Goal: Task Accomplishment & Management: Manage account settings

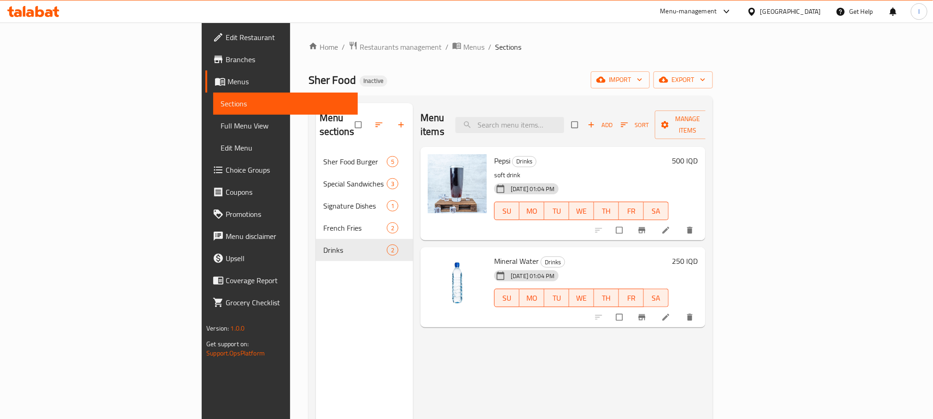
click at [46, 12] on icon at bounding box center [33, 11] width 52 height 11
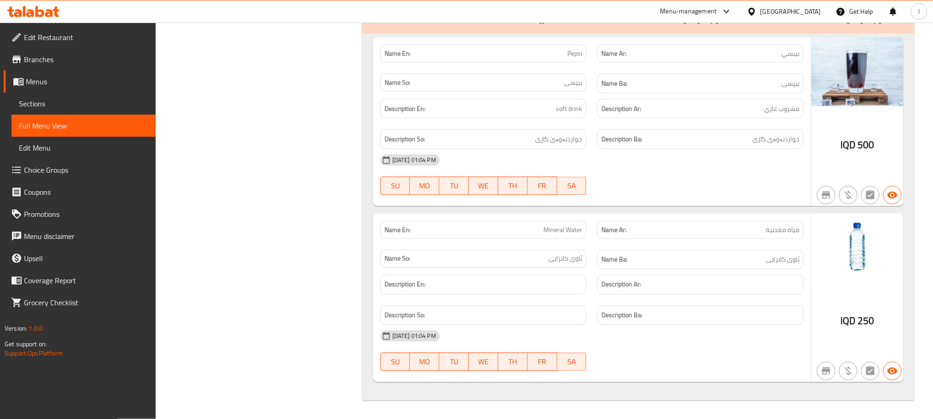
click at [41, 21] on div at bounding box center [33, 11] width 67 height 18
click at [46, 15] on icon at bounding box center [49, 13] width 8 height 8
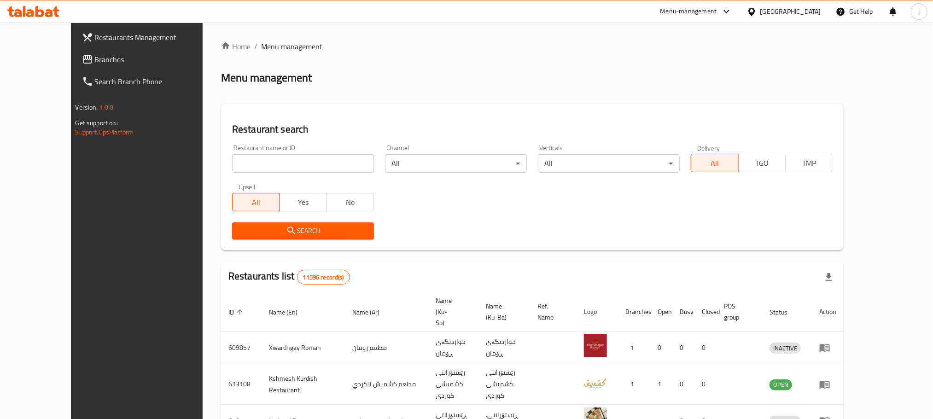
click at [232, 170] on input "search" at bounding box center [303, 163] width 142 height 18
paste input "Espresso Cafe"
type input "Espresso Cafe"
click button "Search" at bounding box center [303, 230] width 142 height 17
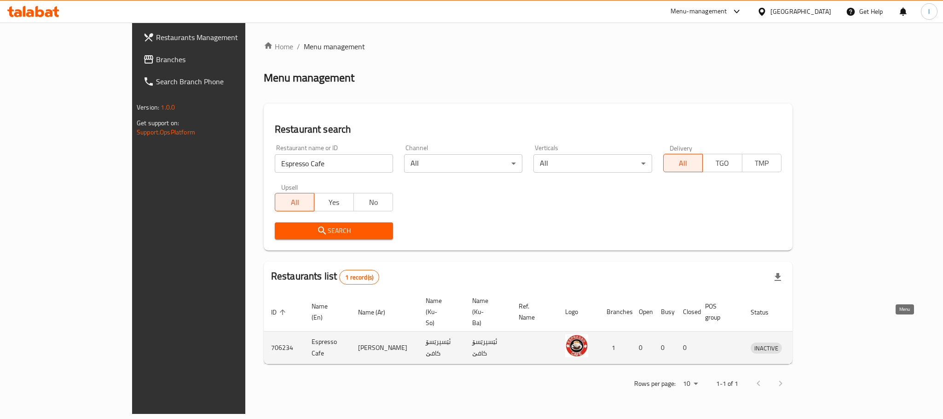
click at [818, 342] on link "enhanced table" at bounding box center [809, 347] width 17 height 11
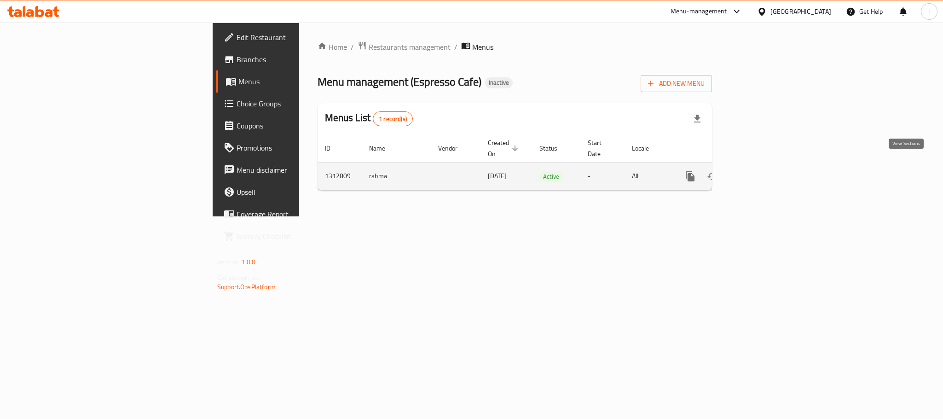
click at [762, 171] on icon "enhanced table" at bounding box center [756, 176] width 11 height 11
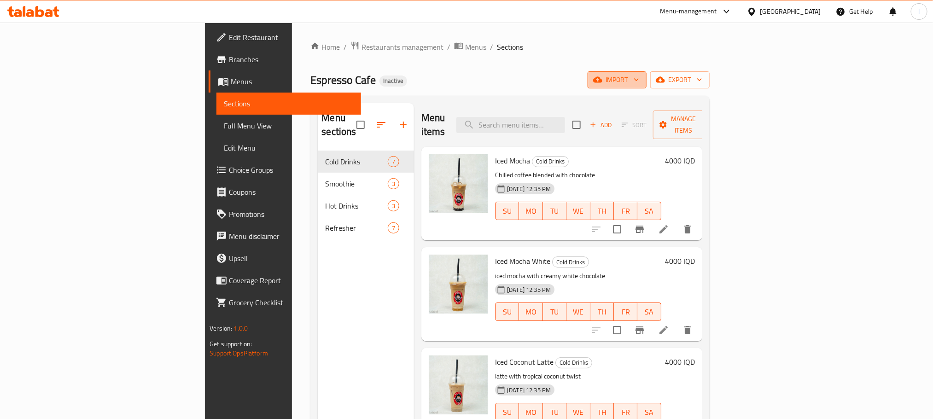
click at [639, 75] on span "import" at bounding box center [617, 80] width 44 height 12
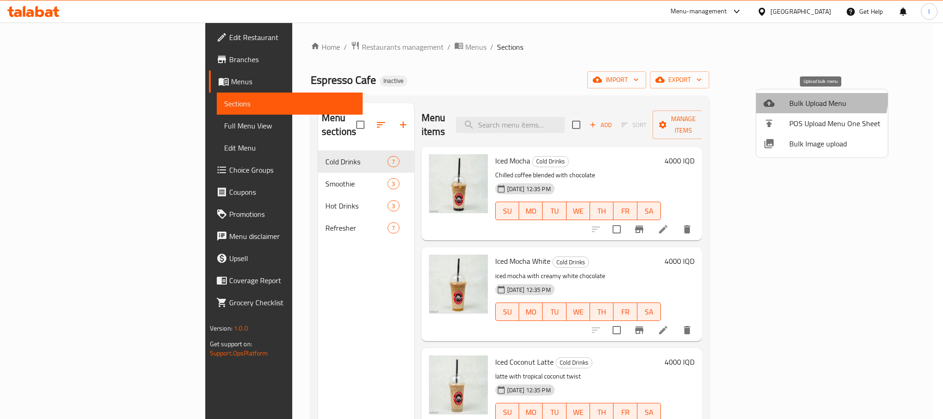
click at [804, 96] on li "Bulk Upload Menu" at bounding box center [822, 103] width 132 height 20
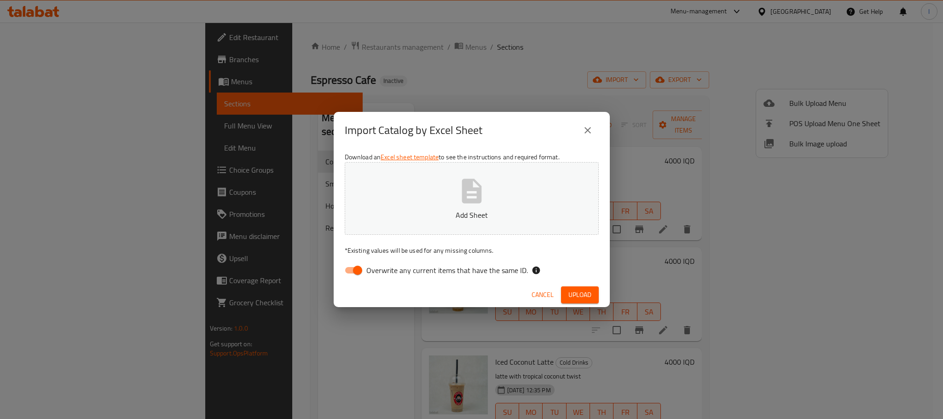
click at [351, 263] on input "Overwrite any current items that have the same ID." at bounding box center [357, 269] width 52 height 17
checkbox input "false"
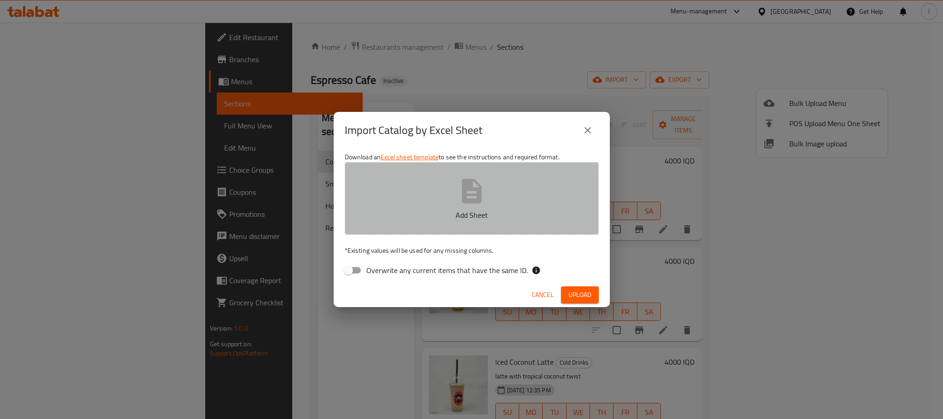
click at [517, 214] on p "Add Sheet" at bounding box center [472, 214] width 226 height 11
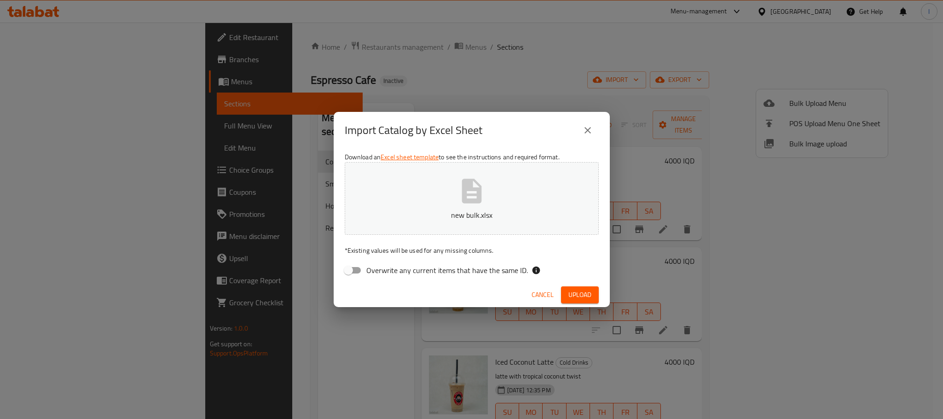
click at [587, 291] on span "Upload" at bounding box center [580, 295] width 23 height 12
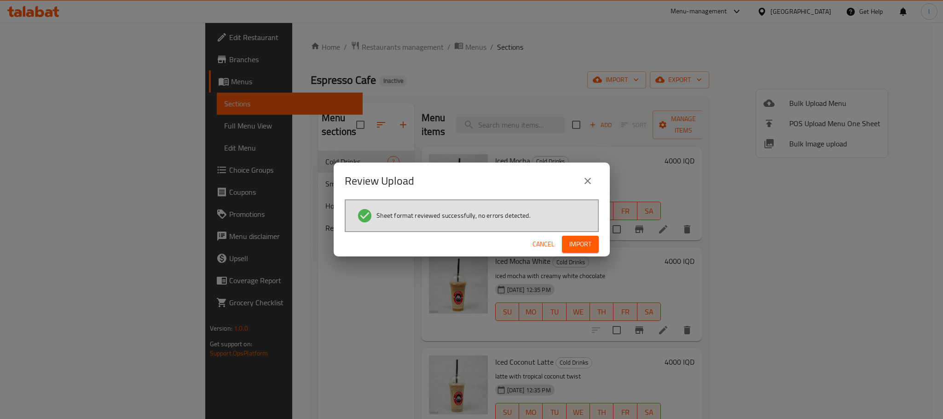
click at [583, 248] on span "Import" at bounding box center [580, 244] width 22 height 12
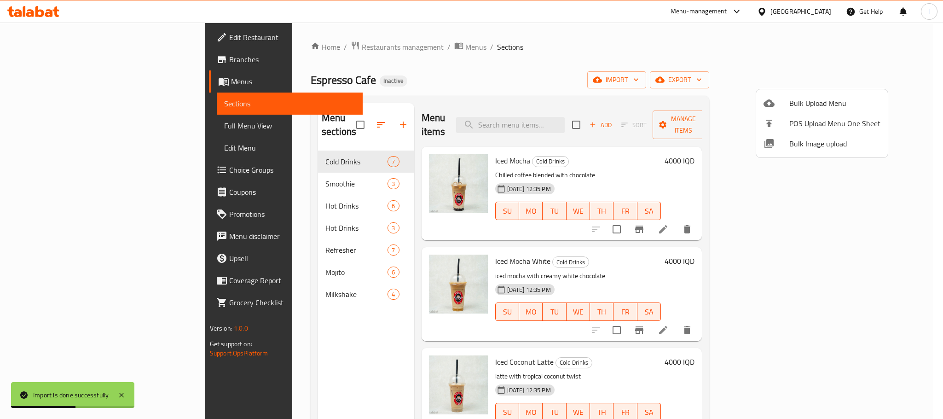
click at [495, 32] on div at bounding box center [471, 209] width 943 height 419
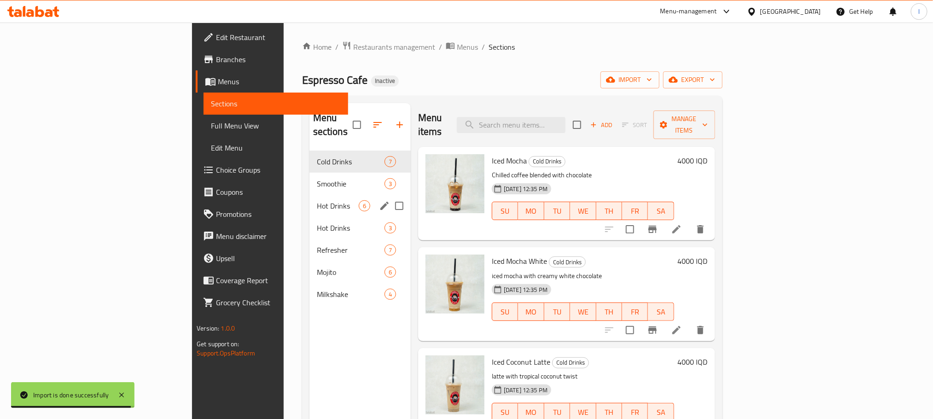
click at [309, 195] on div "Hot Drinks 6" at bounding box center [359, 206] width 101 height 22
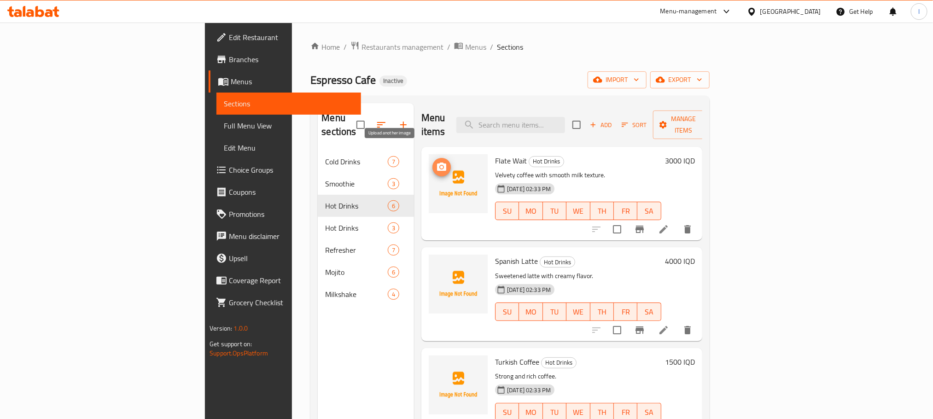
click at [432, 162] on span "upload picture" at bounding box center [441, 167] width 18 height 11
click at [432, 262] on span "upload picture" at bounding box center [441, 267] width 18 height 11
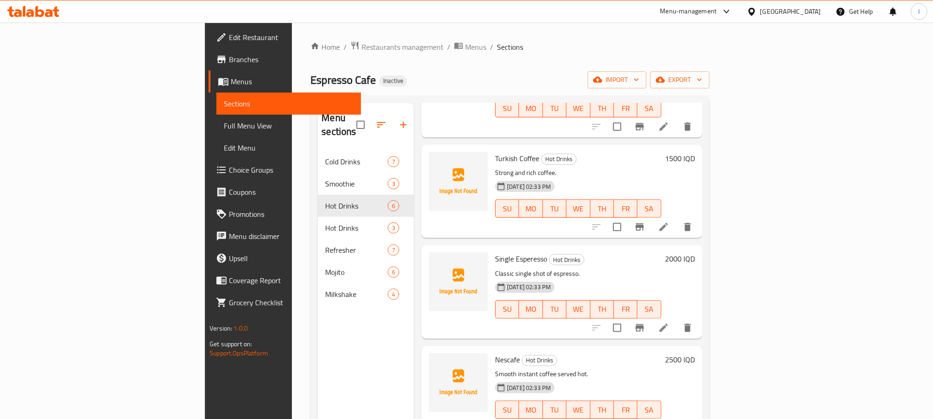
scroll to position [207, 0]
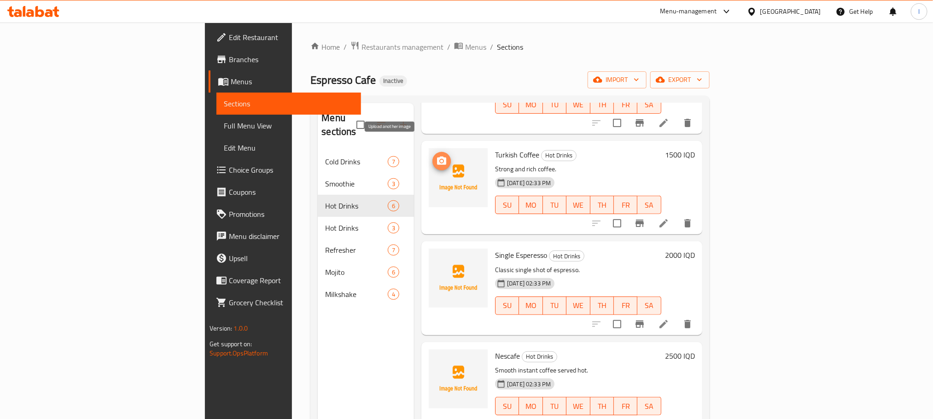
click at [437, 157] on icon "upload picture" at bounding box center [441, 161] width 9 height 8
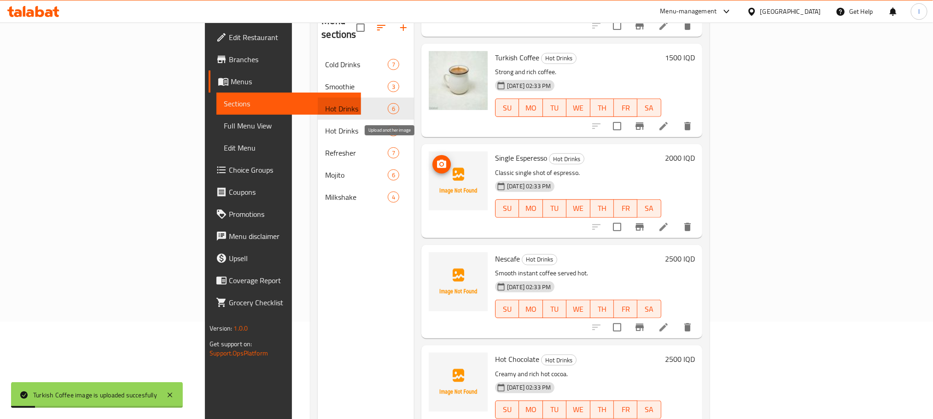
click at [437, 160] on icon "upload picture" at bounding box center [441, 164] width 9 height 8
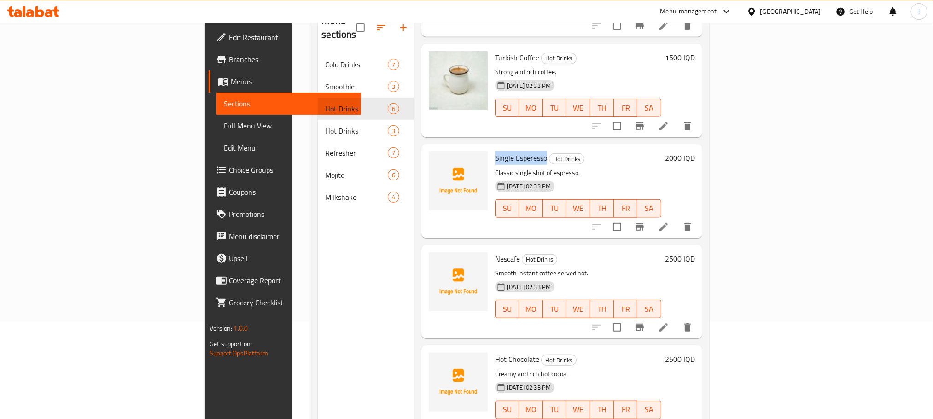
drag, startPoint x: 496, startPoint y: 140, endPoint x: 441, endPoint y: 144, distance: 54.9
click at [491, 148] on div "Single Esperesso Hot Drinks Classic single shot of espresso. 18-09-2025 02:33 P…" at bounding box center [578, 191] width 174 height 86
copy span "Single Esperesso"
click at [436, 159] on icon "upload picture" at bounding box center [441, 164] width 11 height 11
click at [437, 261] on icon "upload picture" at bounding box center [441, 265] width 9 height 8
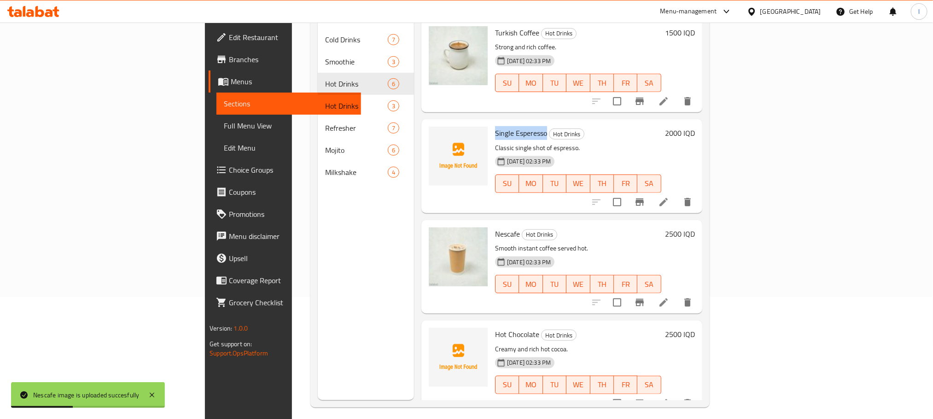
scroll to position [129, 0]
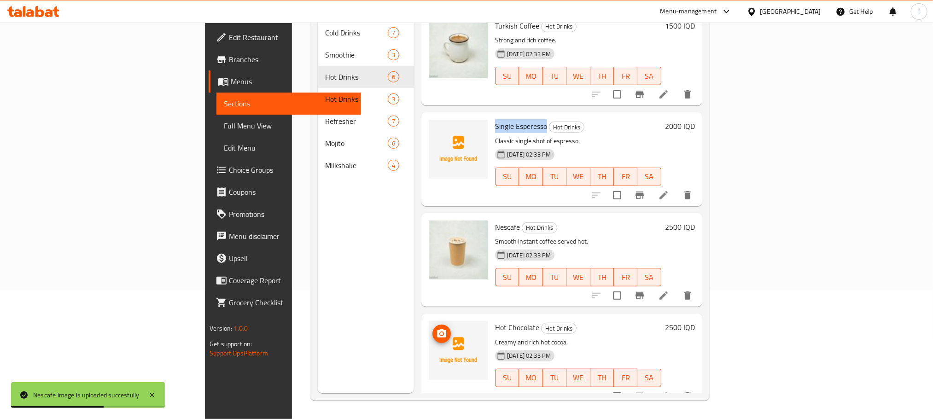
click at [432, 326] on button "upload picture" at bounding box center [441, 334] width 18 height 18
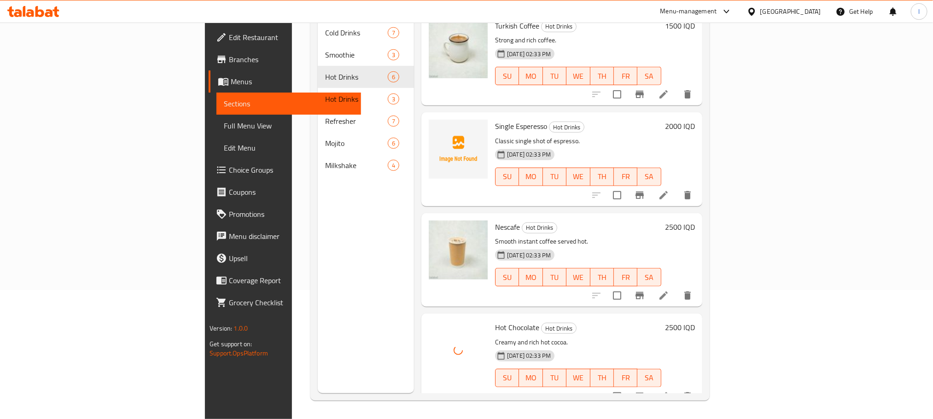
click at [585, 221] on h6 "Nescafe Hot Drinks" at bounding box center [578, 227] width 166 height 13
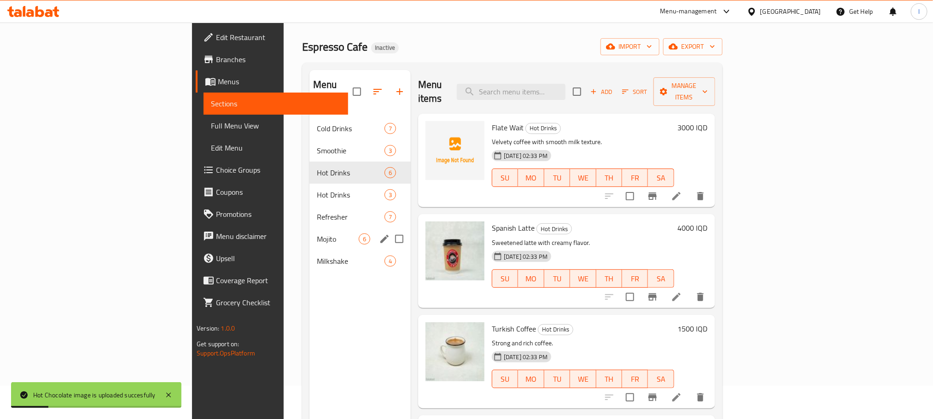
scroll to position [0, 0]
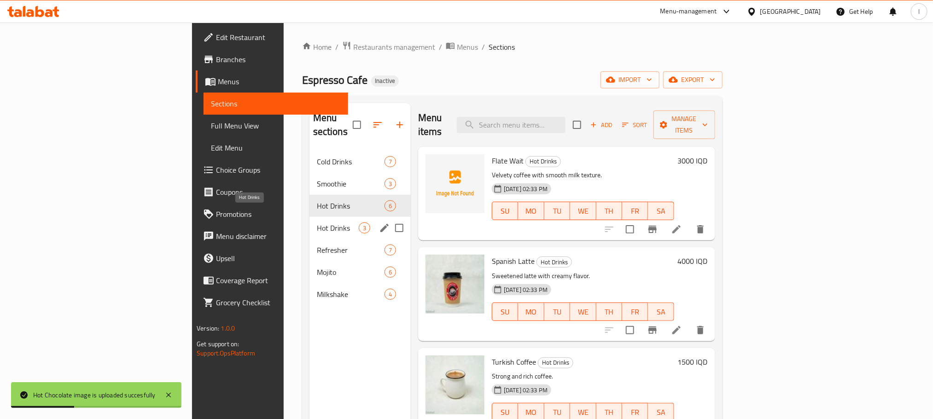
click at [317, 222] on span "Hot Drinks" at bounding box center [338, 227] width 42 height 11
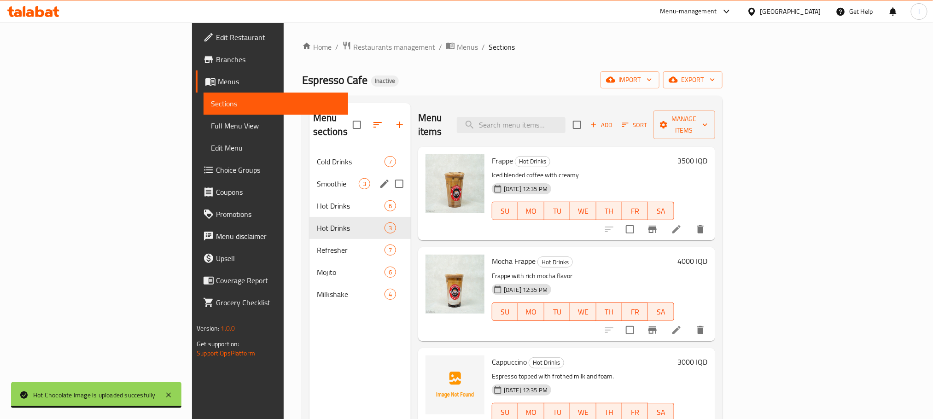
click at [309, 173] on div "Smoothie 3" at bounding box center [359, 184] width 101 height 22
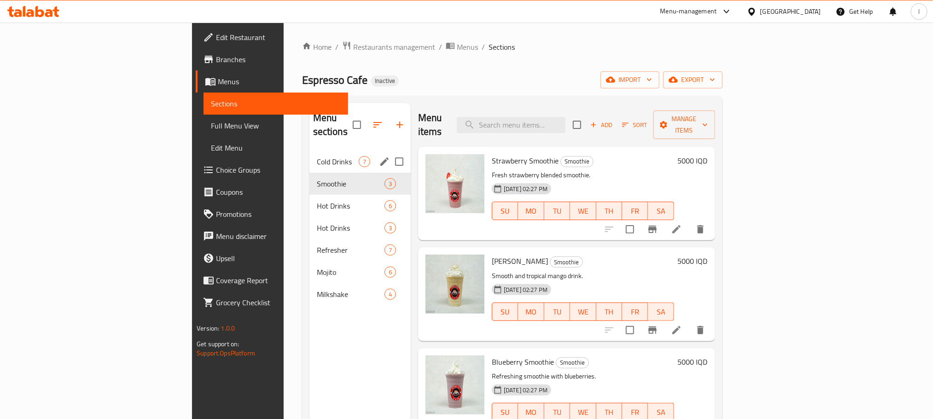
click at [309, 151] on div "Cold Drinks 7" at bounding box center [359, 162] width 101 height 22
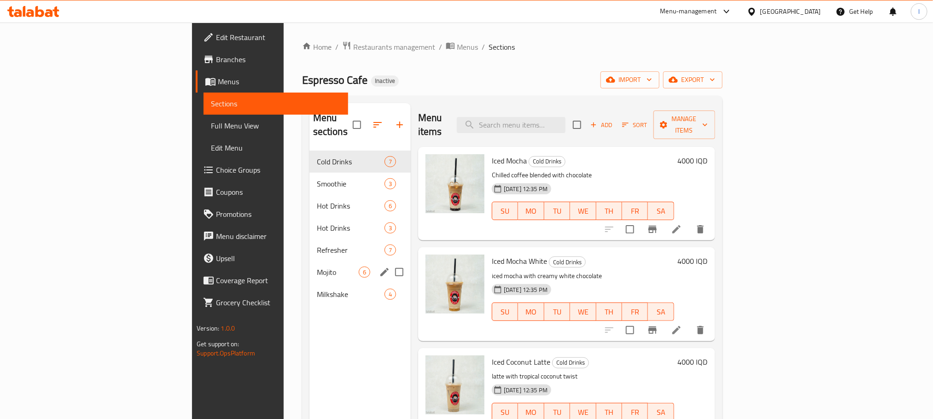
click at [309, 261] on div "Mojito 6" at bounding box center [359, 272] width 101 height 22
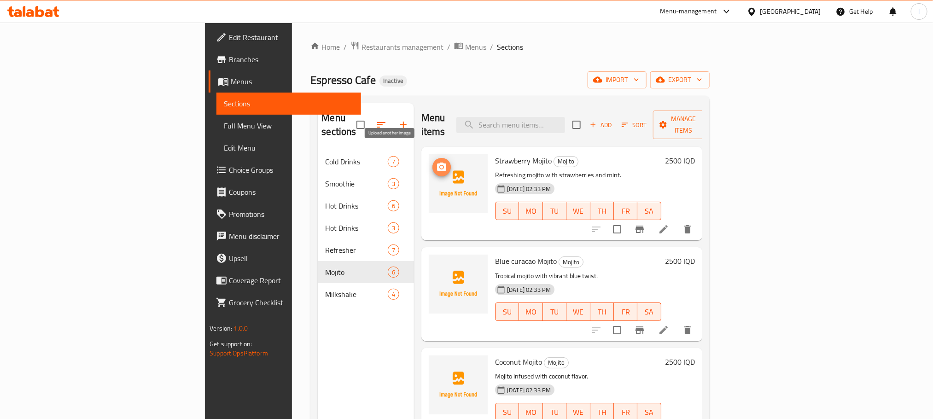
click at [436, 162] on icon "upload picture" at bounding box center [441, 167] width 11 height 11
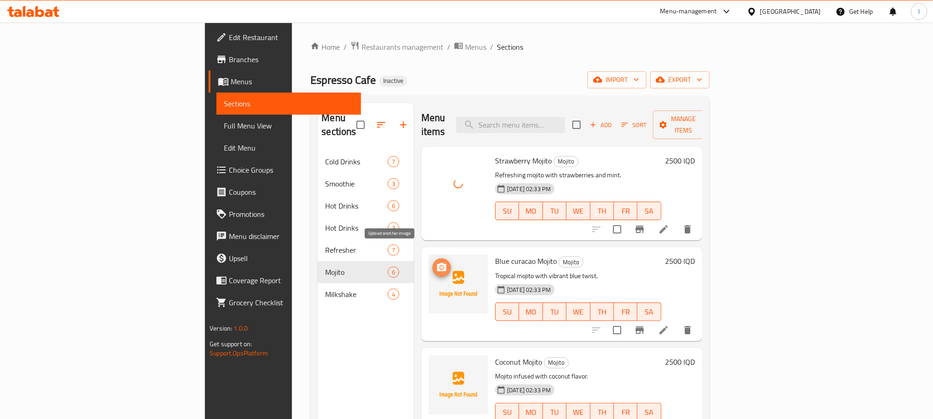
click at [436, 262] on icon "upload picture" at bounding box center [441, 267] width 11 height 11
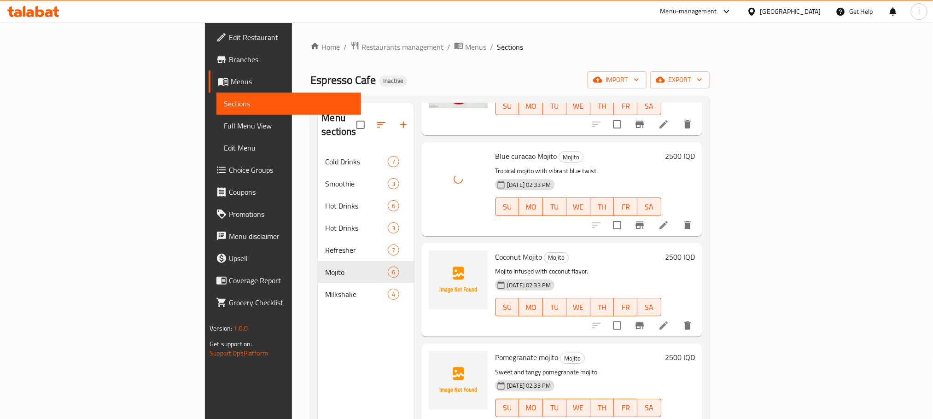
scroll to position [108, 0]
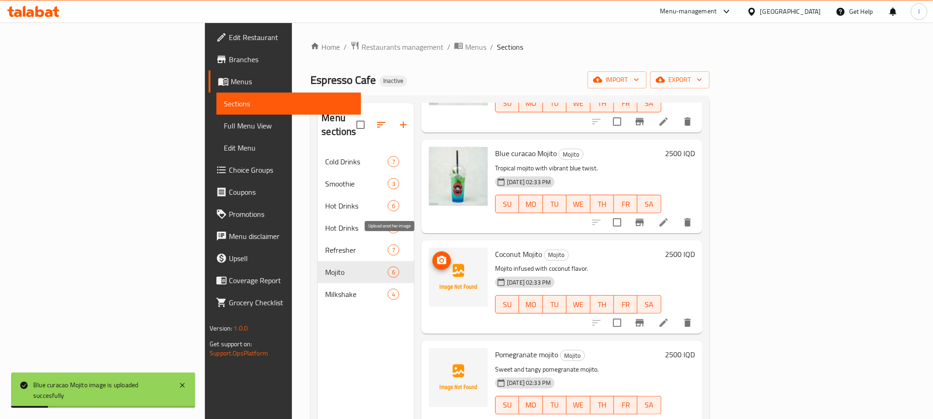
click at [437, 256] on icon "upload picture" at bounding box center [441, 260] width 9 height 8
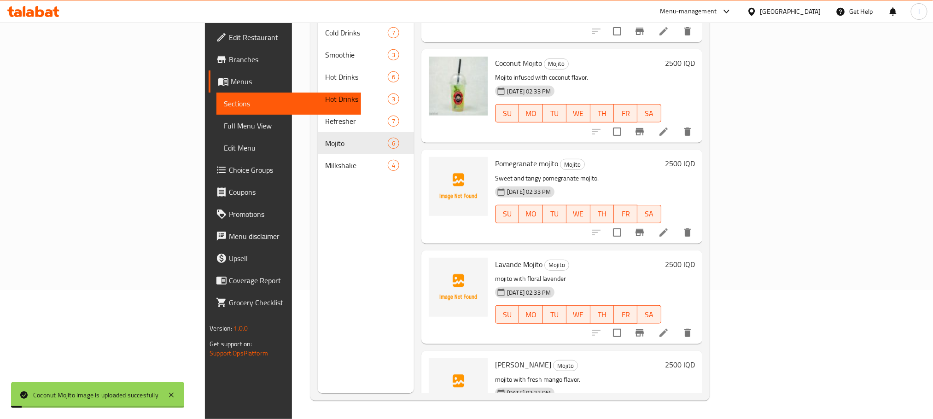
scroll to position [207, 0]
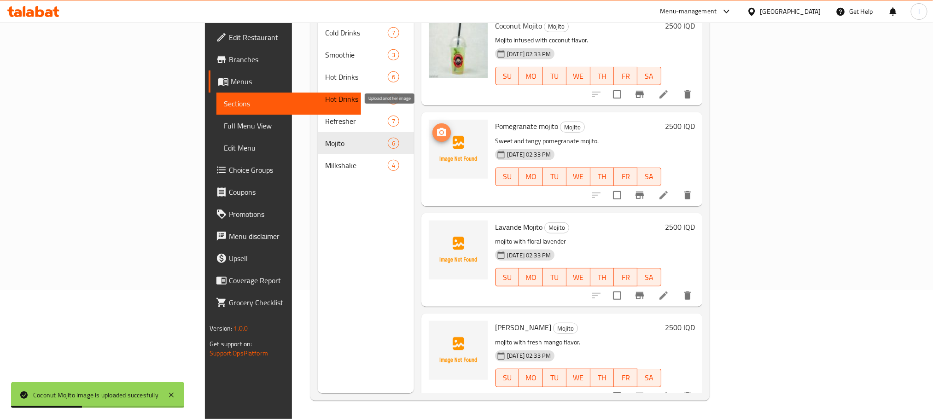
click at [436, 127] on icon "upload picture" at bounding box center [441, 132] width 11 height 11
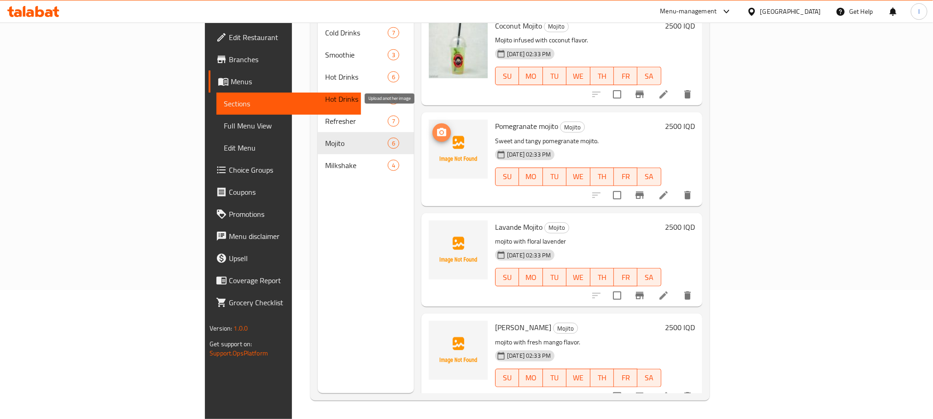
click at [437, 128] on icon "upload picture" at bounding box center [441, 132] width 9 height 8
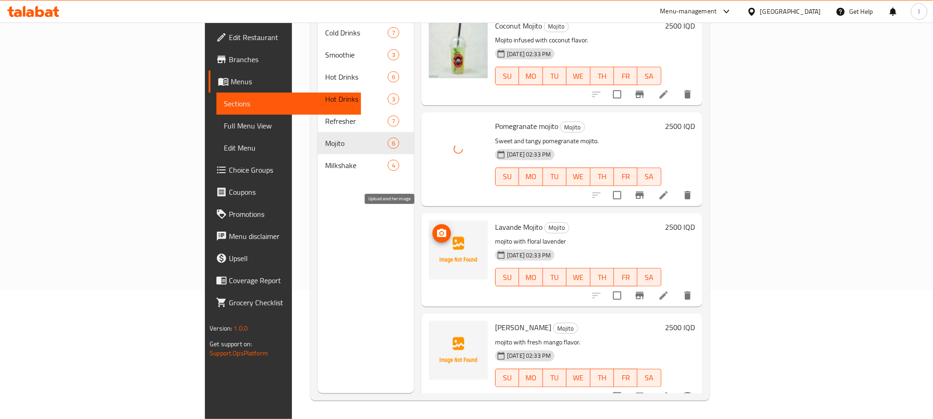
click at [437, 229] on icon "upload picture" at bounding box center [441, 233] width 9 height 8
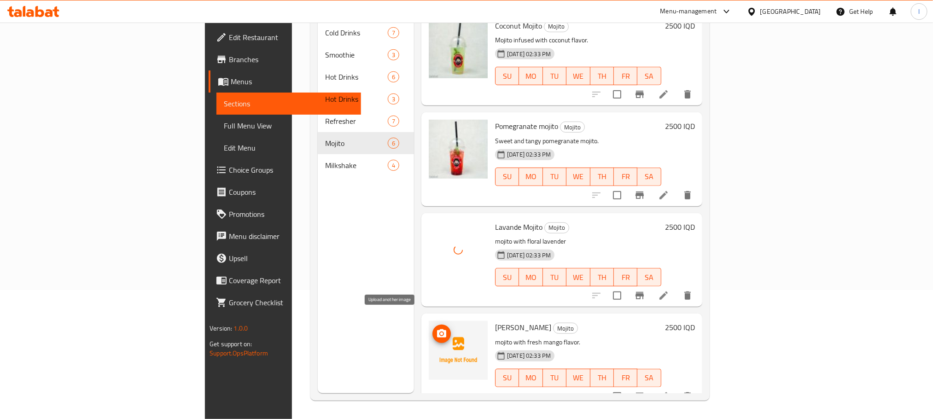
click at [437, 329] on icon "upload picture" at bounding box center [441, 333] width 9 height 8
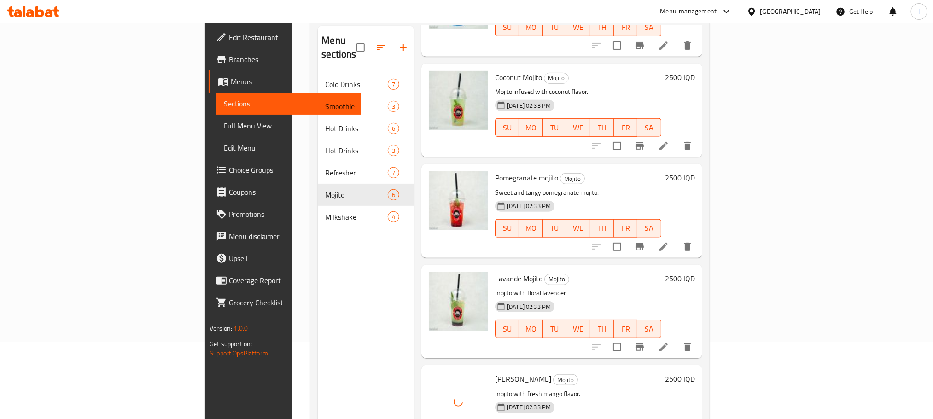
scroll to position [129, 0]
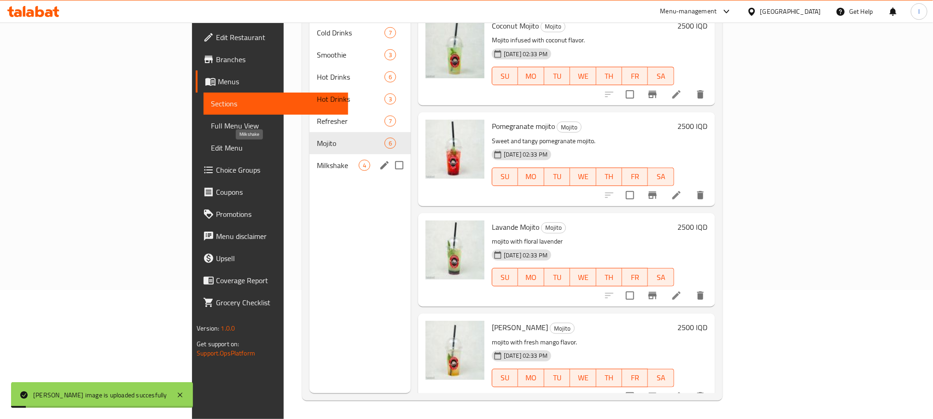
click at [317, 160] on span "Milkshake" at bounding box center [338, 165] width 42 height 11
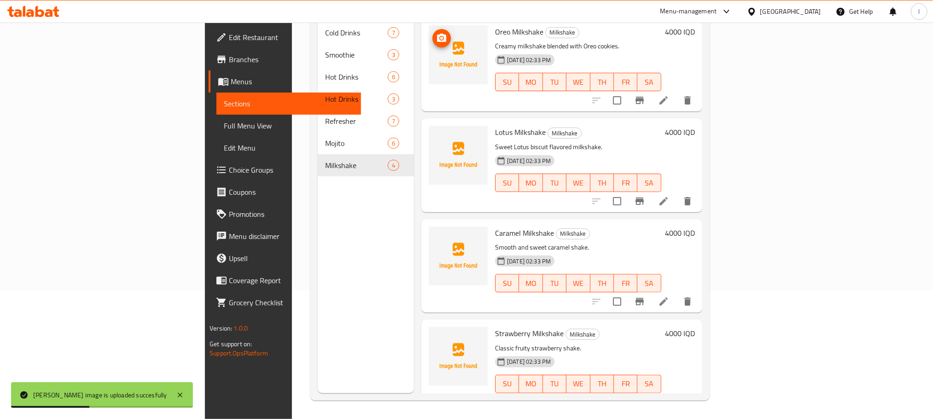
click at [437, 34] on icon "upload picture" at bounding box center [441, 38] width 9 height 8
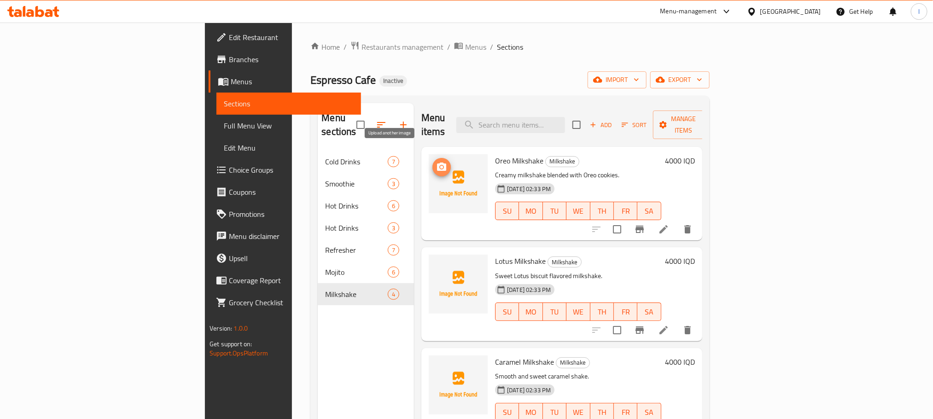
click at [432, 158] on button "upload picture" at bounding box center [441, 167] width 18 height 18
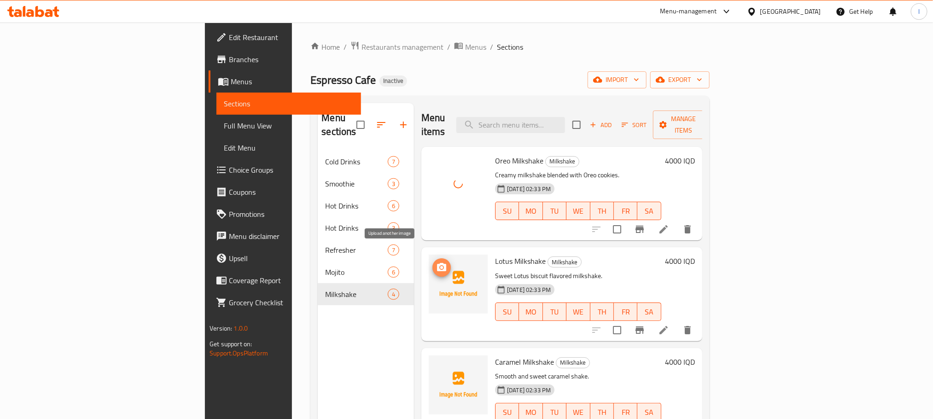
click at [437, 263] on icon "upload picture" at bounding box center [441, 267] width 9 height 8
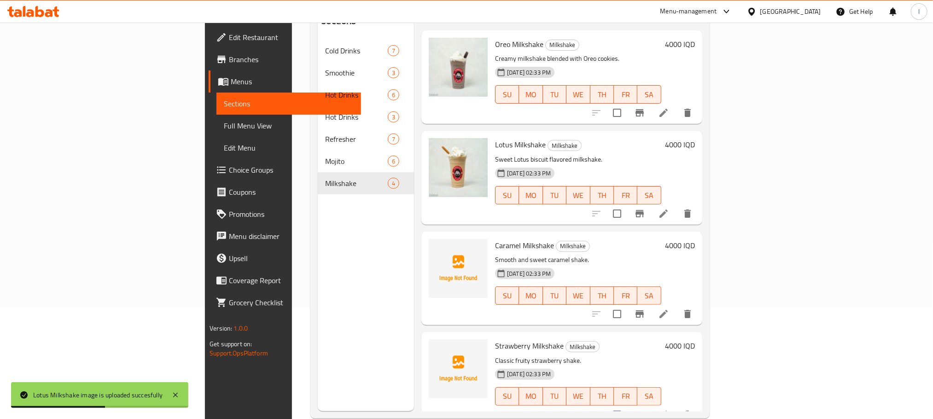
scroll to position [129, 0]
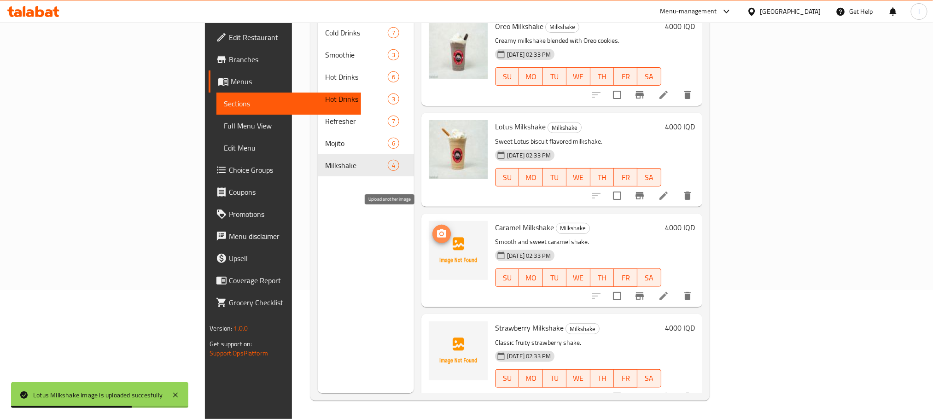
click at [432, 225] on button "upload picture" at bounding box center [441, 234] width 18 height 18
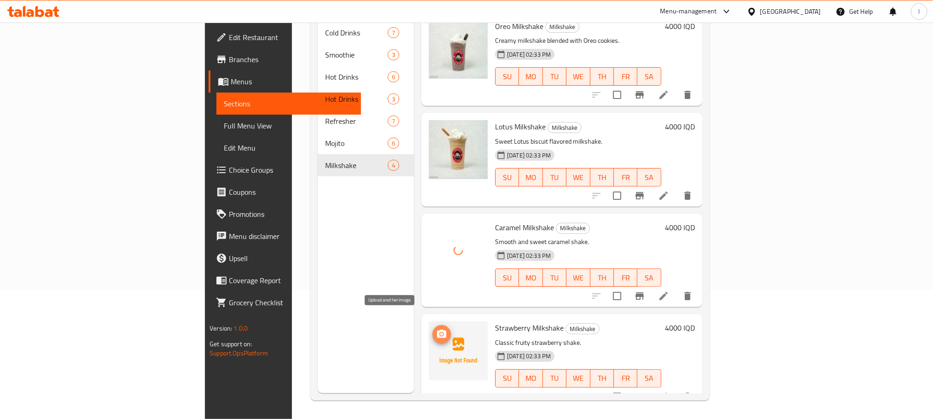
click at [436, 329] on icon "upload picture" at bounding box center [441, 334] width 11 height 11
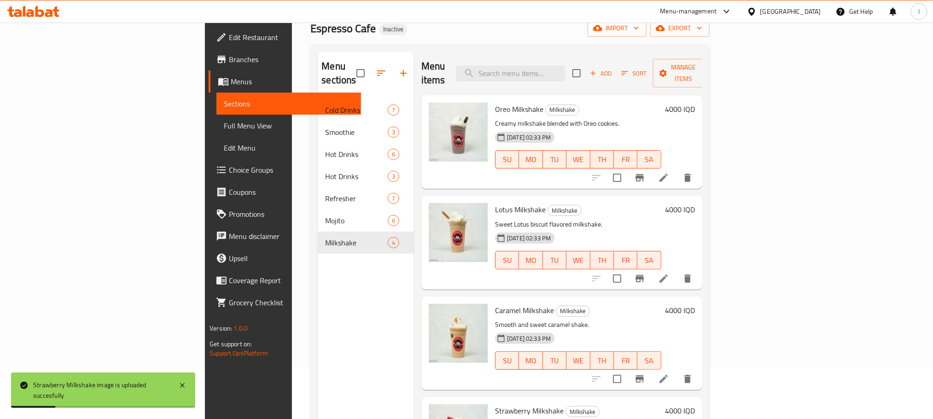
scroll to position [0, 0]
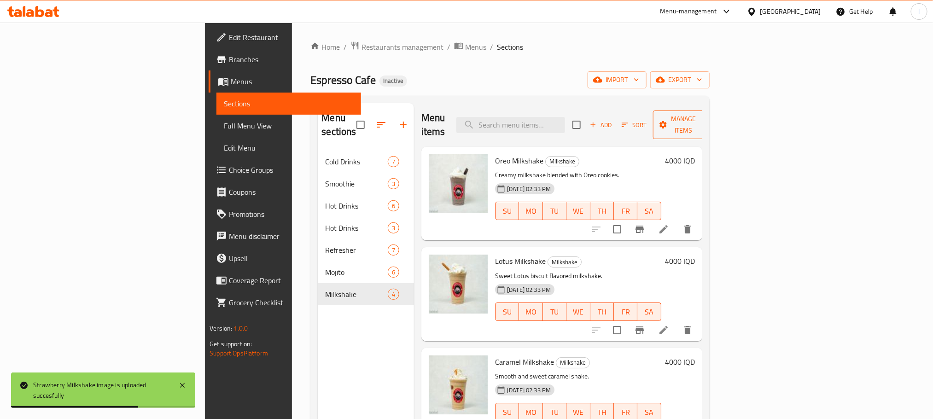
click at [707, 121] on span "Manage items" at bounding box center [683, 124] width 47 height 23
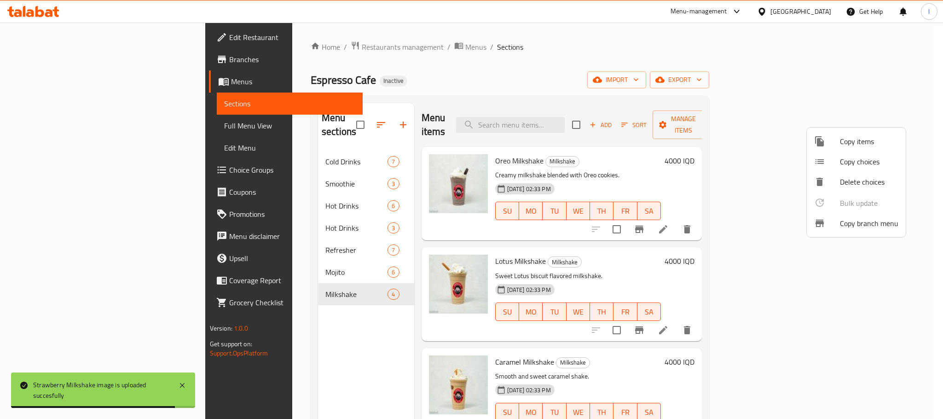
click at [866, 145] on span "Copy items" at bounding box center [869, 141] width 58 height 11
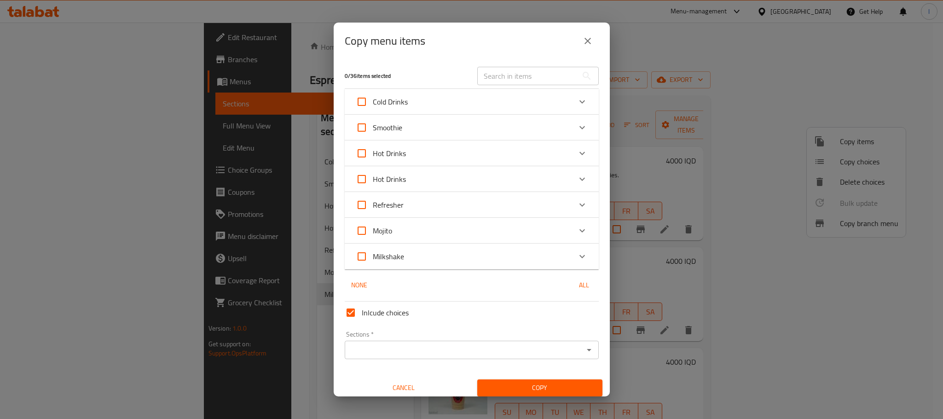
click at [436, 177] on div "Hot Drinks" at bounding box center [463, 179] width 215 height 22
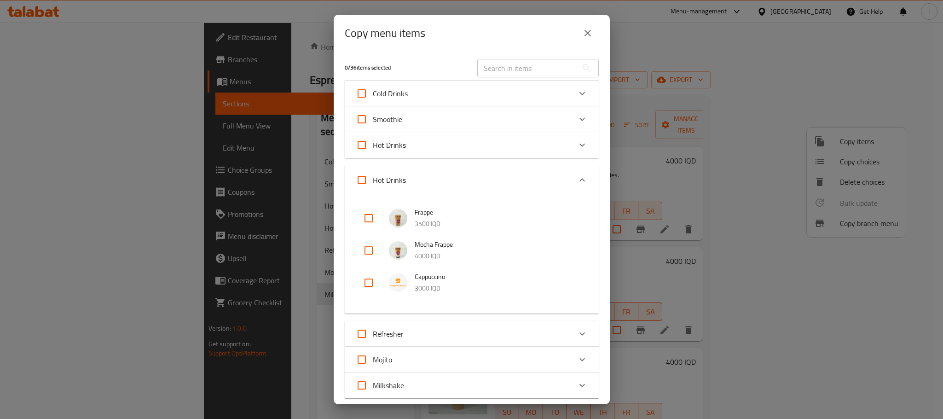
click at [436, 177] on div "Hot Drinks" at bounding box center [463, 180] width 215 height 22
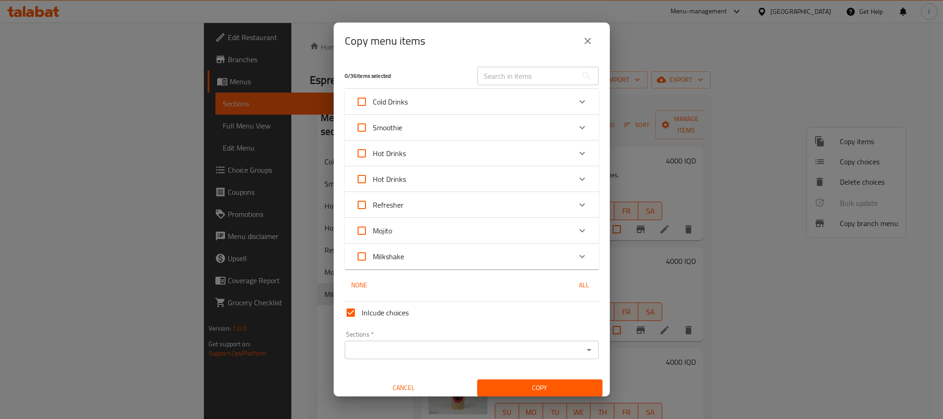
click at [441, 145] on div "Hot Drinks" at bounding box center [463, 153] width 215 height 22
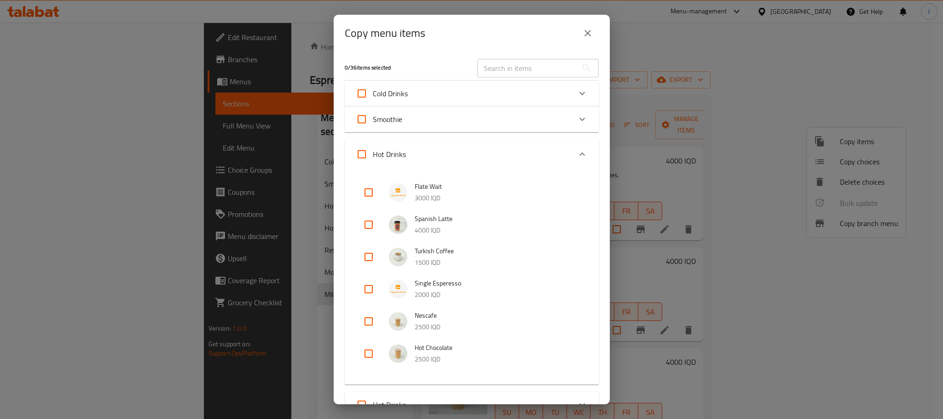
click at [418, 145] on div "Hot Drinks" at bounding box center [463, 154] width 215 height 22
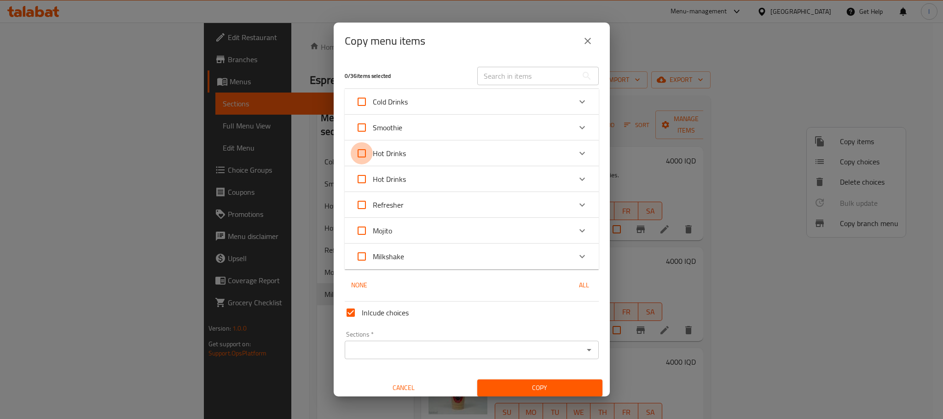
click at [364, 148] on input "Hot Drinks" at bounding box center [362, 153] width 22 height 22
checkbox input "true"
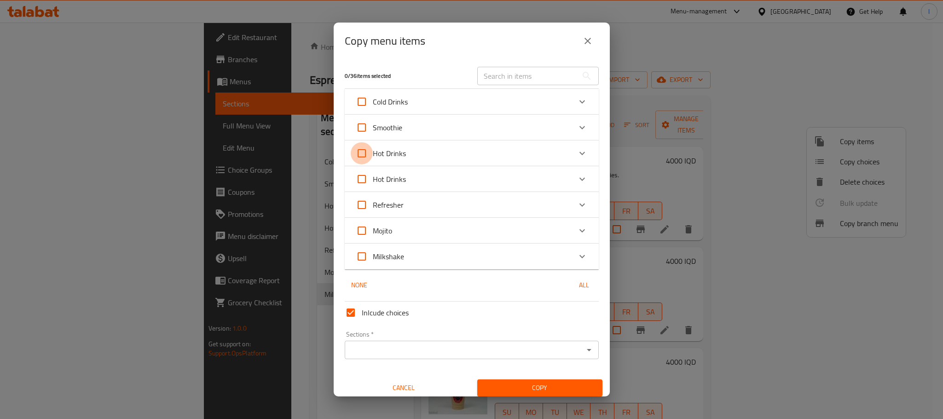
checkbox input "true"
click at [470, 347] on input "Sections   *" at bounding box center [464, 349] width 233 height 13
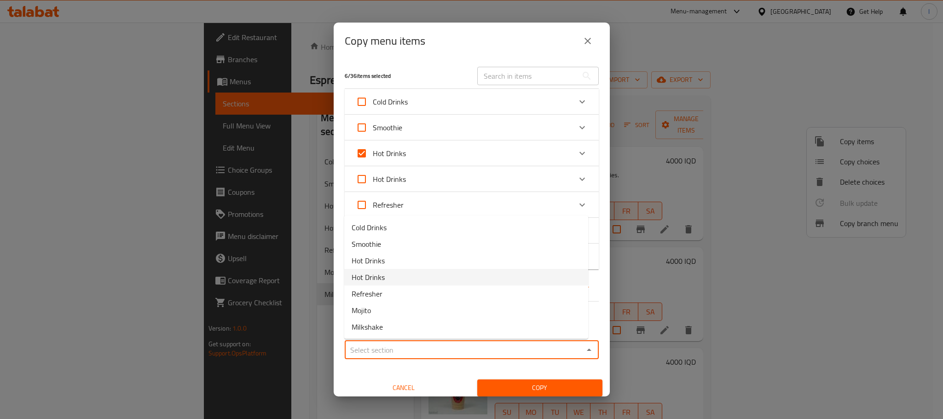
click at [388, 282] on li "Hot Drinks" at bounding box center [466, 277] width 244 height 17
type input "Hot Drinks"
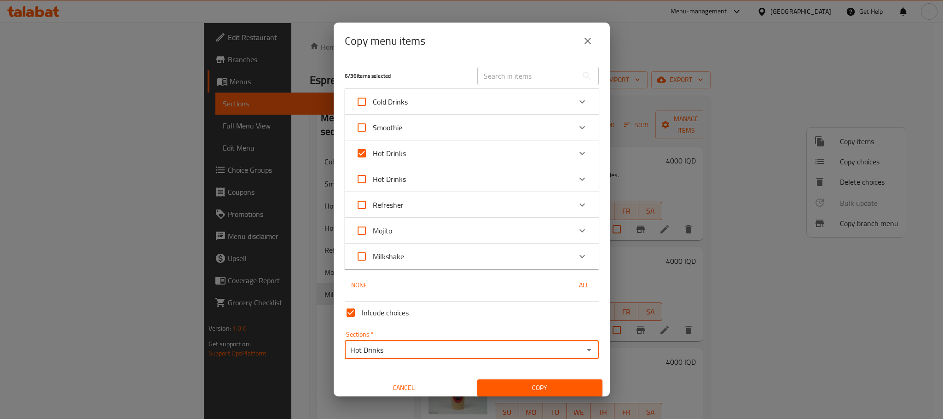
click at [541, 387] on span "Copy" at bounding box center [540, 388] width 110 height 12
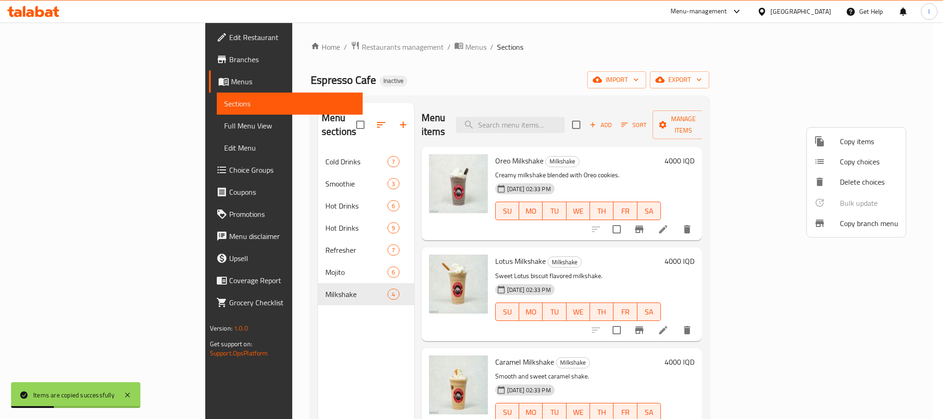
click at [512, 47] on div at bounding box center [471, 209] width 943 height 419
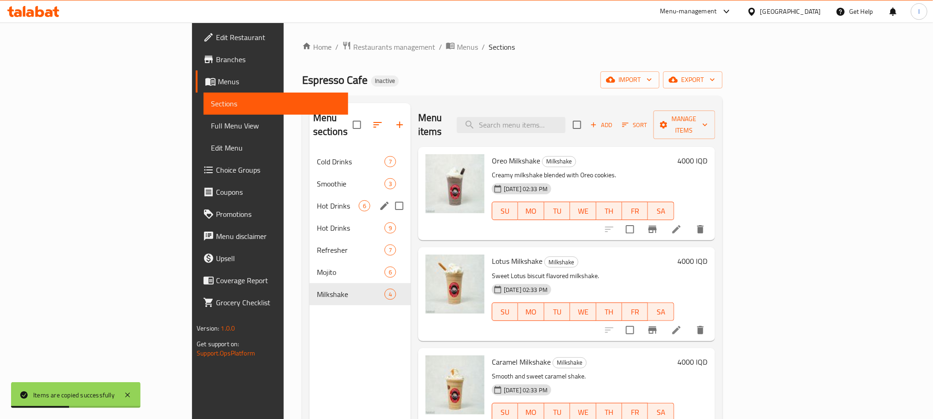
click at [309, 195] on div "Hot Drinks 6" at bounding box center [359, 206] width 101 height 22
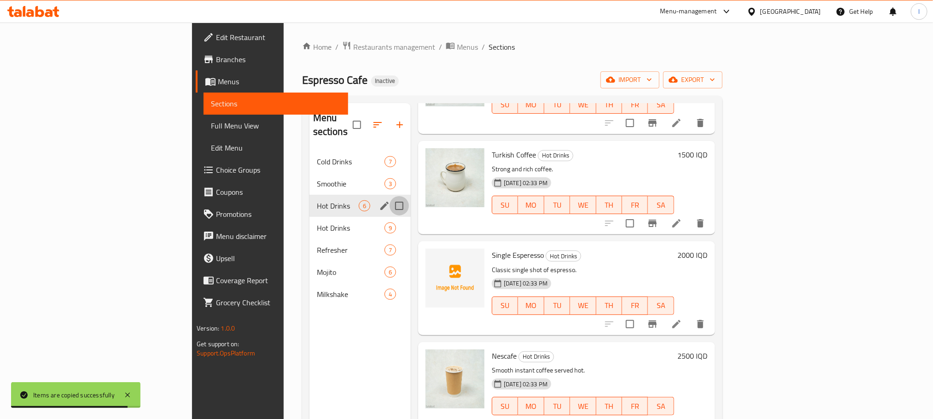
click at [389, 196] on input "Menu sections" at bounding box center [398, 205] width 19 height 19
checkbox input "true"
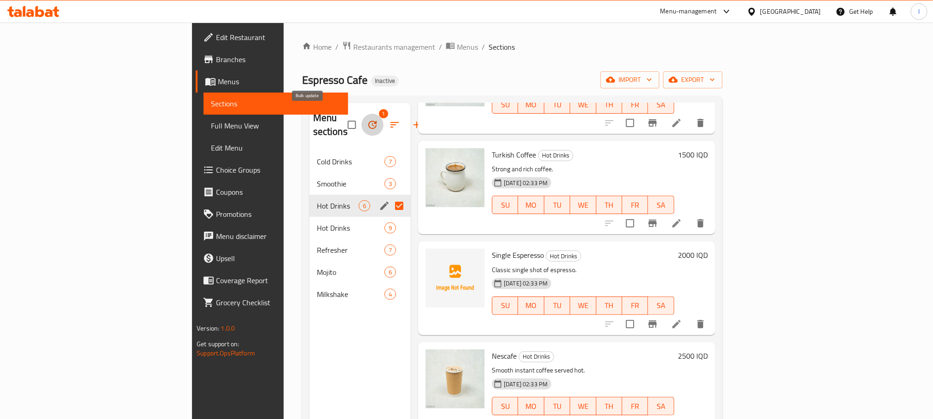
click at [368, 121] on icon "button" at bounding box center [372, 125] width 8 height 8
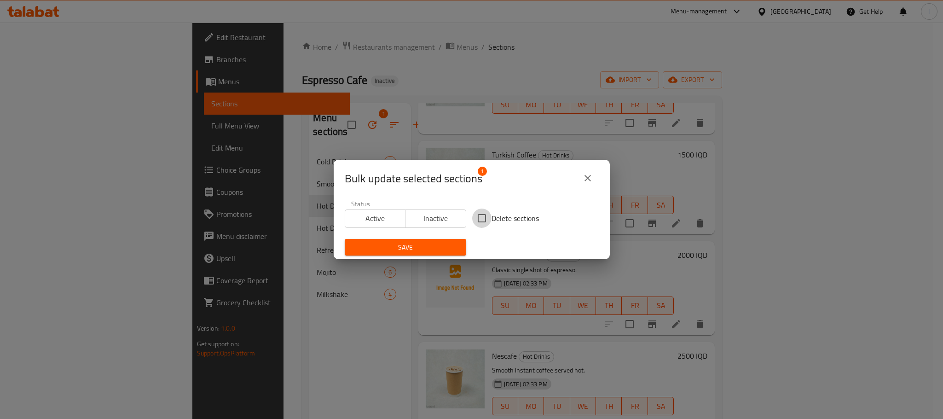
click at [481, 215] on input "Delete sections" at bounding box center [481, 218] width 19 height 19
checkbox input "true"
click at [434, 247] on span "Save" at bounding box center [405, 248] width 107 height 12
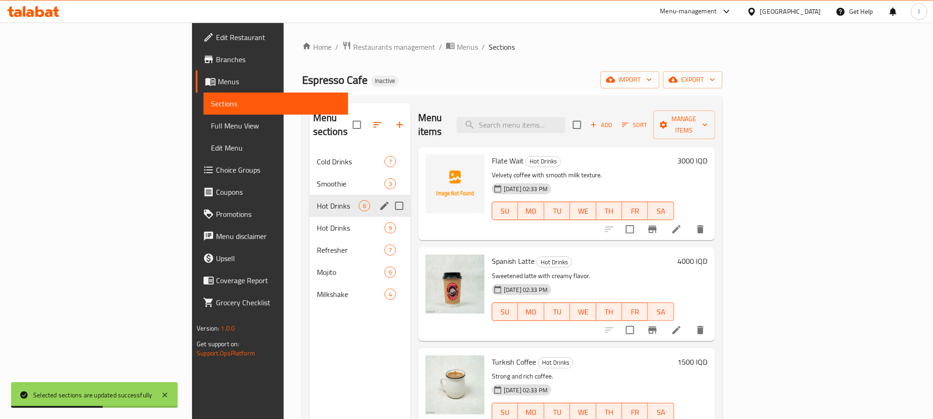
click at [389, 196] on input "Menu sections" at bounding box center [398, 205] width 19 height 19
checkbox input "true"
click at [367, 119] on icon "button" at bounding box center [372, 124] width 11 height 11
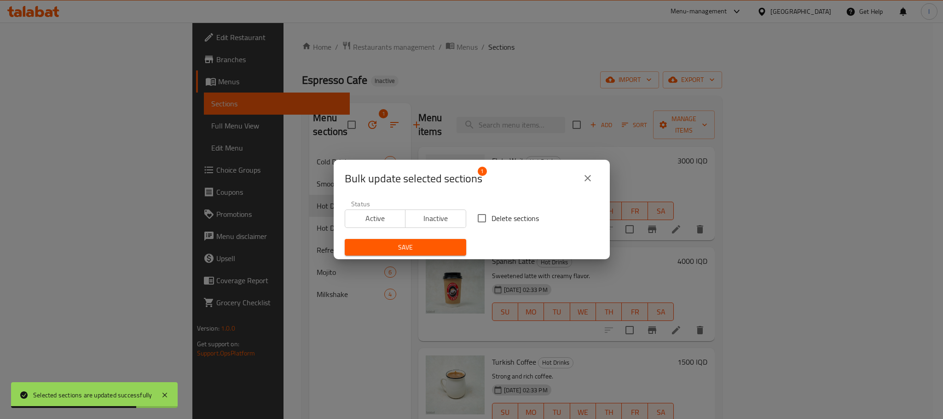
click at [478, 218] on input "Delete sections" at bounding box center [481, 218] width 19 height 19
checkbox input "true"
click at [438, 240] on button "Save" at bounding box center [406, 247] width 122 height 17
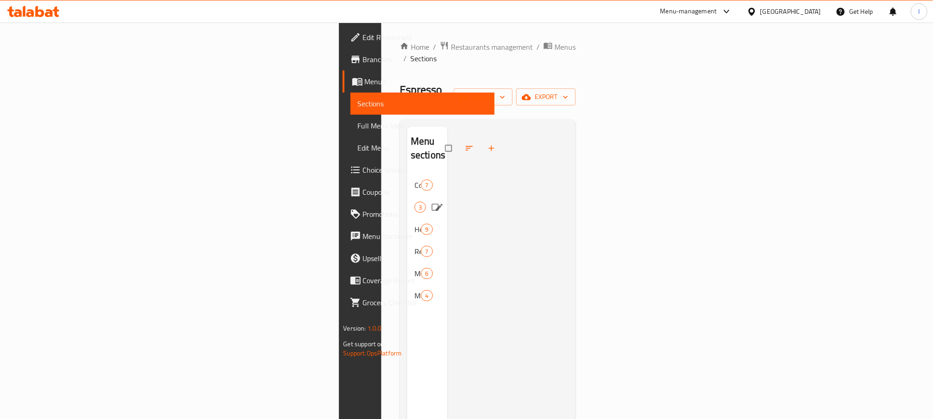
click at [407, 196] on div "Smoothie 3" at bounding box center [427, 207] width 41 height 22
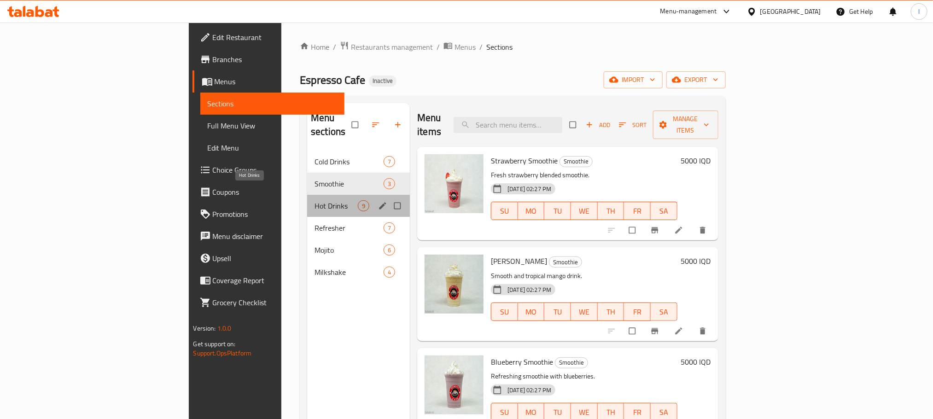
drag, startPoint x: 300, startPoint y: 192, endPoint x: 303, endPoint y: 203, distance: 11.5
click at [314, 200] on span "Hot Drinks" at bounding box center [335, 205] width 43 height 11
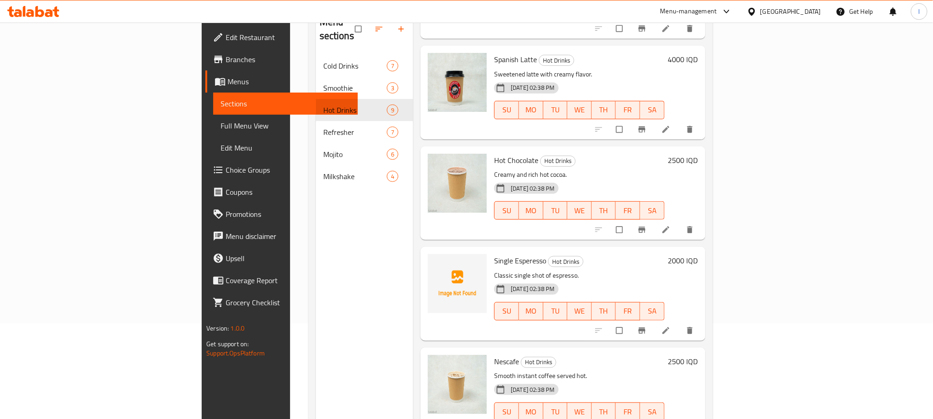
scroll to position [129, 0]
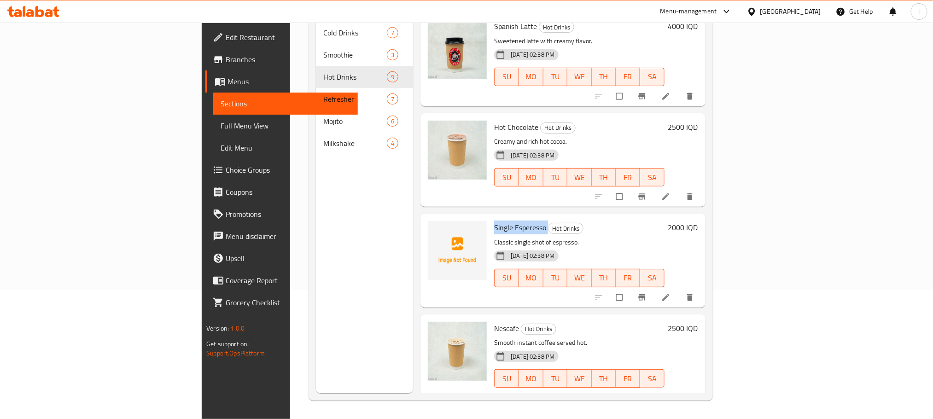
drag, startPoint x: 497, startPoint y: 219, endPoint x: 441, endPoint y: 210, distance: 56.8
click at [490, 217] on div "Single Esperesso Hot Drinks Classic single shot of espresso. 18-09-2025 02:38 P…" at bounding box center [579, 260] width 178 height 86
copy h6 "Single Esperesso"
click at [627, 221] on h6 "Single Esperesso Hot Drinks" at bounding box center [579, 227] width 170 height 13
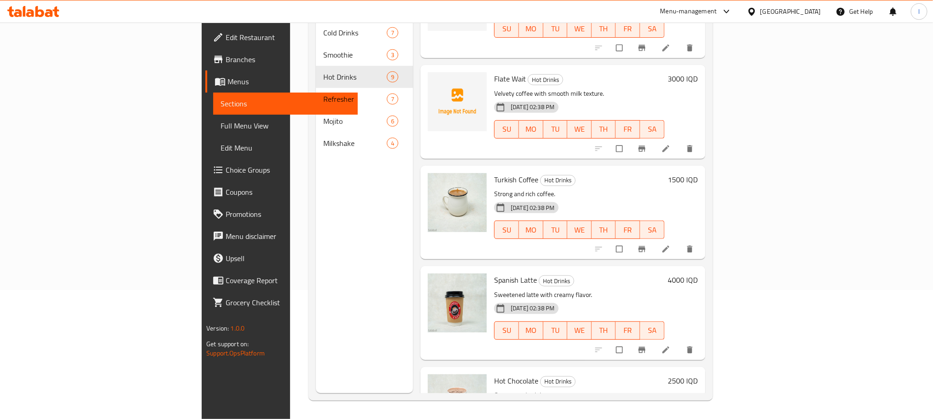
scroll to position [0, 0]
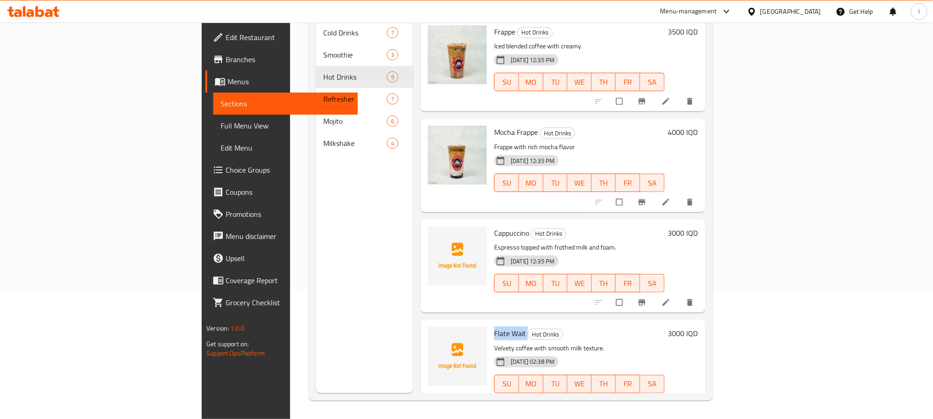
drag, startPoint x: 478, startPoint y: 323, endPoint x: 444, endPoint y: 323, distance: 34.1
click at [494, 327] on h6 "Flate Wait Hot Drinks" at bounding box center [579, 333] width 170 height 13
copy h6 "Flate Wait"
drag, startPoint x: 299, startPoint y: 270, endPoint x: 319, endPoint y: 264, distance: 21.6
click at [316, 270] on div "Menu sections Cold Drinks 7 Smoothie 3 Hot Drinks 9 Refresher 7 Mojito 6 Milksh…" at bounding box center [365, 183] width 98 height 419
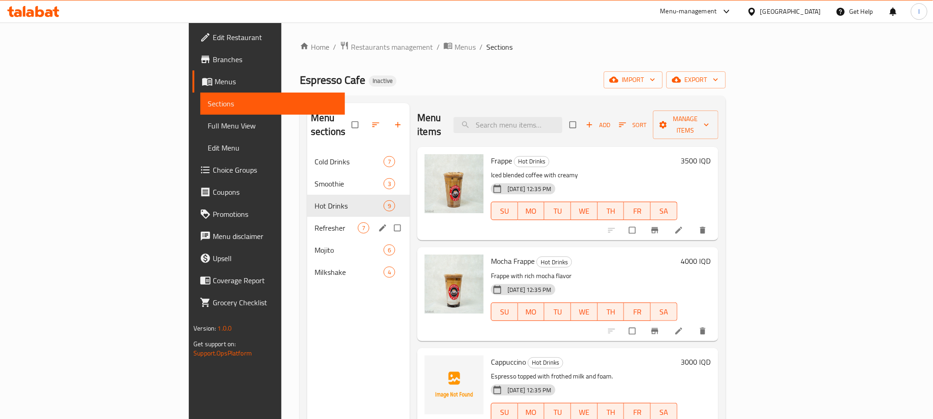
click at [307, 217] on div "Refresher 7" at bounding box center [358, 228] width 103 height 22
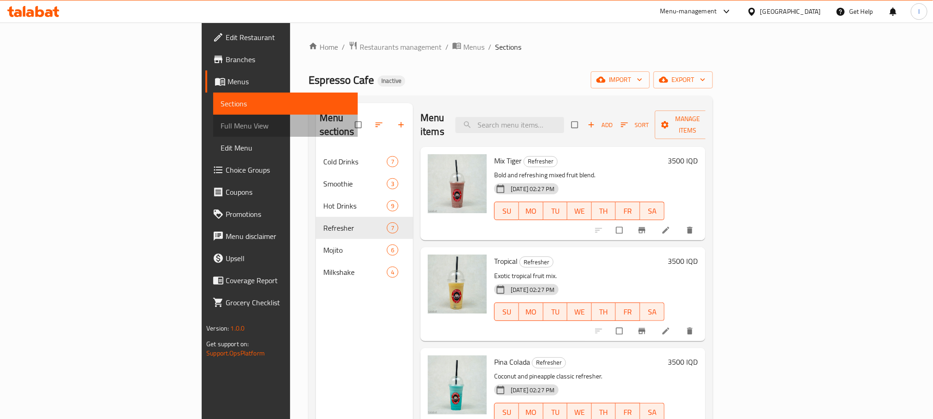
click at [213, 118] on link "Full Menu View" at bounding box center [285, 126] width 144 height 22
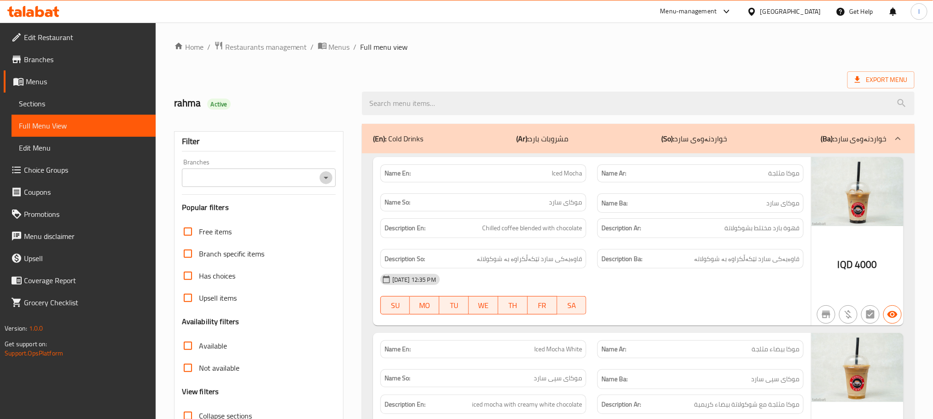
click at [329, 179] on icon "Open" at bounding box center [325, 177] width 11 height 11
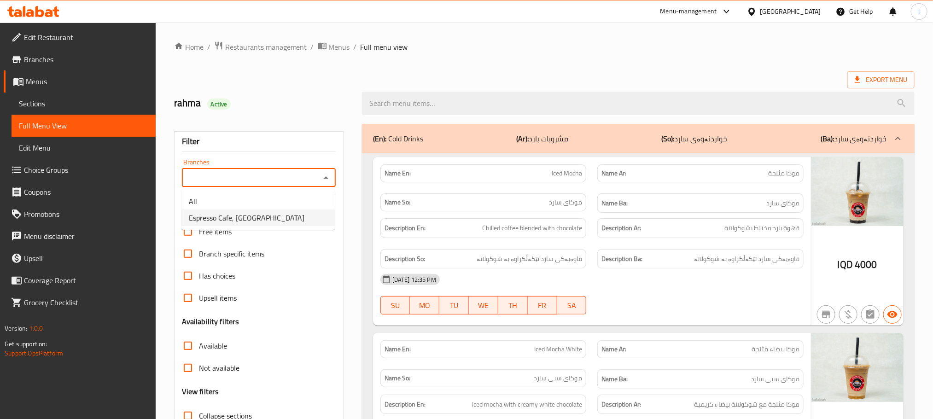
click at [257, 213] on span "Espresso Cafe, Maseik Street" at bounding box center [247, 217] width 116 height 11
type input "Espresso Cafe, Maseik Street"
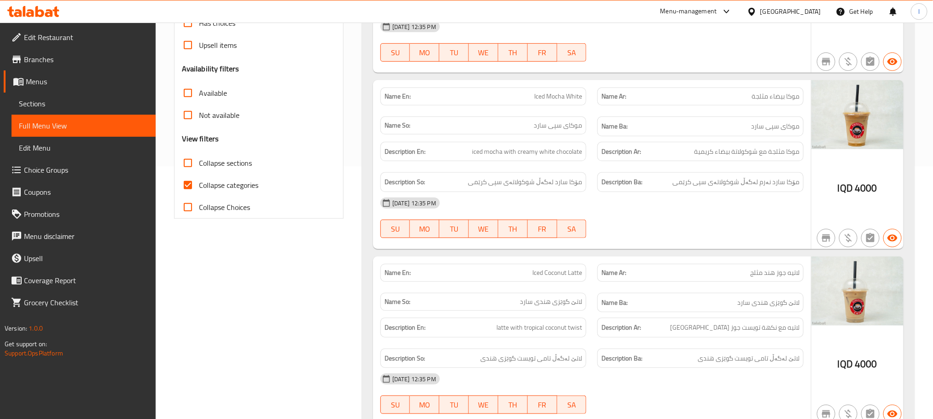
scroll to position [253, 0]
click at [193, 166] on input "Collapse sections" at bounding box center [188, 162] width 22 height 22
checkbox input "true"
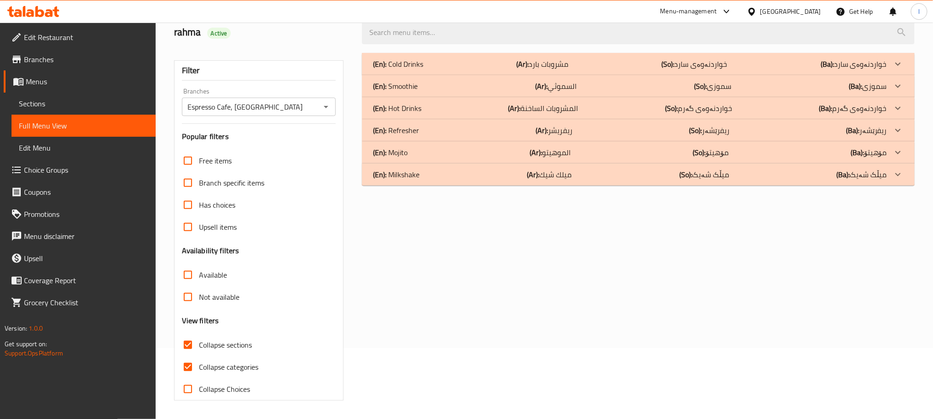
scroll to position [72, 0]
click at [192, 358] on input "Collapse categories" at bounding box center [188, 367] width 22 height 22
checkbox input "false"
click at [471, 166] on div "(En): Milkshake (Ar): ميلك شيك (So): میڵک شەیک (Ba): میڵک شەیک" at bounding box center [638, 174] width 552 height 22
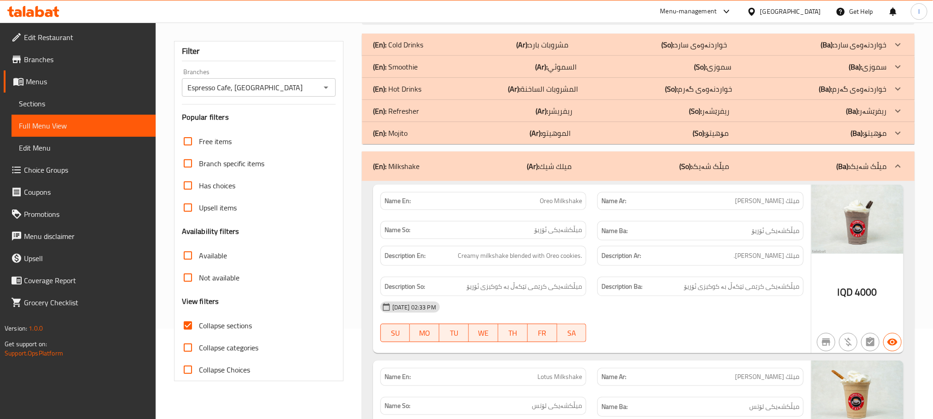
scroll to position [0, 0]
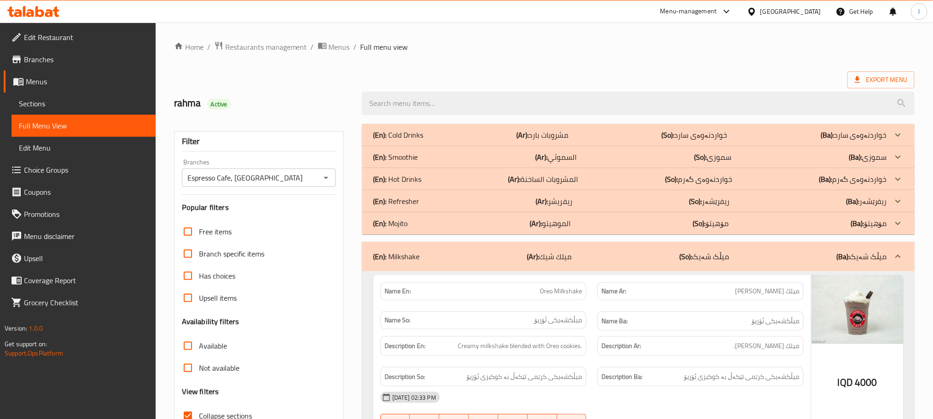
click at [424, 218] on div "(En): Mojito (Ar): الموهيتو (So): مۆهیتۆ (Ba): مۆهیتۆ" at bounding box center [630, 223] width 514 height 11
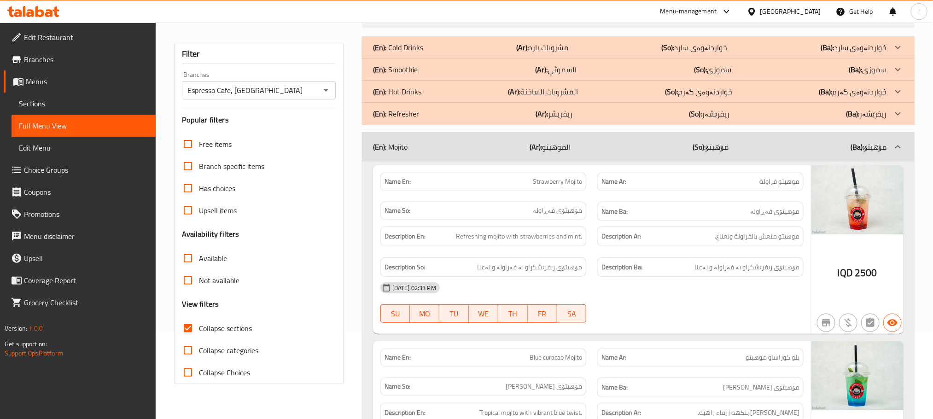
scroll to position [83, 0]
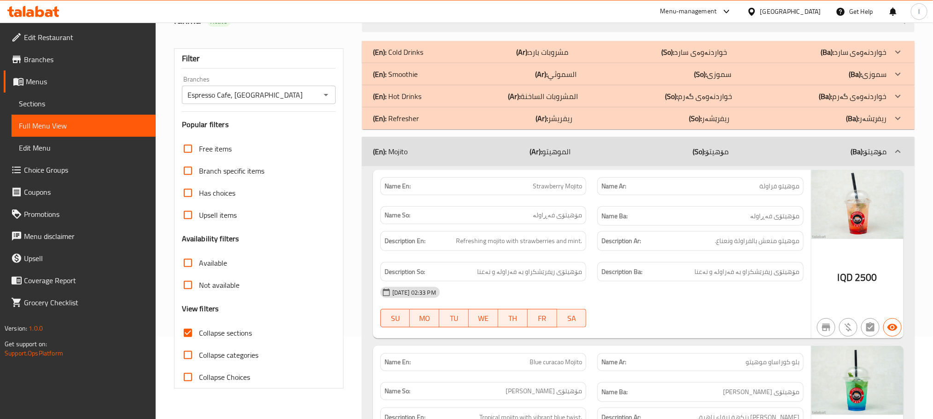
click at [500, 93] on div "(En): Hot Drinks (Ar): المشروبات الساخنة (So): خواردنەوەی گەرم (Ba): خواردنەوەی…" at bounding box center [630, 96] width 514 height 11
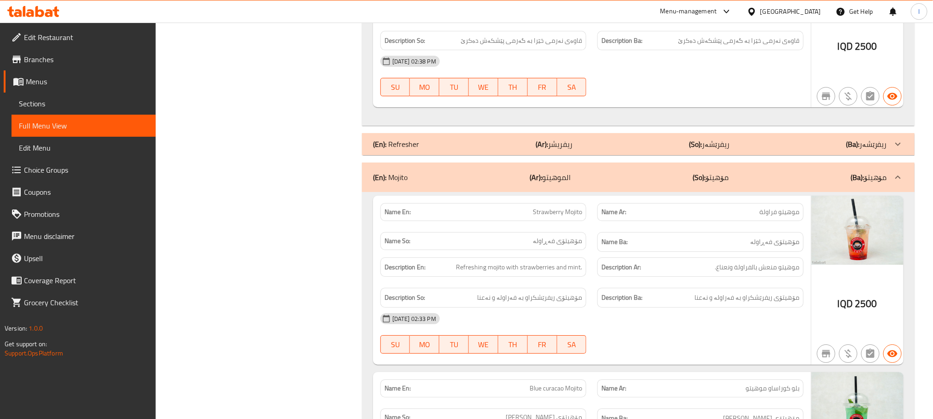
scroll to position [1681, 0]
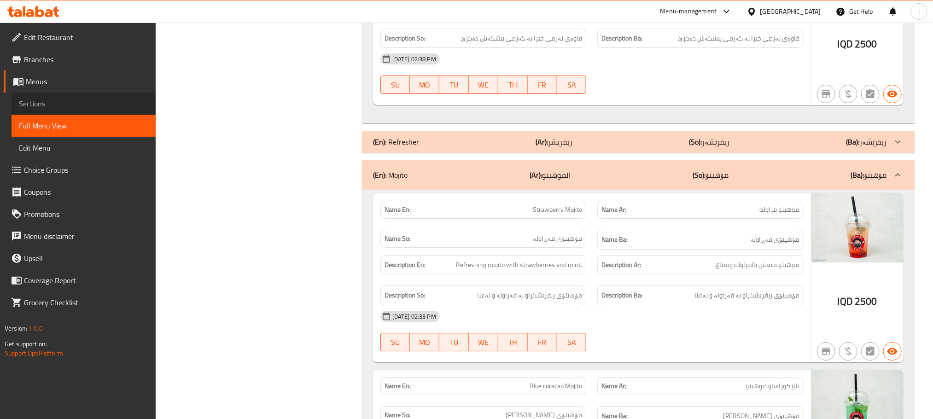
click at [79, 110] on link "Sections" at bounding box center [84, 104] width 144 height 22
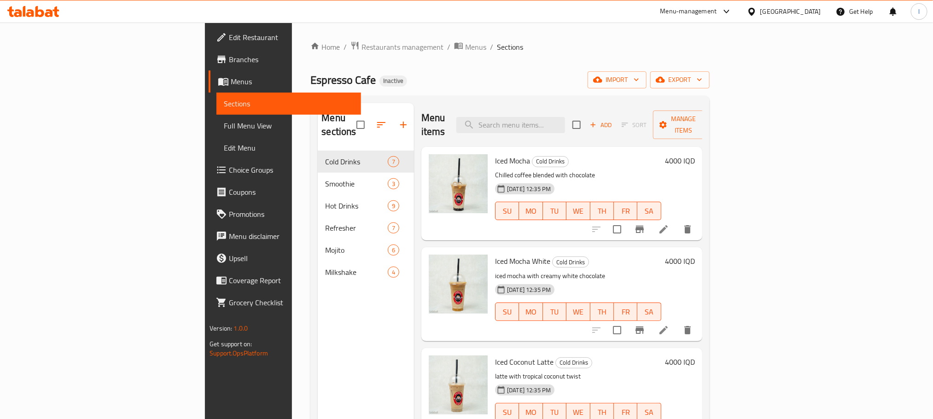
click at [224, 122] on span "Full Menu View" at bounding box center [288, 125] width 129 height 11
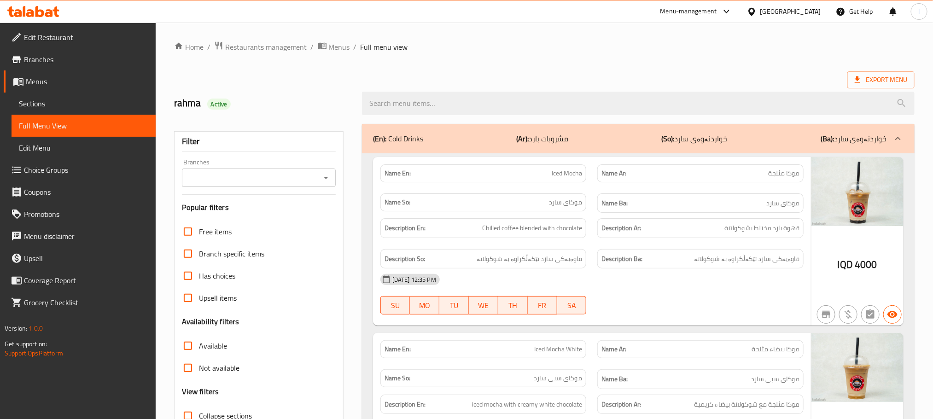
click at [334, 180] on div "Branches" at bounding box center [259, 177] width 154 height 18
click at [331, 180] on button "Open" at bounding box center [325, 177] width 13 height 13
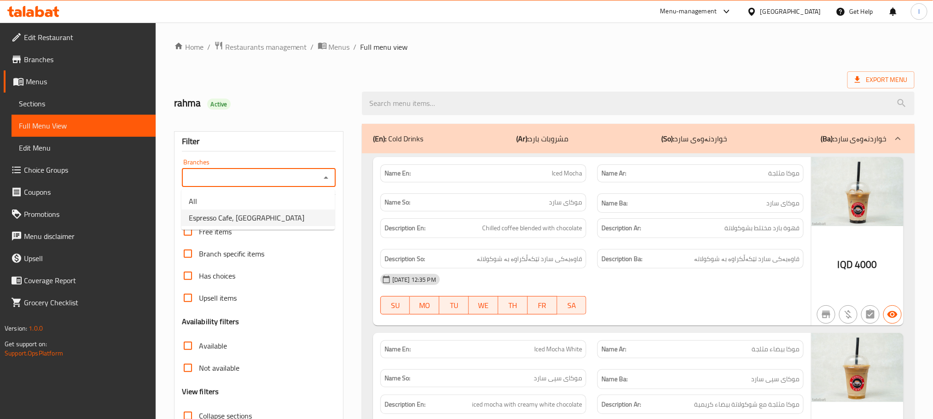
click at [270, 220] on span "Espresso Cafe, Maseik Street" at bounding box center [247, 217] width 116 height 11
type input "Espresso Cafe, Maseik Street"
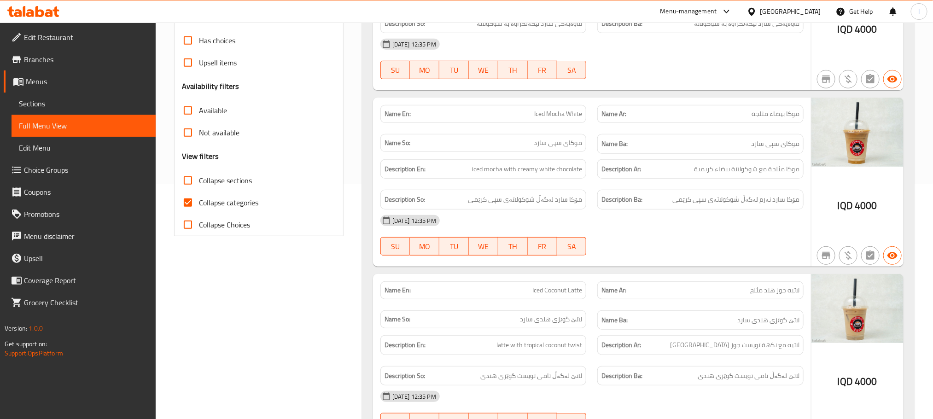
scroll to position [253, 0]
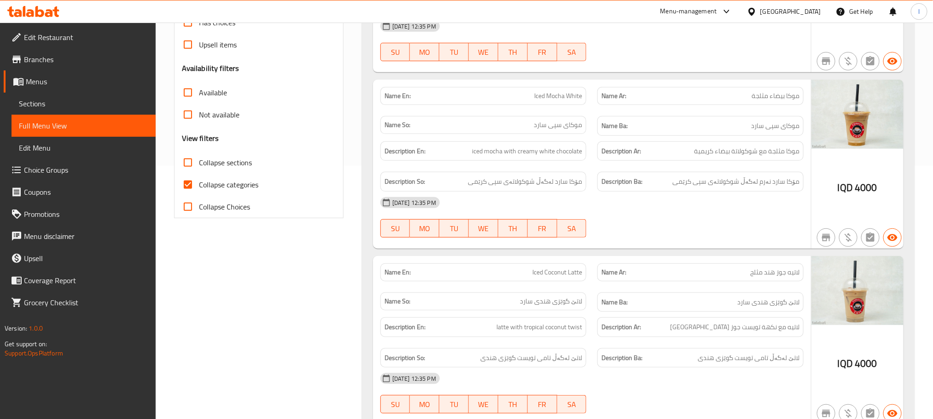
click at [180, 180] on input "Collapse categories" at bounding box center [188, 185] width 22 height 22
checkbox input "false"
click at [191, 159] on input "Collapse sections" at bounding box center [188, 162] width 22 height 22
checkbox input "true"
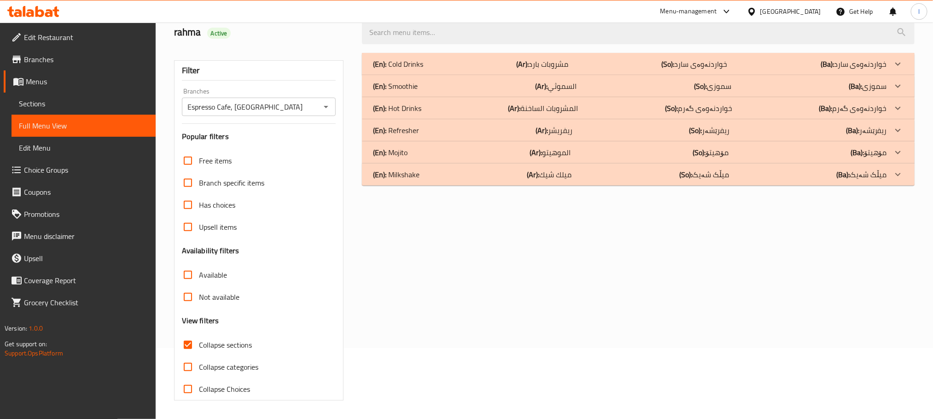
scroll to position [72, 0]
click at [407, 174] on p "(En): Milkshake" at bounding box center [396, 174] width 46 height 11
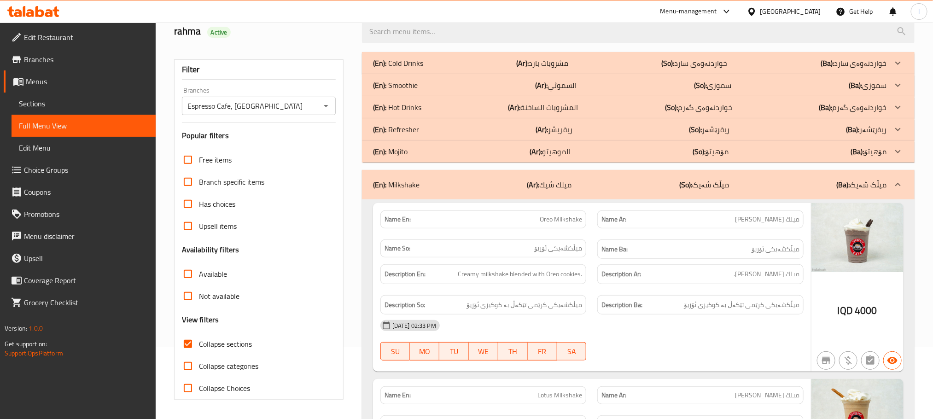
click at [412, 150] on div "(En): Mojito (Ar): الموهيتو (So): مۆهیتۆ (Ba): مۆهیتۆ" at bounding box center [630, 151] width 514 height 11
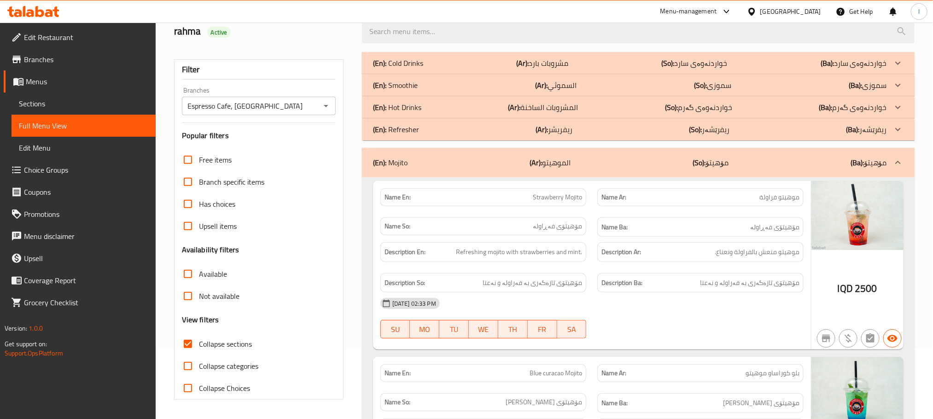
click at [418, 112] on p "(En): Hot Drinks" at bounding box center [397, 107] width 48 height 11
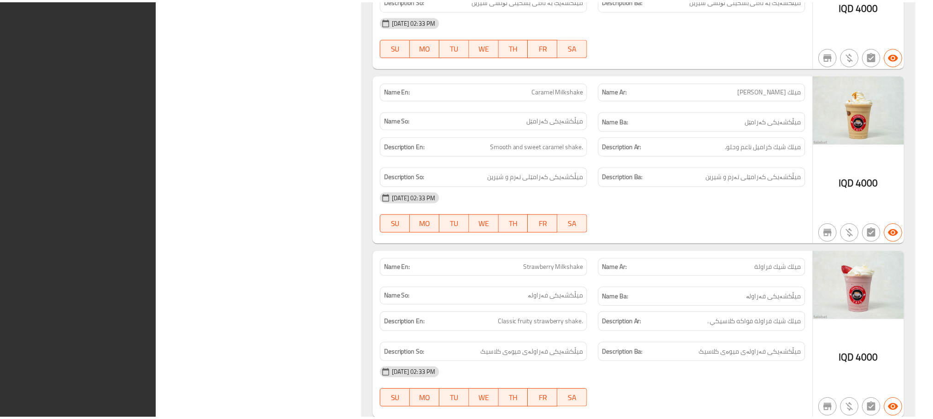
scroll to position [3330, 0]
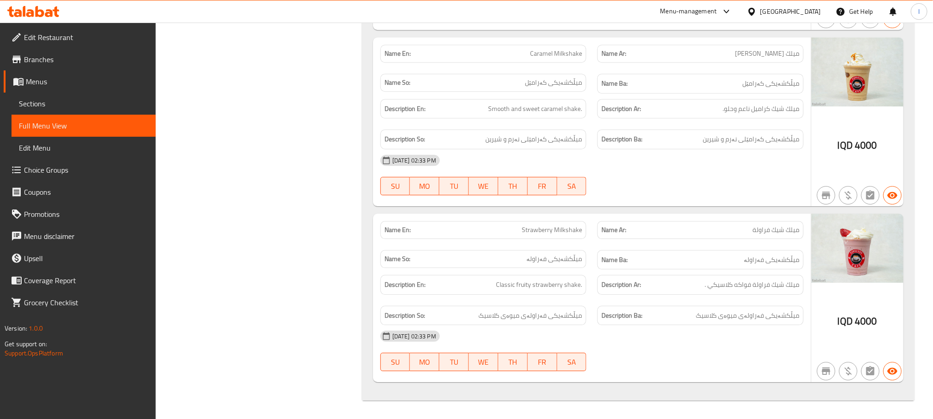
click at [37, 12] on icon at bounding box center [39, 11] width 9 height 11
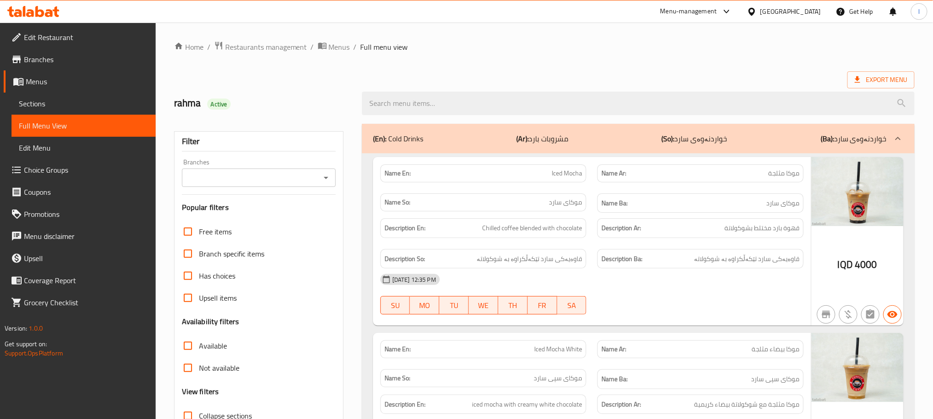
click at [24, 99] on span "Sections" at bounding box center [83, 103] width 129 height 11
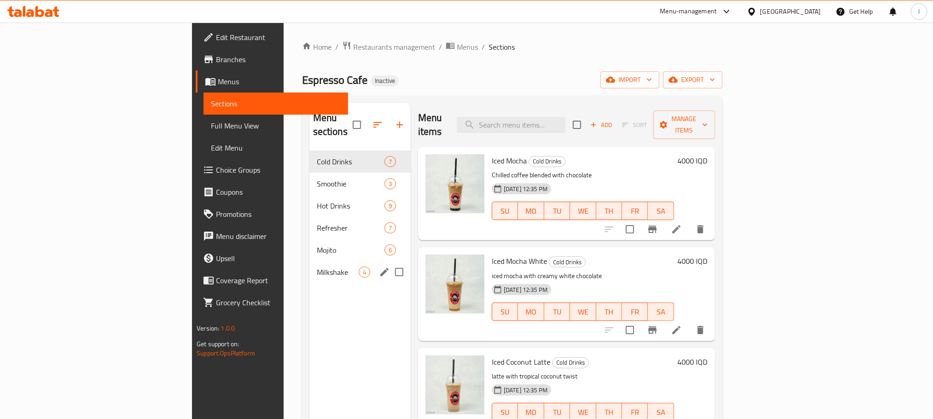
click at [309, 261] on div "Milkshake 4" at bounding box center [359, 272] width 101 height 22
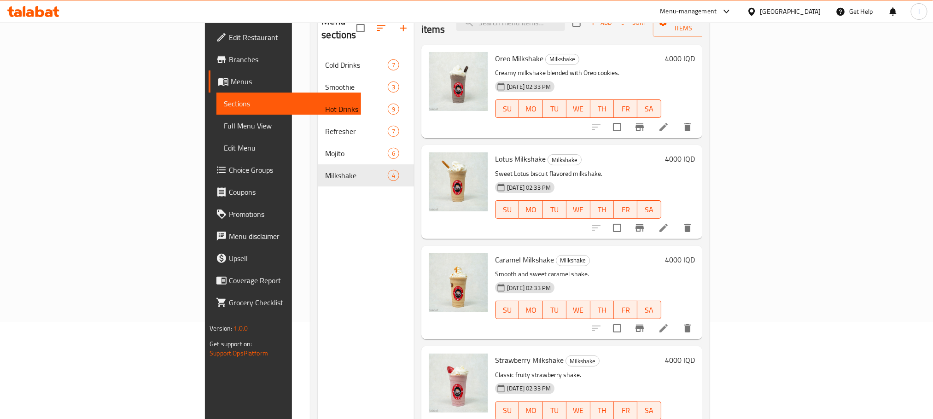
scroll to position [129, 0]
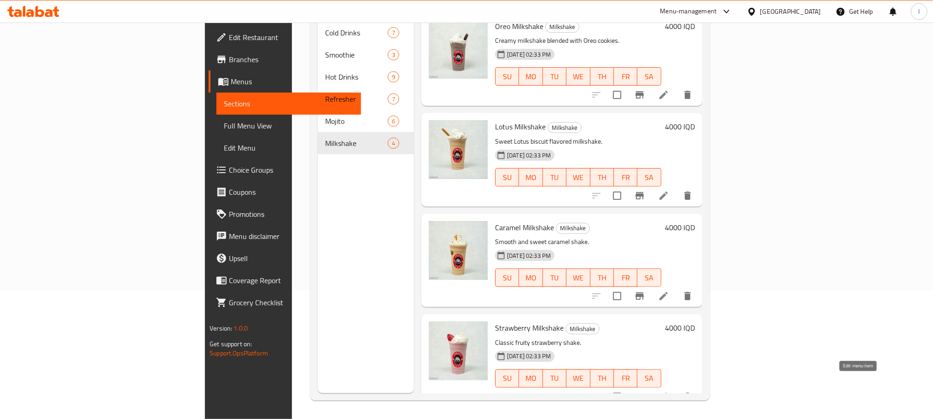
click at [669, 391] on icon at bounding box center [663, 396] width 11 height 11
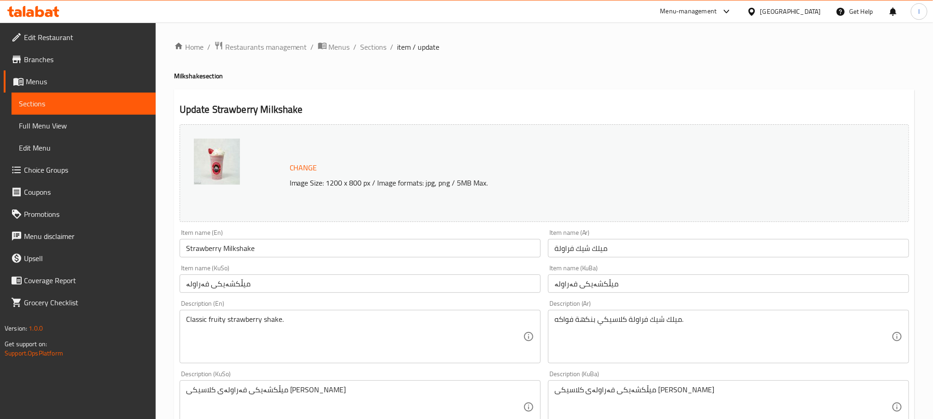
scroll to position [253, 0]
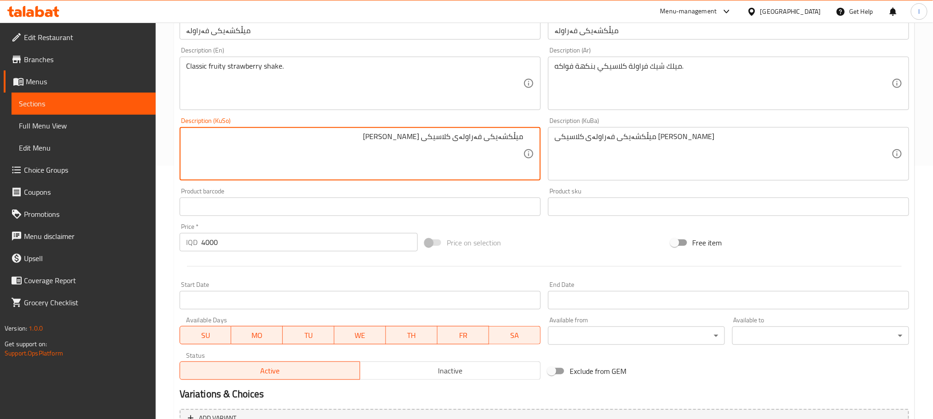
drag, startPoint x: 420, startPoint y: 138, endPoint x: 403, endPoint y: 143, distance: 17.2
click at [403, 143] on textarea "میڵکشەیکی فەراولەی کلاسیکی بە تامی میوە" at bounding box center [354, 154] width 337 height 44
drag, startPoint x: 425, startPoint y: 137, endPoint x: 399, endPoint y: 135, distance: 26.3
click at [399, 135] on textarea "میڵکشەیکی فەراولەی کلاسیکی میوە" at bounding box center [354, 154] width 337 height 44
click at [455, 141] on textarea "میڵکشەیکی فەراولەی کلاسیک" at bounding box center [354, 154] width 337 height 44
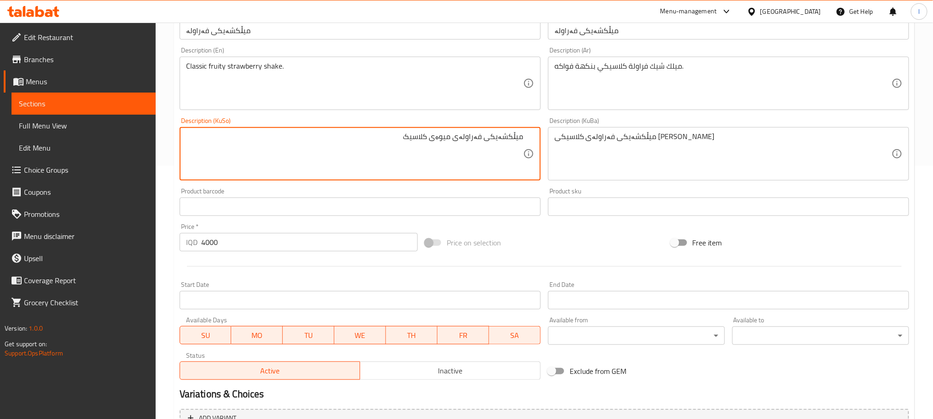
click at [463, 146] on textarea "میڵکشەیکی فەراولەی میوەی کلاسیک" at bounding box center [354, 154] width 337 height 44
type textarea "میڵکشەیکی فەراولەی میوەی کلاسیک"
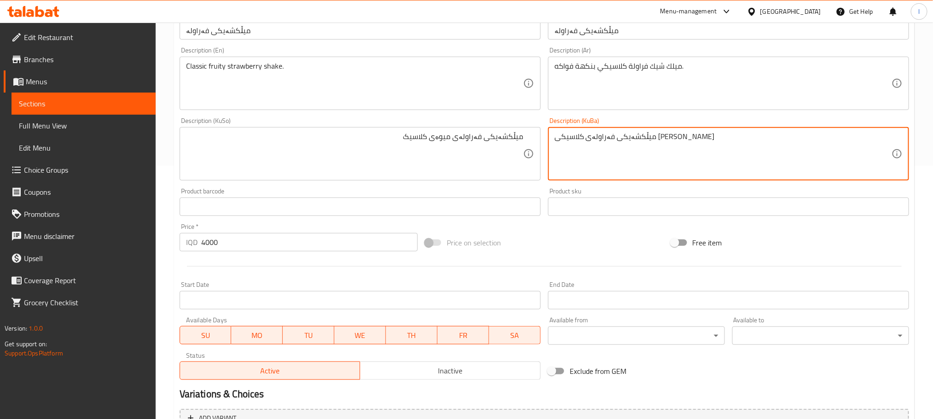
click at [574, 149] on textarea "میڵکشەیکی فەراولەی کلاسیکی بە تامی میوە" at bounding box center [722, 154] width 337 height 44
paste textarea "میوەی کلاسیک"
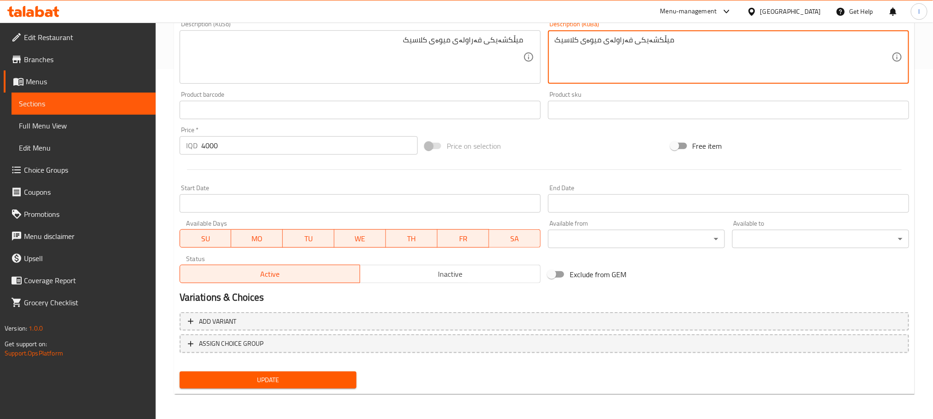
type textarea "میڵکشەیکی فەراولەی میوەی کلاسیک"
click at [347, 383] on span "Update" at bounding box center [268, 380] width 162 height 12
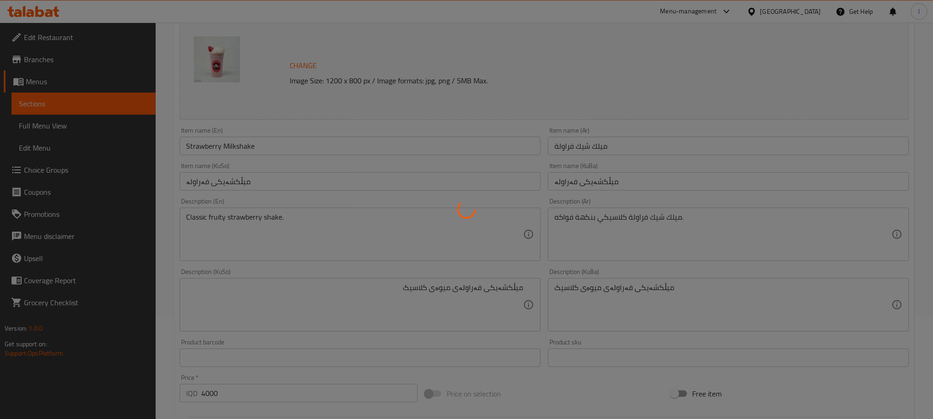
scroll to position [97, 0]
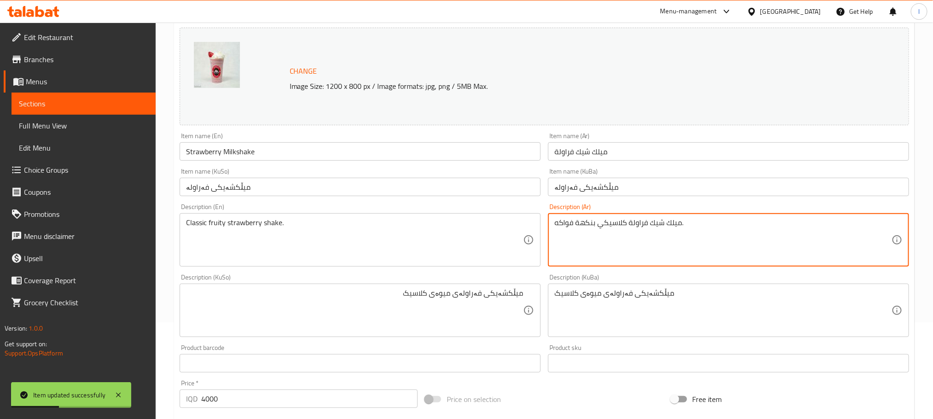
drag, startPoint x: 596, startPoint y: 226, endPoint x: 574, endPoint y: 228, distance: 22.2
drag, startPoint x: 572, startPoint y: 226, endPoint x: 532, endPoint y: 217, distance: 41.4
click at [532, 217] on div "Change Image Size: 1200 x 800 px / Image formats: jpg, png / 5MB Max. Item name…" at bounding box center [544, 282] width 737 height 516
click at [583, 220] on textarea "ميلك شيك فراولة كلاسيكي ." at bounding box center [722, 240] width 337 height 44
paste textarea "واكه"
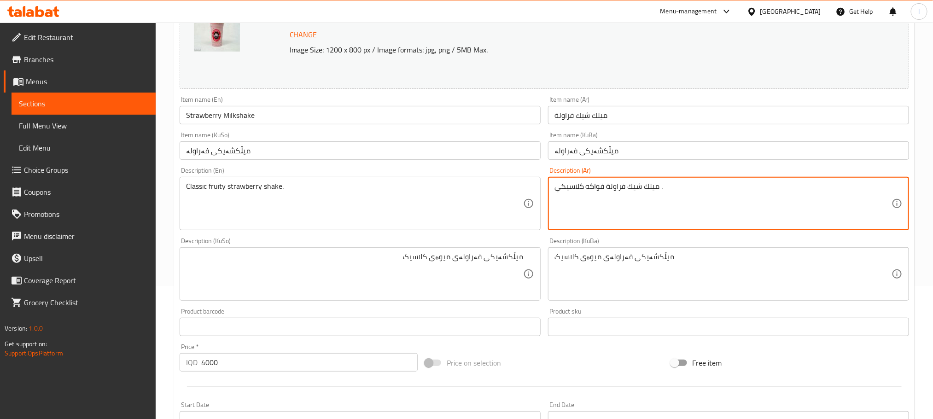
scroll to position [350, 0]
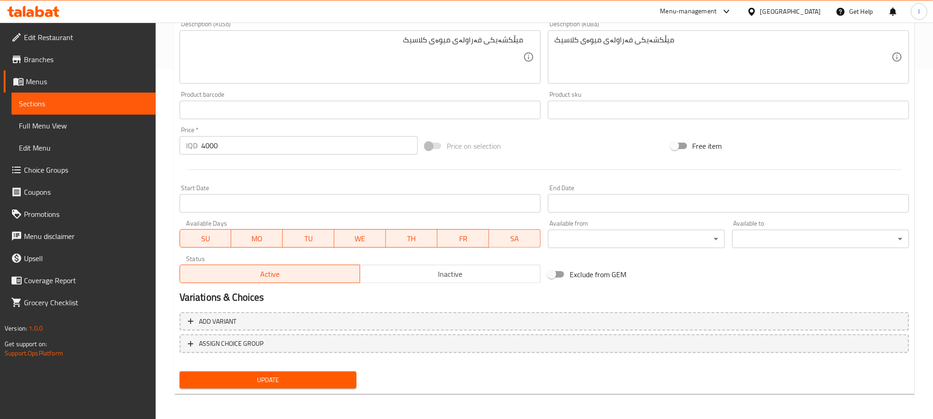
type textarea "ميلك شيك فراولة فواكه كلاسيكي ."
click at [280, 378] on span "Update" at bounding box center [268, 380] width 162 height 12
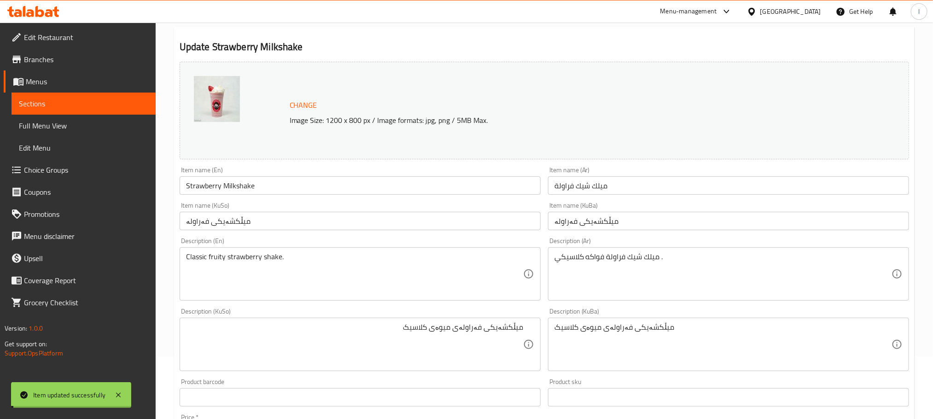
scroll to position [0, 0]
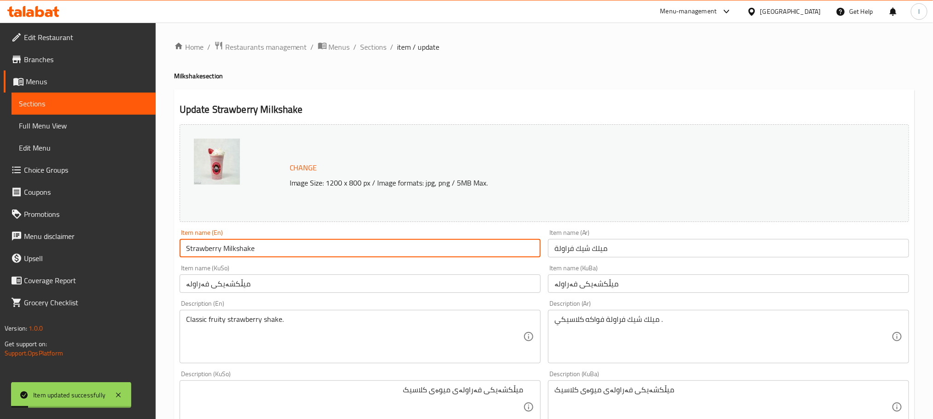
drag, startPoint x: 278, startPoint y: 253, endPoint x: 110, endPoint y: 261, distance: 167.3
click at [110, 261] on div "Edit Restaurant Branches Menus Sections Full Menu View Edit Menu Choice Groups …" at bounding box center [466, 396] width 933 height 747
click at [374, 45] on span "Sections" at bounding box center [373, 46] width 26 height 11
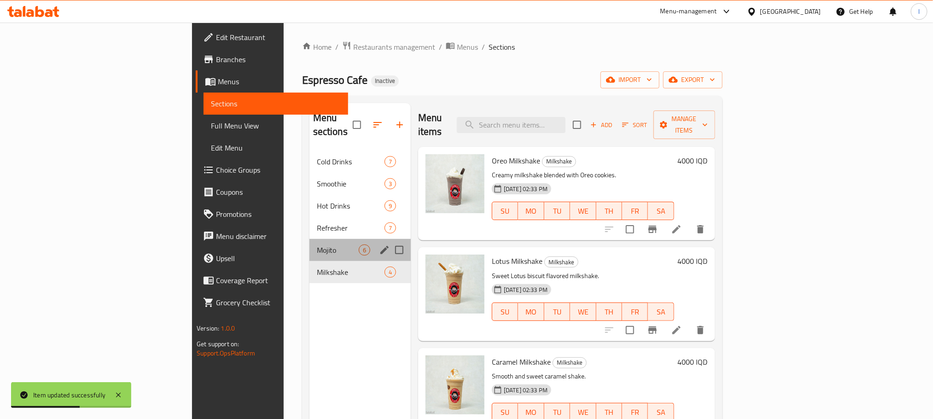
click at [309, 239] on div "Mojito 6" at bounding box center [359, 250] width 101 height 22
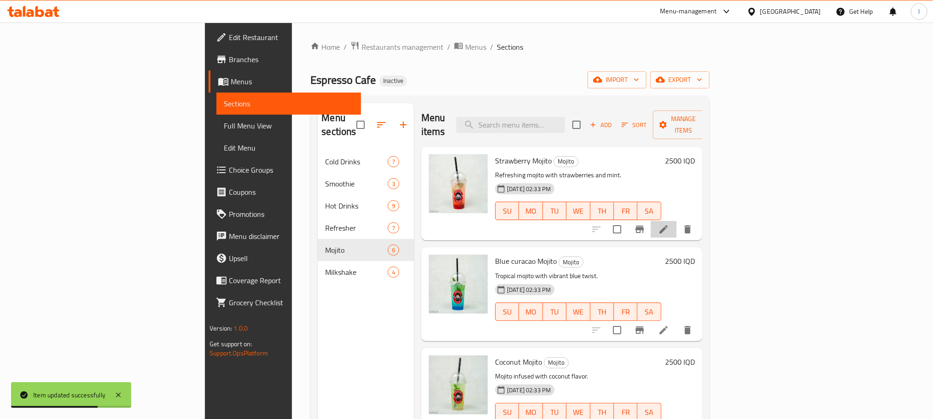
click at [676, 221] on li at bounding box center [664, 229] width 26 height 17
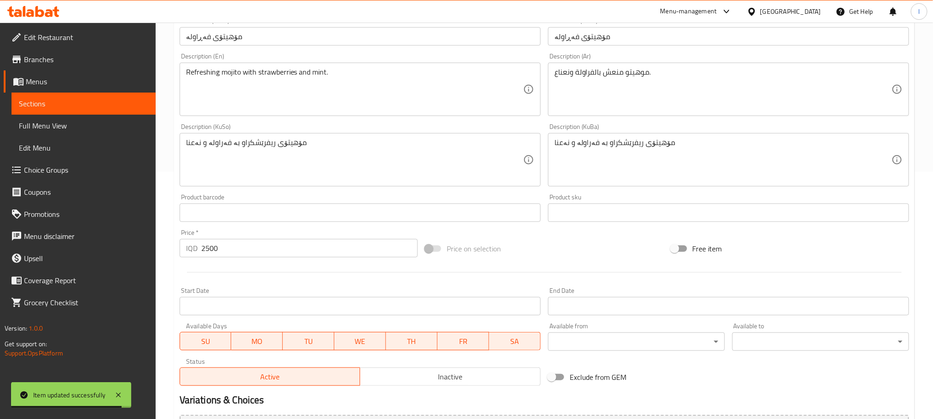
scroll to position [253, 0]
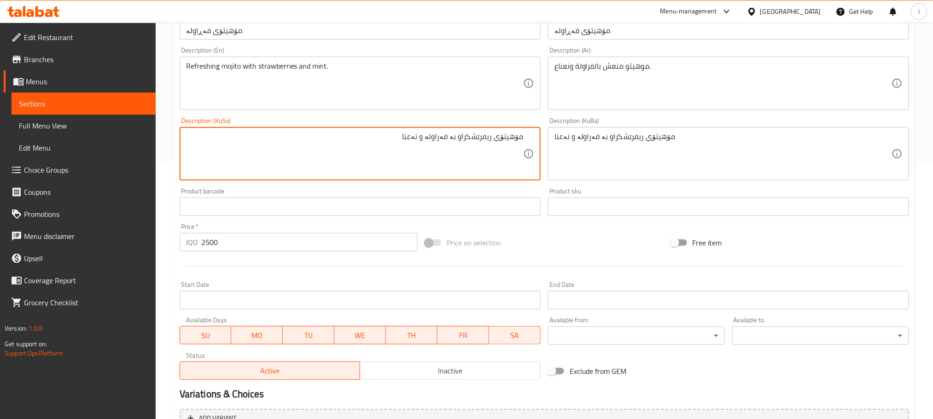
drag, startPoint x: 492, startPoint y: 138, endPoint x: 460, endPoint y: 141, distance: 32.4
click at [460, 141] on textarea "مۆهیتۆی ریفرێشکراو بە فەراولە و نەعنا" at bounding box center [354, 154] width 337 height 44
click at [469, 149] on textarea "مۆهیتۆی تازەگەری بە فەراولە و نەعنا" at bounding box center [354, 154] width 337 height 44
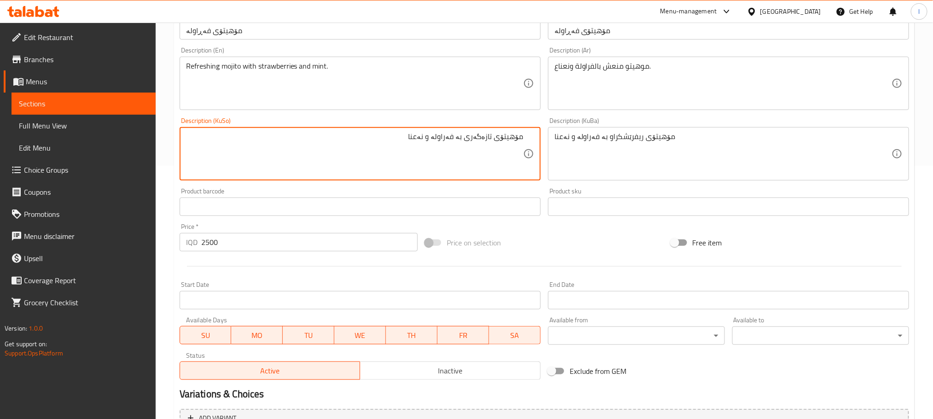
type textarea "مۆهیتۆی تازەگەری بە فەراولە و نەعنا"
click at [547, 144] on div "Description (KuBa) مۆهیتۆی ریفرێشکراو بە فەراولە و نەعنا Description (KuBa)" at bounding box center [728, 149] width 368 height 70
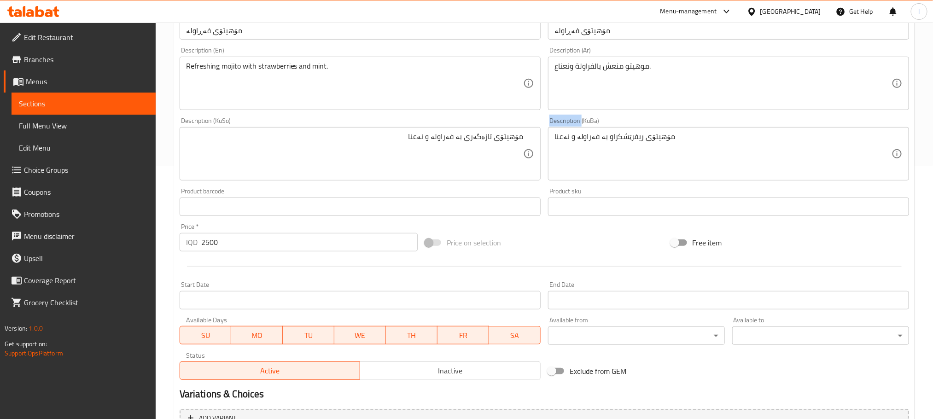
drag, startPoint x: 547, startPoint y: 144, endPoint x: 557, endPoint y: 140, distance: 10.5
click at [549, 144] on div "Description (KuBa) مۆهیتۆی ریفرێشکراو بە فەراولە و نەعنا Description (KuBa)" at bounding box center [728, 149] width 368 height 70
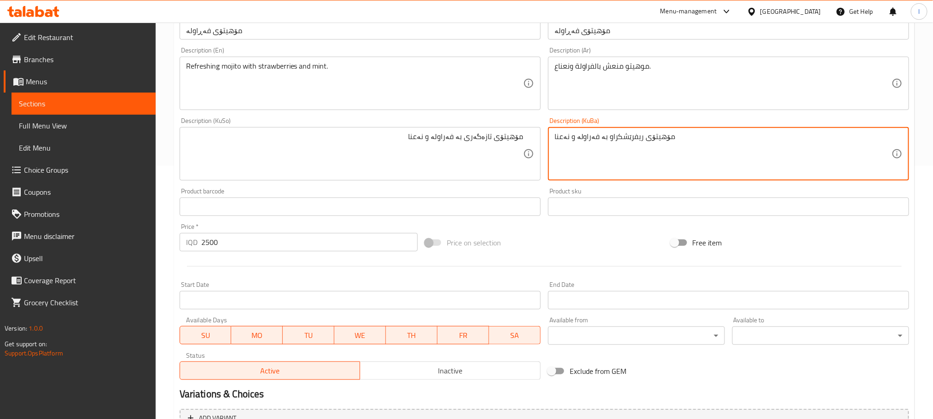
click at [557, 140] on textarea "مۆهیتۆی ریفرێشکراو بە فەراولە و نەعنا" at bounding box center [722, 154] width 337 height 44
paste textarea "ازەگەری"
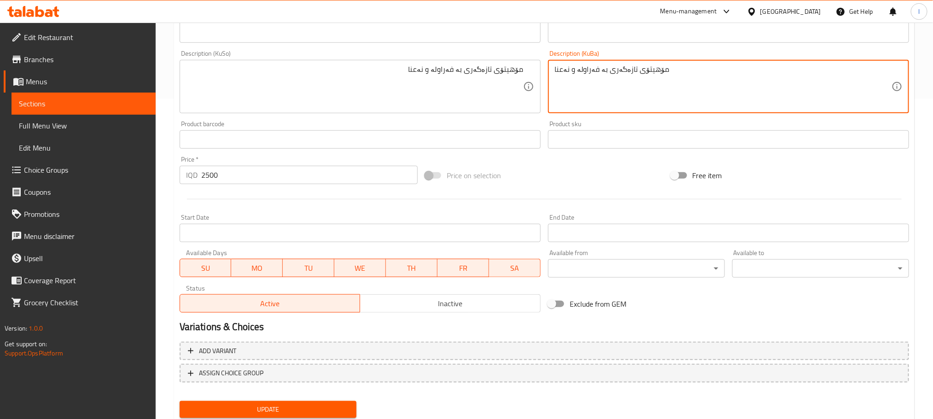
scroll to position [350, 0]
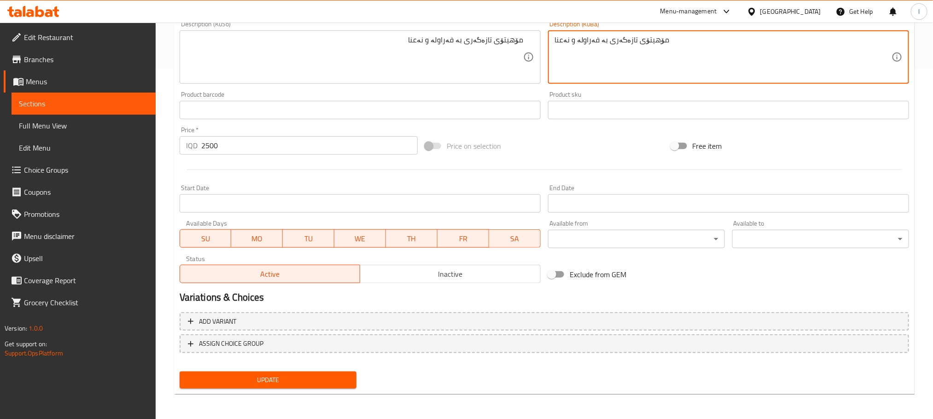
type textarea "مۆهیتۆی تازەگەری بە فەراولە و نەعنا"
click at [268, 383] on span "Update" at bounding box center [268, 380] width 162 height 12
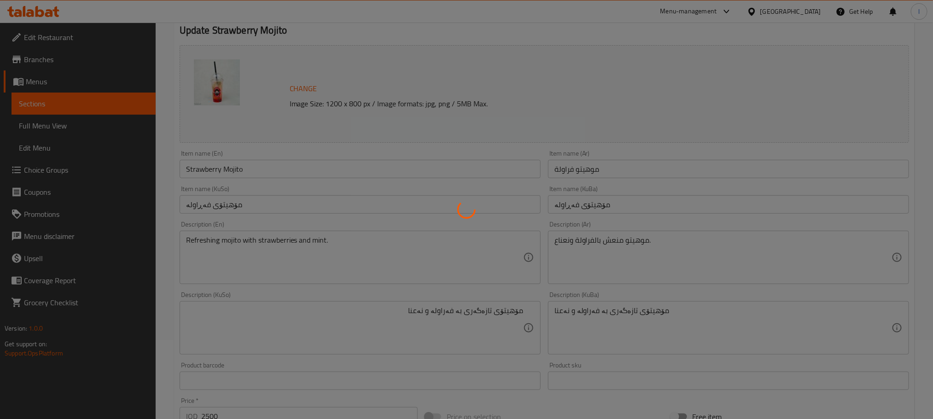
scroll to position [0, 0]
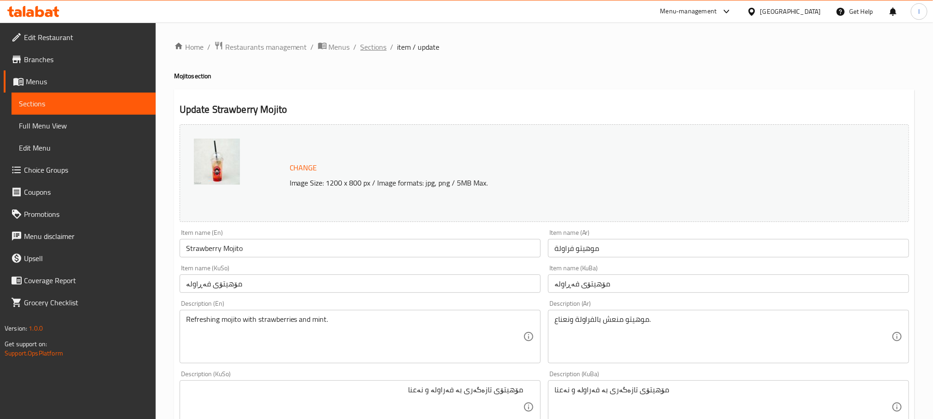
click at [378, 45] on span "Sections" at bounding box center [373, 46] width 26 height 11
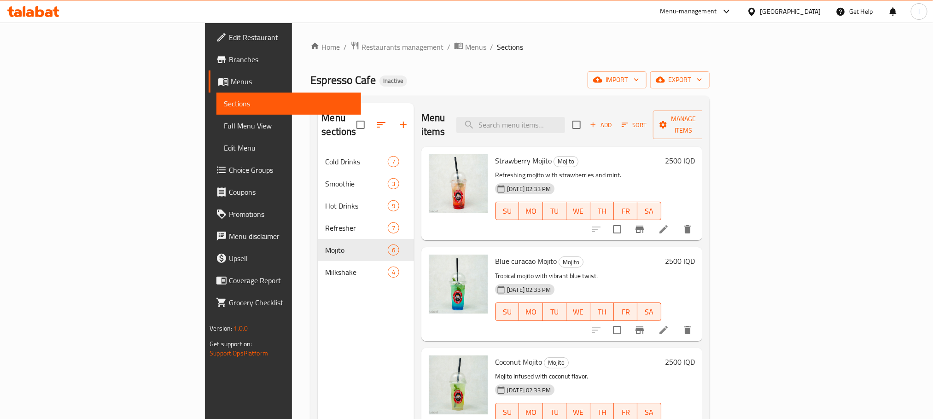
click at [669, 325] on icon at bounding box center [663, 330] width 11 height 11
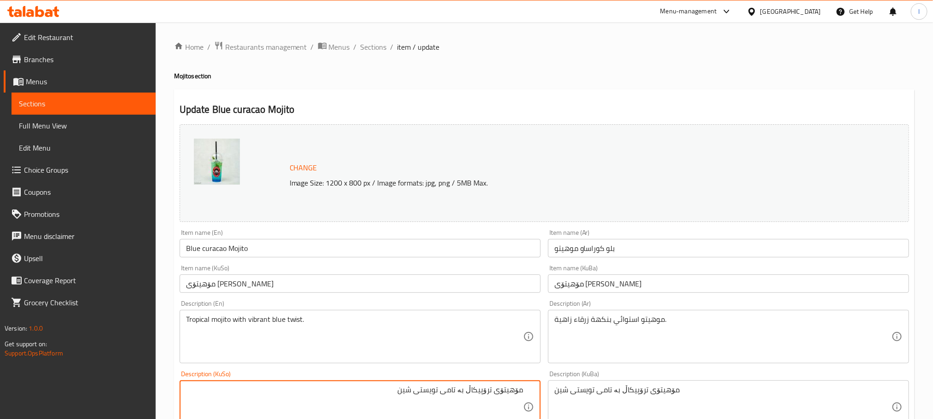
drag, startPoint x: 447, startPoint y: 395, endPoint x: 468, endPoint y: 391, distance: 21.2
click at [468, 391] on textarea "مۆهیتۆی ترۆپیکاڵ بە تامی تویستی شین" at bounding box center [354, 407] width 337 height 44
type textarea "مۆهیتۆی ترۆپیکاڵ لەگەڵ تویستی شین"
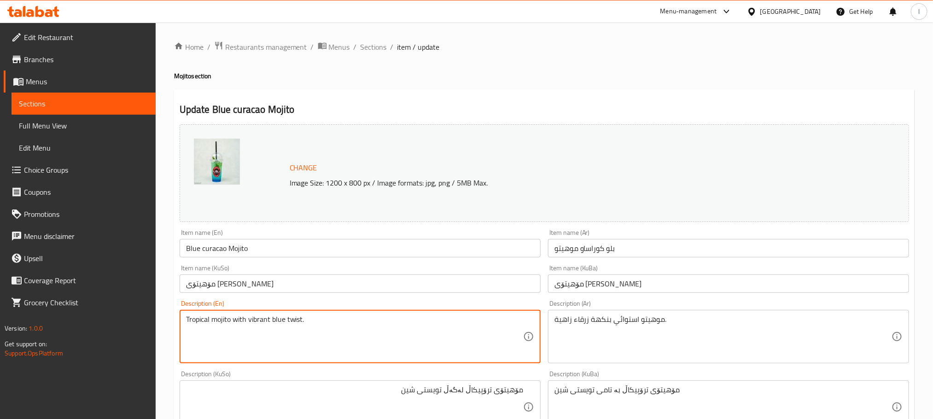
drag, startPoint x: 270, startPoint y: 318, endPoint x: 250, endPoint y: 325, distance: 21.1
type textarea "Tropical mojito with blue twist."
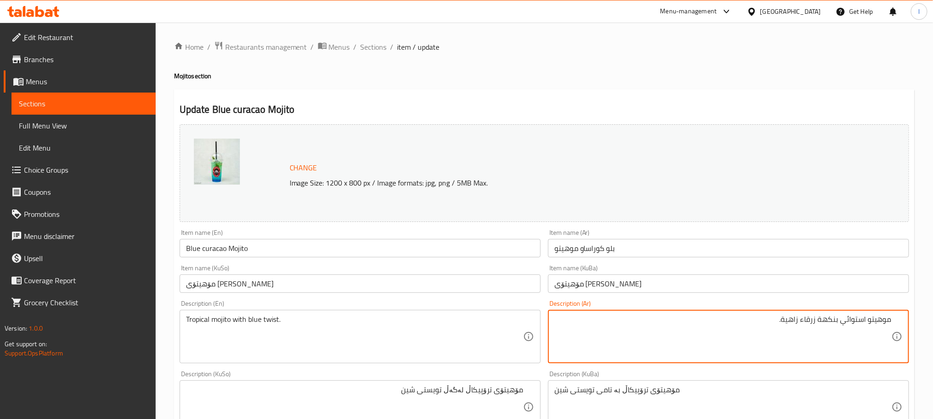
drag, startPoint x: 840, startPoint y: 322, endPoint x: 817, endPoint y: 325, distance: 23.2
click at [817, 325] on textarea "موهيتو استوائي بنكهة زرقاء زاهية." at bounding box center [722, 337] width 337 height 44
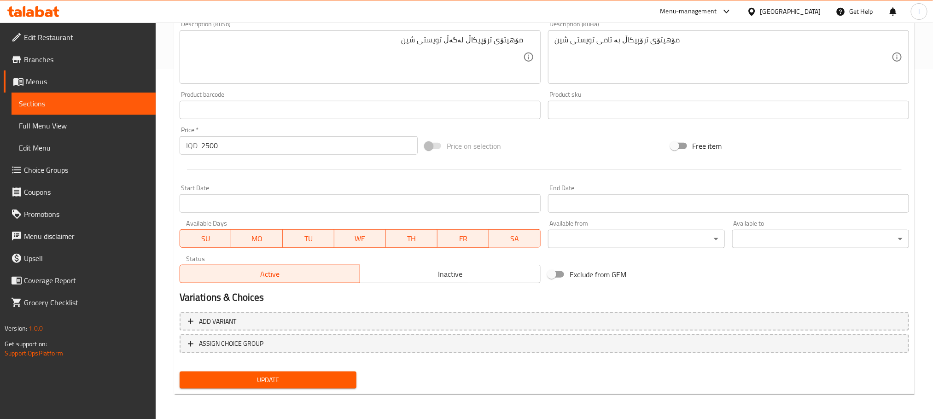
drag, startPoint x: 331, startPoint y: 387, endPoint x: 340, endPoint y: 376, distance: 14.4
click at [331, 387] on button "Update" at bounding box center [268, 380] width 177 height 17
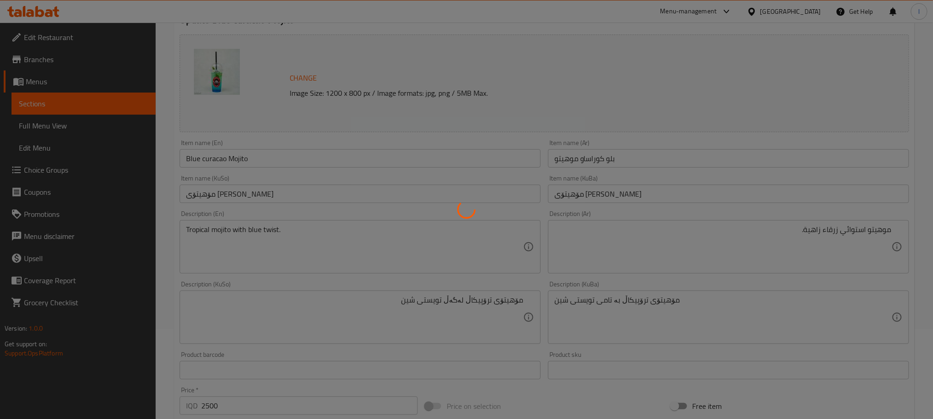
scroll to position [0, 0]
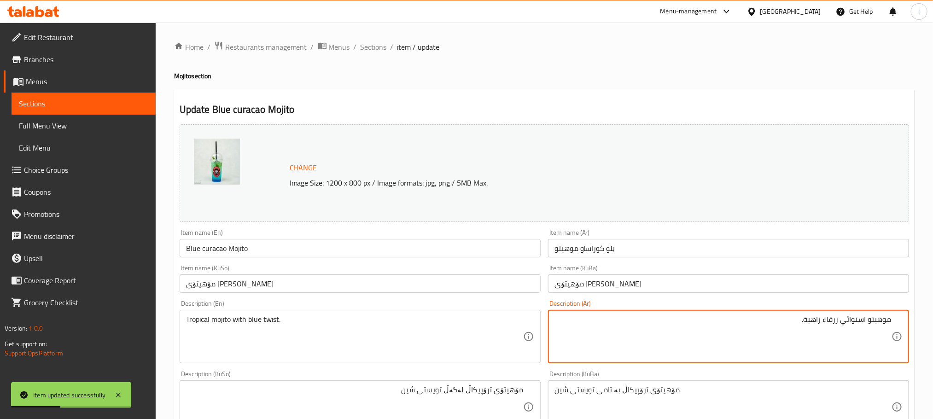
drag, startPoint x: 822, startPoint y: 323, endPoint x: 735, endPoint y: 314, distance: 87.5
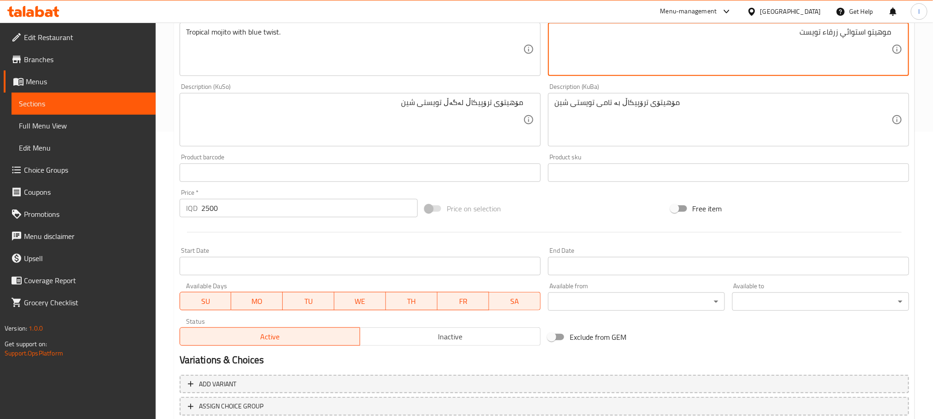
scroll to position [350, 0]
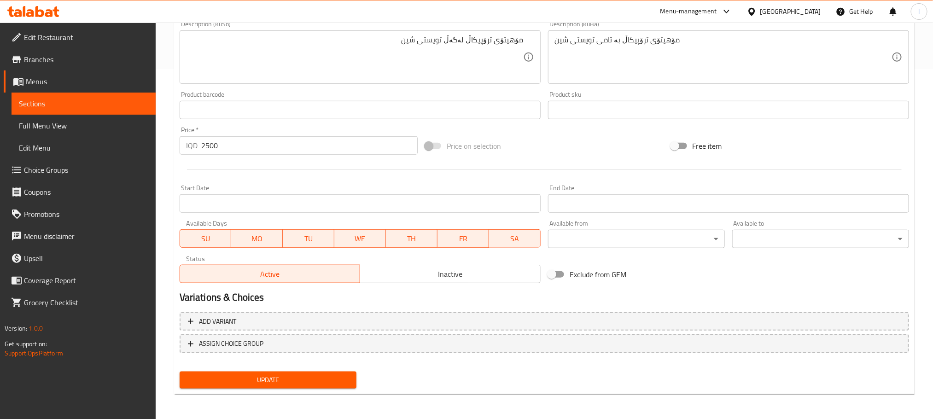
type textarea "موهيتو استوائي زرقاء تويست"
click at [351, 372] on button "Update" at bounding box center [268, 380] width 177 height 17
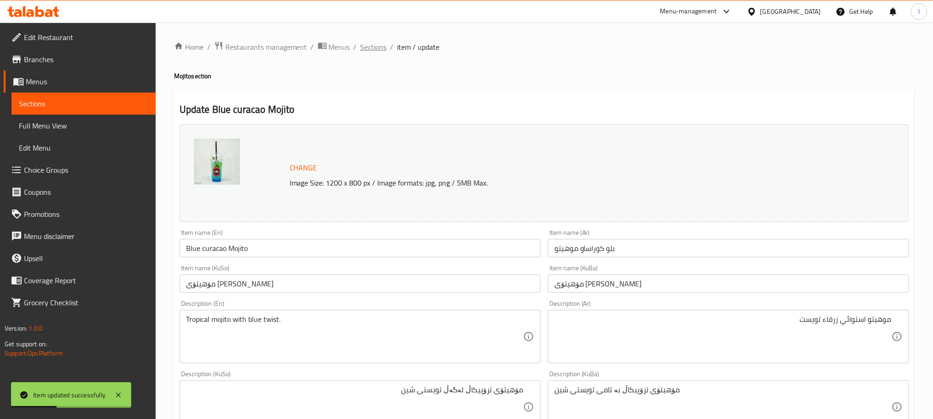
click at [366, 46] on span "Sections" at bounding box center [373, 46] width 26 height 11
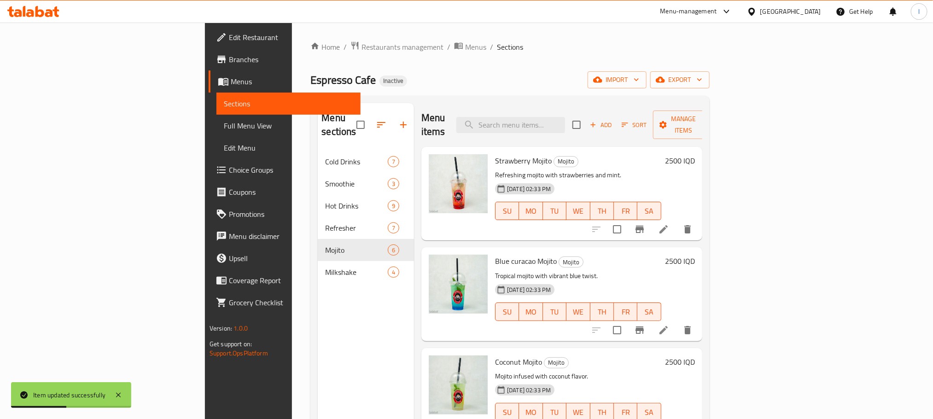
scroll to position [207, 0]
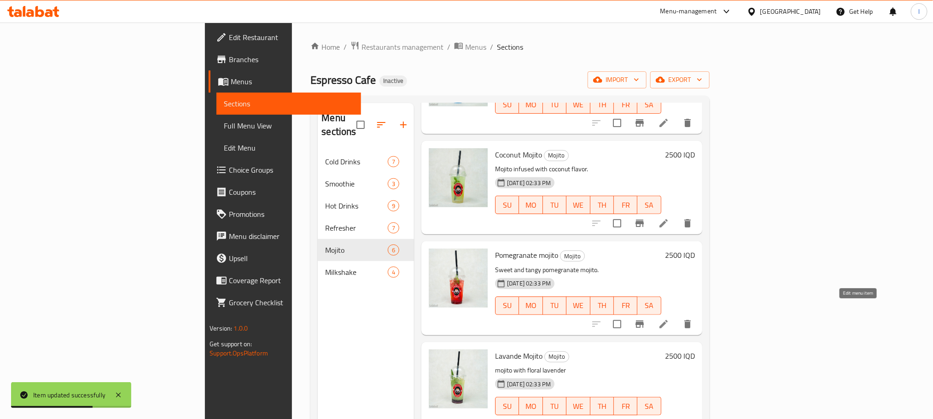
click at [669, 319] on icon at bounding box center [663, 324] width 11 height 11
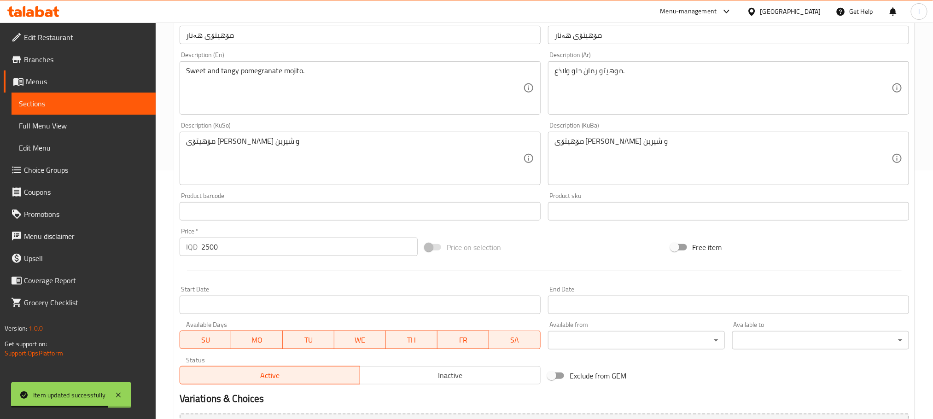
scroll to position [253, 0]
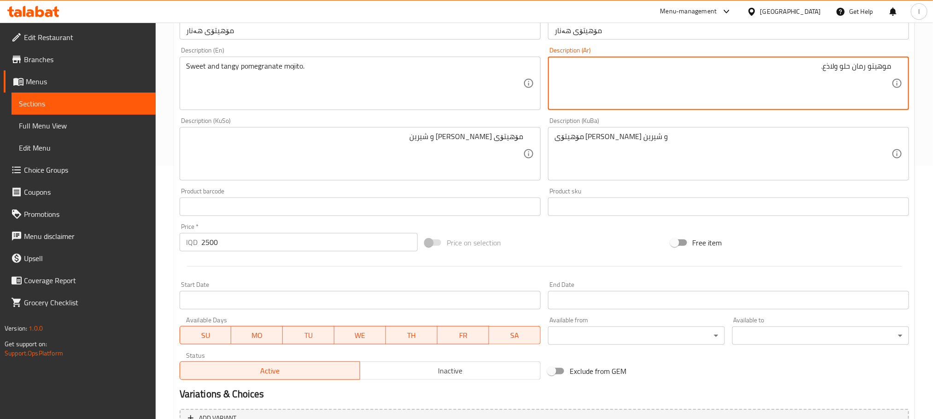
drag, startPoint x: 837, startPoint y: 68, endPoint x: 795, endPoint y: 72, distance: 43.0
click at [795, 72] on textarea "موهيتو رمان حلو ولاذع." at bounding box center [722, 84] width 337 height 44
click at [851, 65] on textarea "موهيتو رمان حلو" at bounding box center [722, 84] width 337 height 44
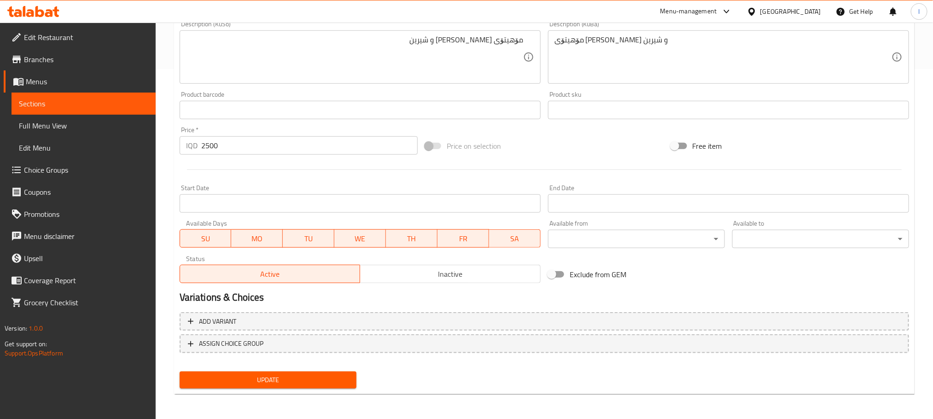
type textarea "موهيتو رمان تانجي وحلو"
click at [329, 378] on span "Update" at bounding box center [268, 380] width 162 height 12
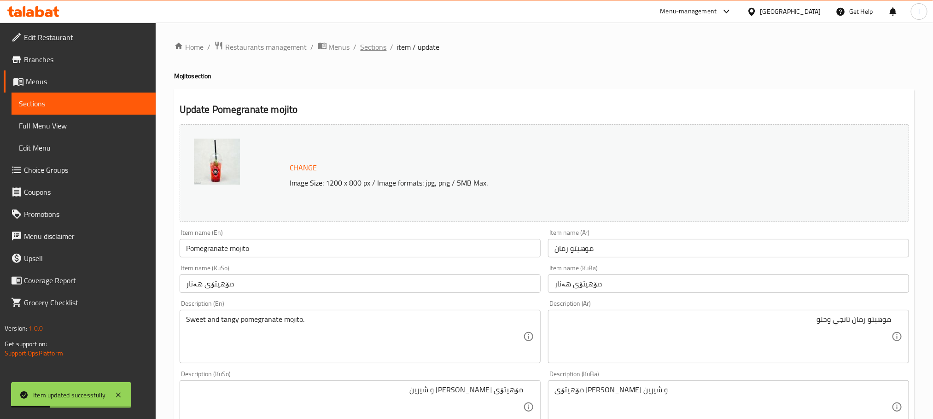
click at [379, 43] on span "Sections" at bounding box center [373, 46] width 26 height 11
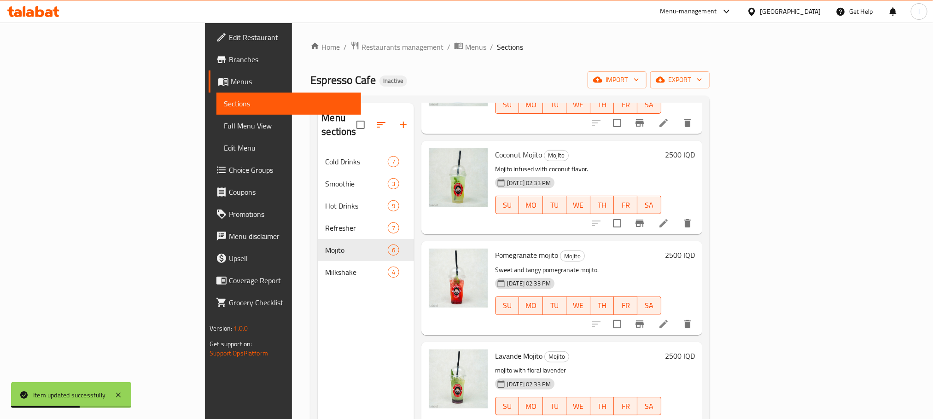
scroll to position [129, 0]
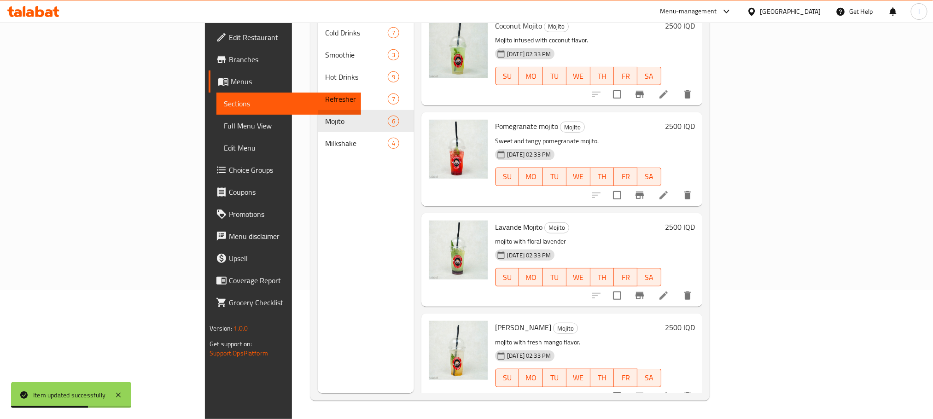
click at [676, 287] on li at bounding box center [664, 295] width 26 height 17
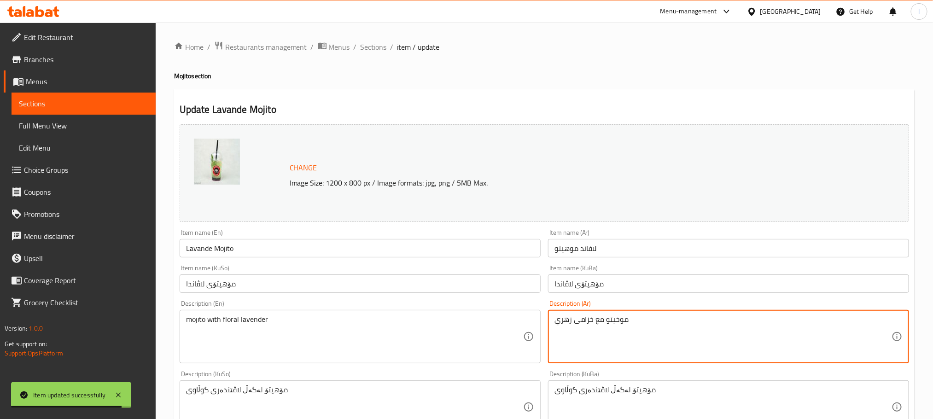
click at [615, 324] on textarea "موخيتو مع خزامى زهري" at bounding box center [722, 337] width 337 height 44
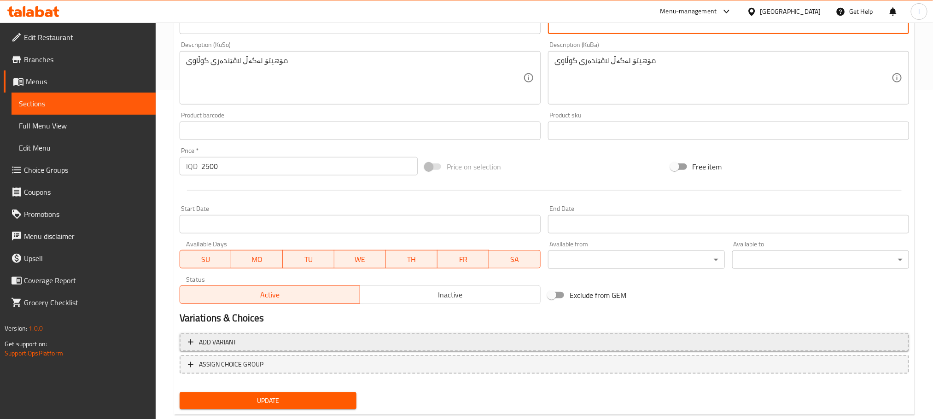
scroll to position [350, 0]
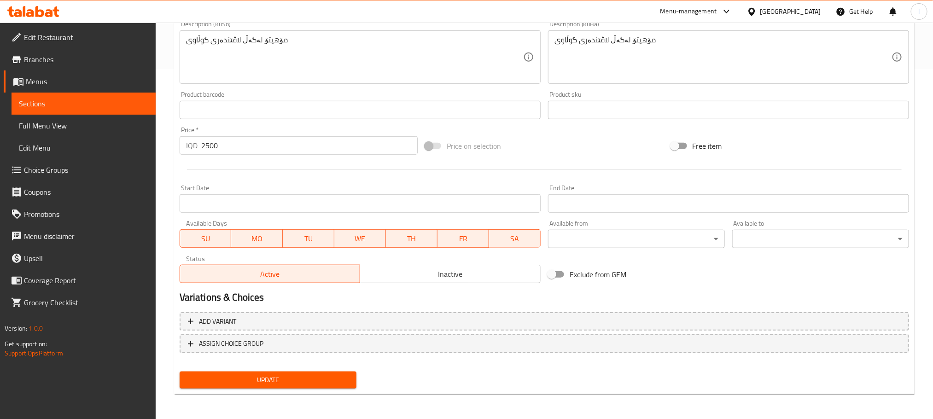
type textarea "موهيتو مع خزامى زهري"
click at [311, 383] on span "Update" at bounding box center [268, 380] width 162 height 12
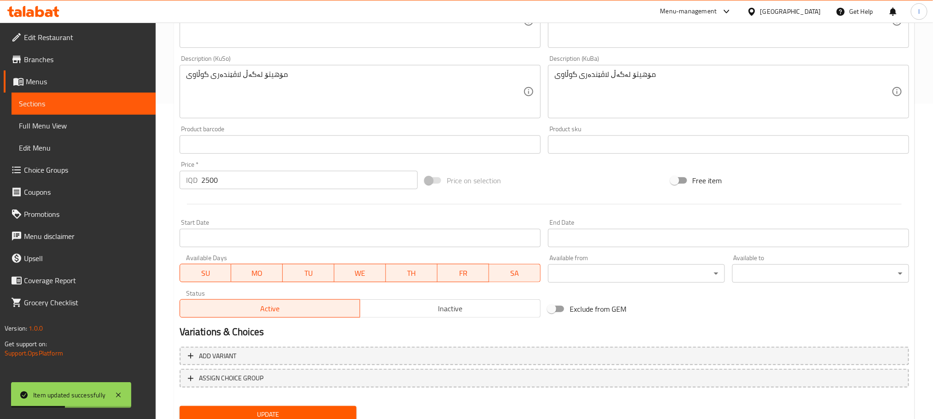
scroll to position [0, 0]
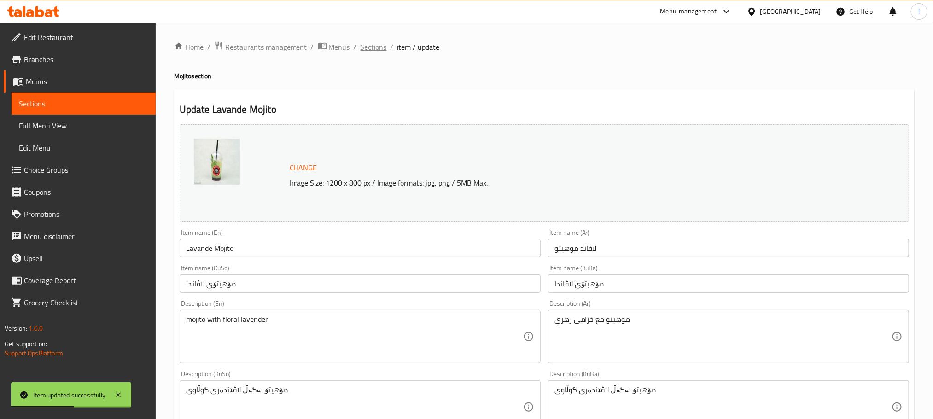
click at [383, 50] on span "Sections" at bounding box center [373, 46] width 26 height 11
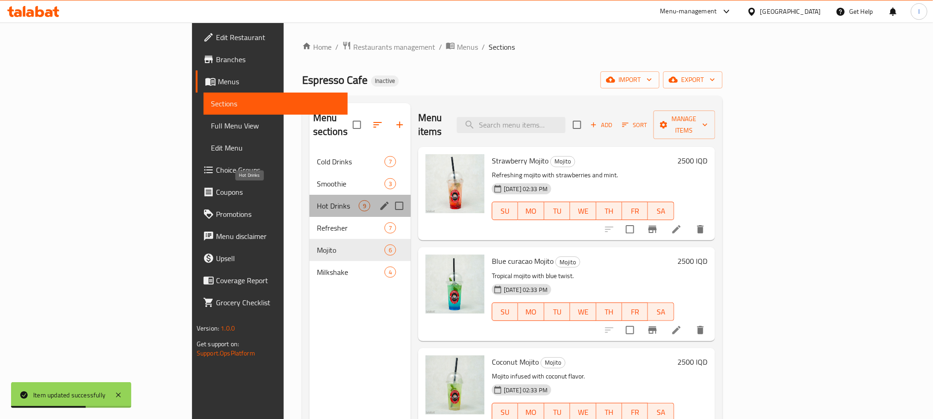
click at [317, 200] on span "Hot Drinks" at bounding box center [338, 205] width 42 height 11
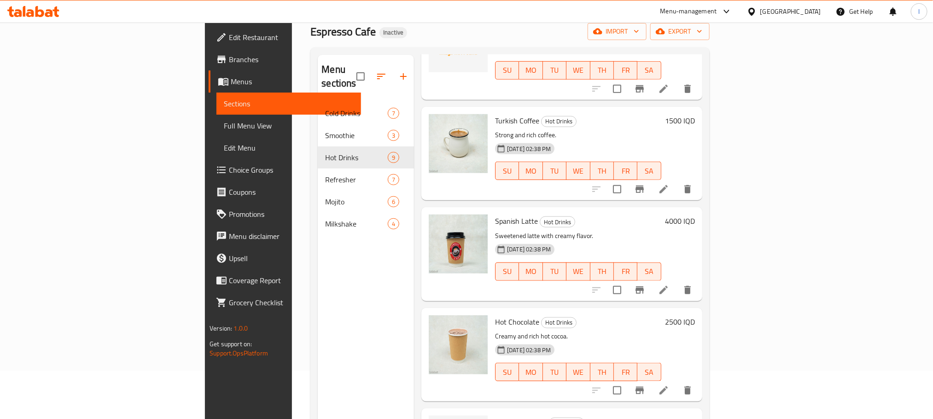
scroll to position [417, 0]
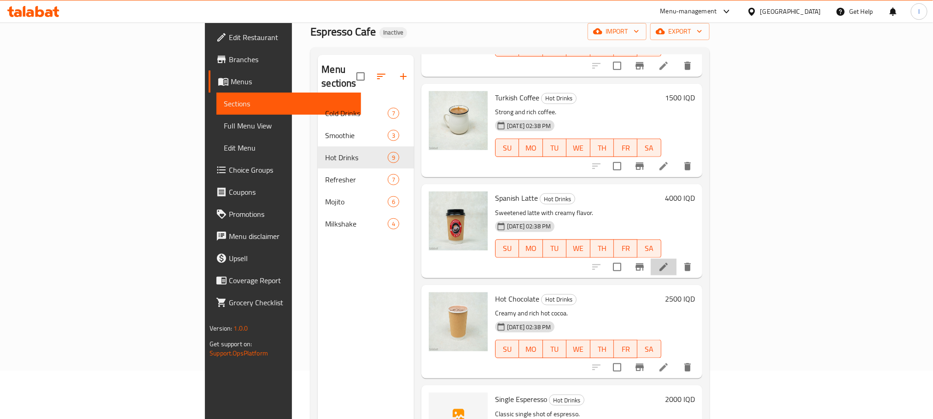
click at [676, 259] on li at bounding box center [664, 267] width 26 height 17
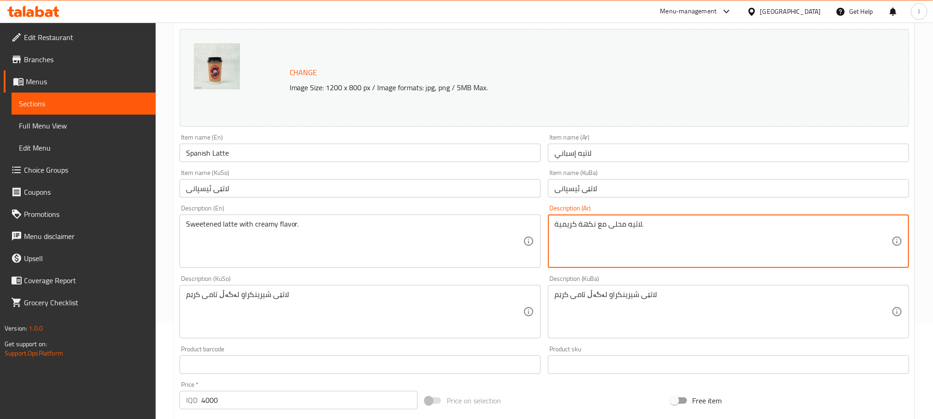
scroll to position [350, 0]
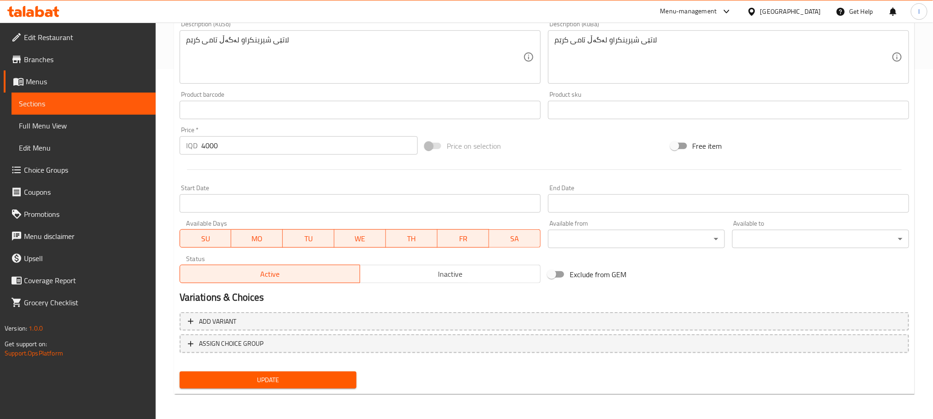
type textarea "لاتيه محلى مع نكهة كريمية."
click at [304, 378] on span "Update" at bounding box center [268, 380] width 162 height 12
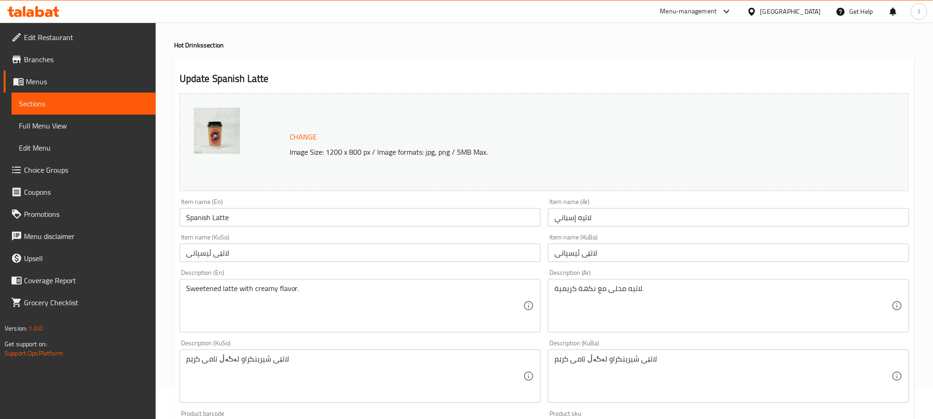
scroll to position [0, 0]
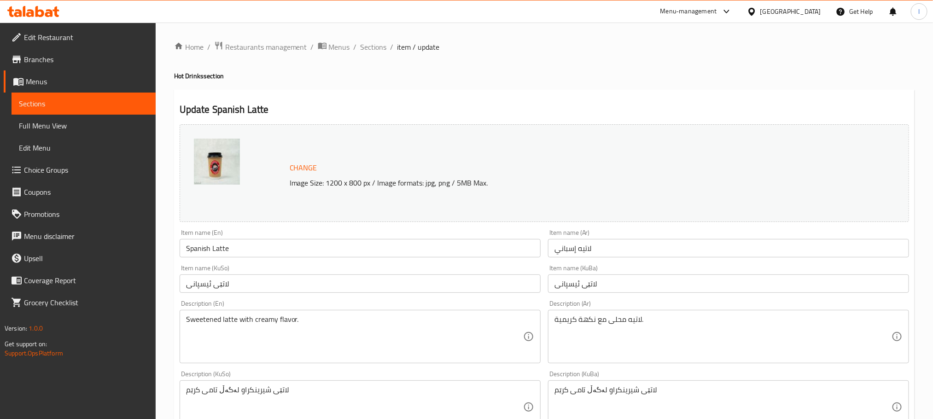
click at [371, 33] on div "Home / Restaurants management / Menus / Sections / item / update Hot Drinks sec…" at bounding box center [544, 396] width 777 height 747
click at [370, 39] on div "Home / Restaurants management / Menus / Sections / item / update Hot Drinks sec…" at bounding box center [544, 396] width 777 height 747
click at [377, 56] on div "Home / Restaurants management / Menus / Sections / item / update Hot Drinks sec…" at bounding box center [544, 396] width 740 height 710
click at [376, 49] on span "Sections" at bounding box center [373, 46] width 26 height 11
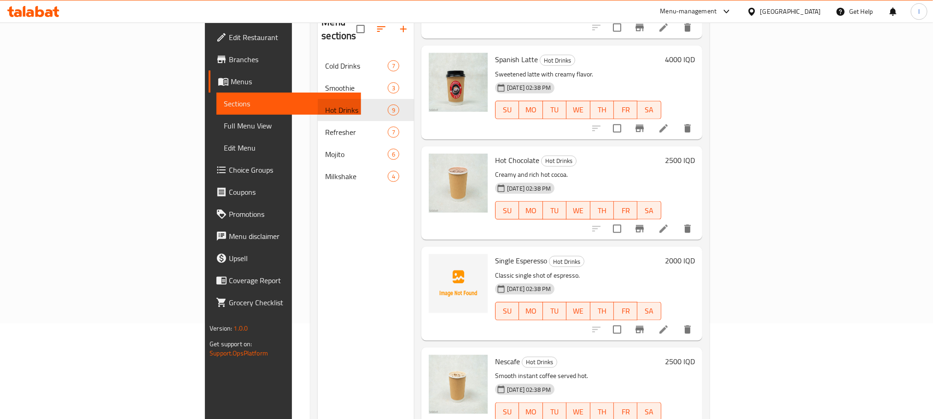
scroll to position [129, 0]
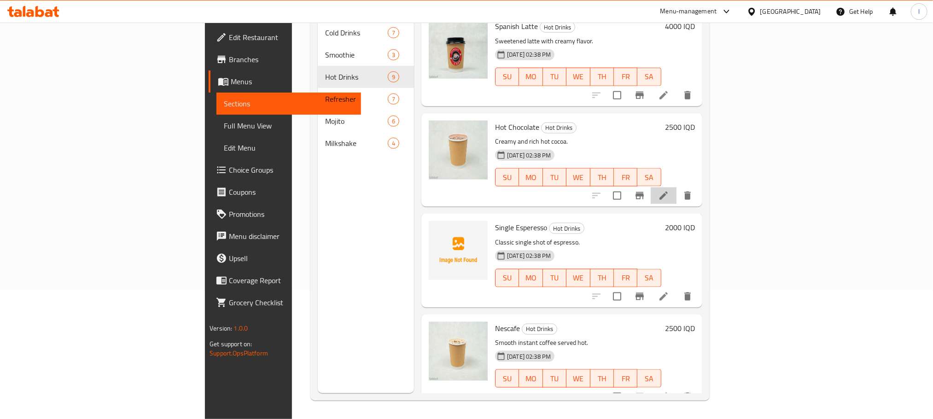
click at [676, 187] on li at bounding box center [664, 195] width 26 height 17
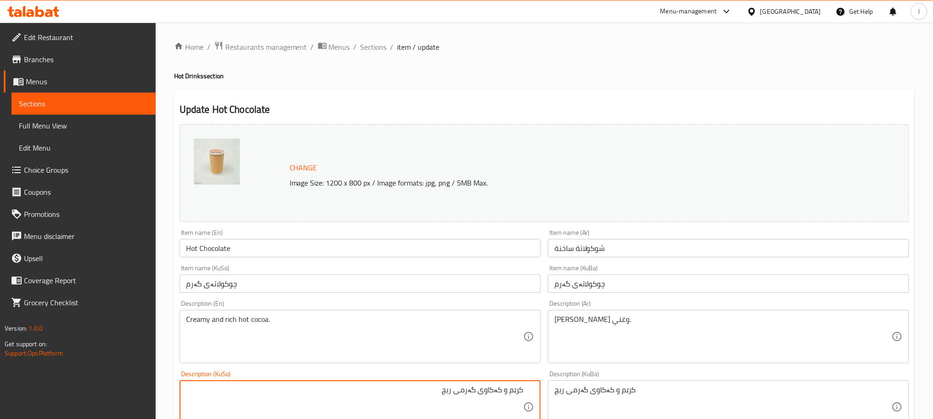
drag, startPoint x: 503, startPoint y: 392, endPoint x: 539, endPoint y: 383, distance: 37.1
click at [539, 383] on div "کرێم و کەکاوی گەرمی ریچ Description (KuSo)" at bounding box center [360, 406] width 361 height 53
click at [479, 395] on textarea "کەکاوی گەرمی ریچ" at bounding box center [354, 407] width 337 height 44
click at [476, 398] on textarea "کەکاوی گەرمی ریچ" at bounding box center [354, 407] width 337 height 44
type textarea "کەکاوی گەرمی کرێمی ریچ"
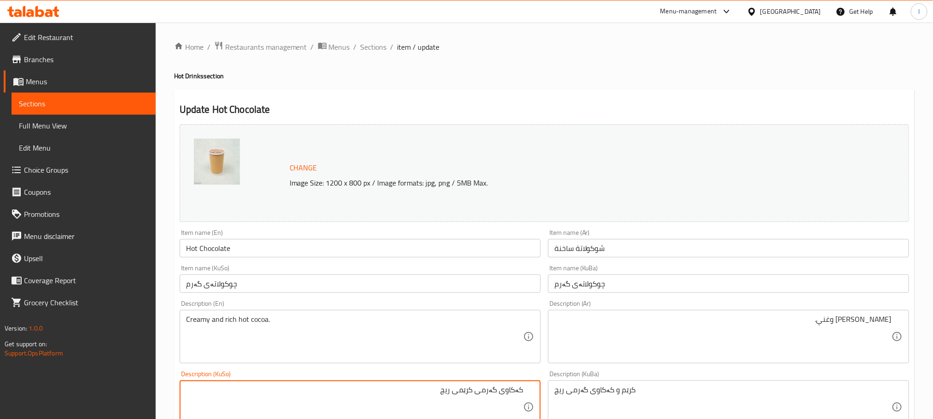
click at [465, 392] on textarea "کەکاوی گەرمی کرێمی ریچ" at bounding box center [354, 407] width 337 height 44
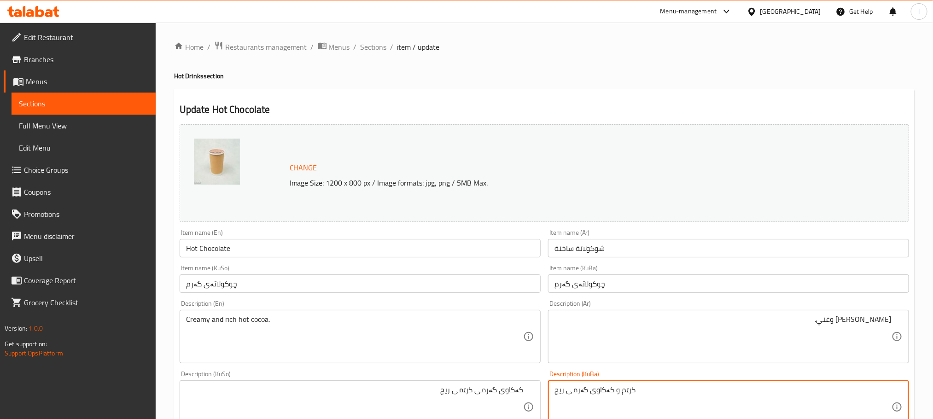
click at [570, 401] on textarea "کرێم و کەکاوی گەرمی ریچ" at bounding box center [722, 407] width 337 height 44
paste textarea "کەکاوی گەرمی کرێ"
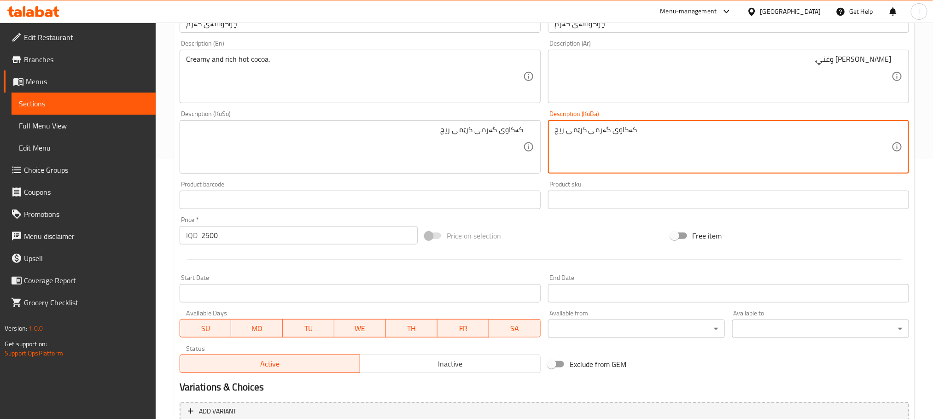
scroll to position [350, 0]
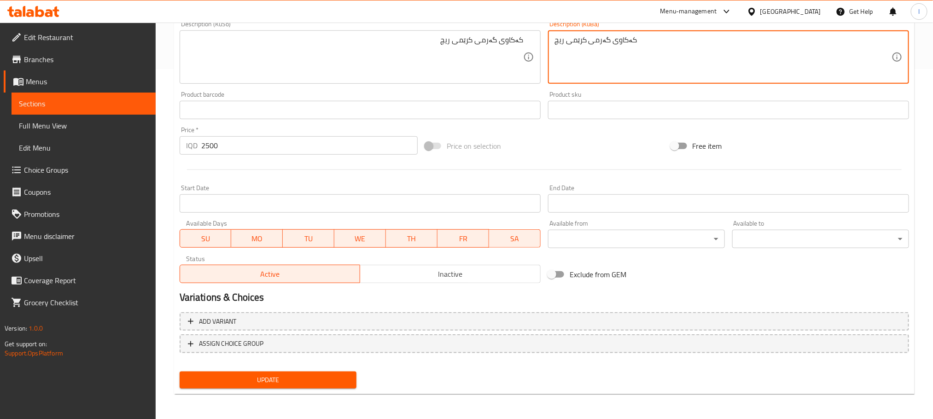
type textarea "کەکاوی گەرمی کرێمی ریچ"
click at [320, 372] on button "Update" at bounding box center [268, 380] width 177 height 17
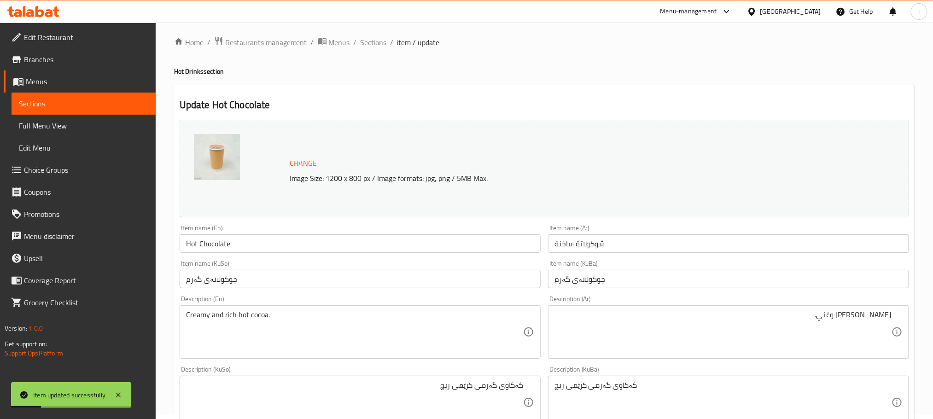
scroll to position [0, 0]
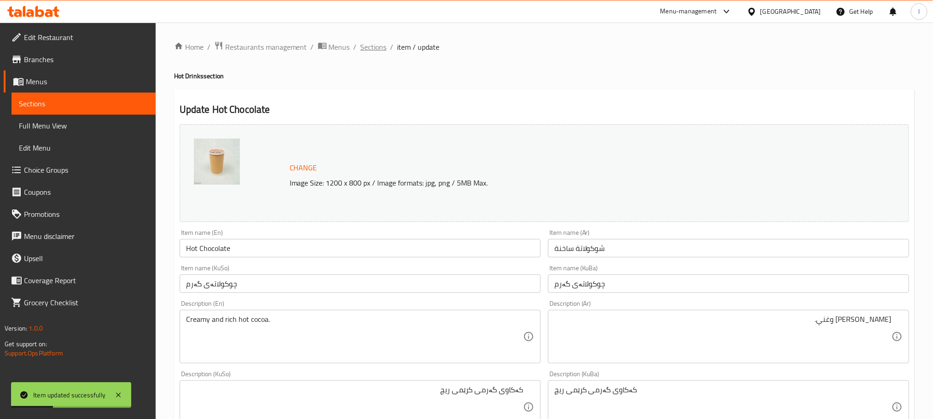
click at [377, 47] on span "Sections" at bounding box center [373, 46] width 26 height 11
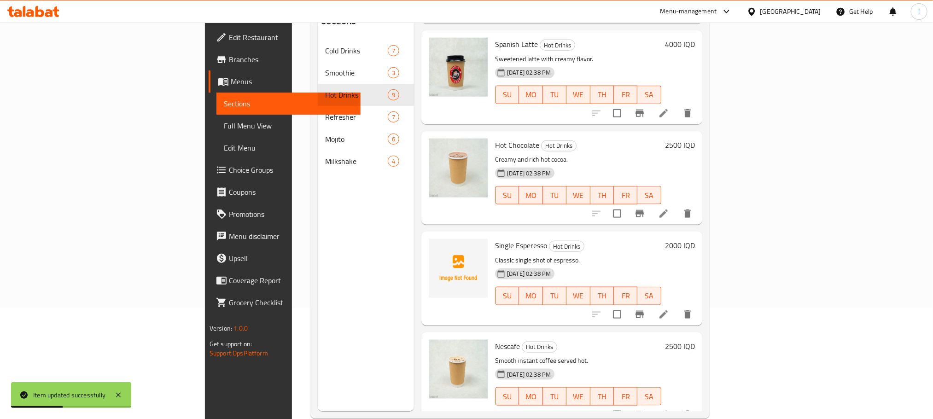
scroll to position [129, 0]
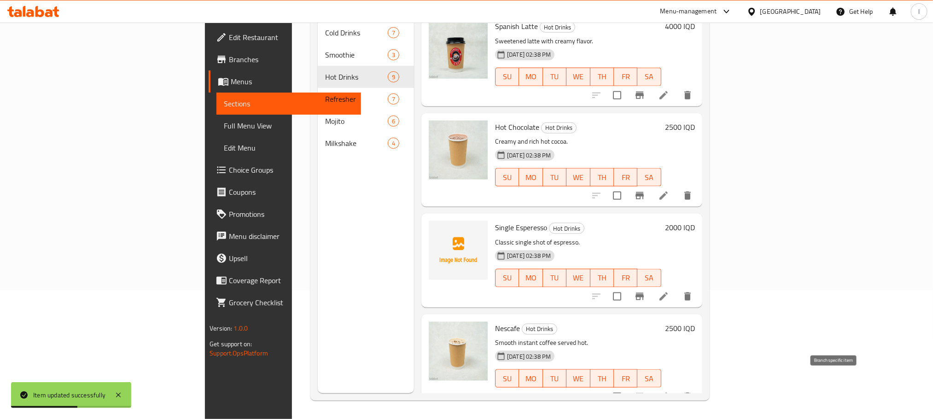
click at [669, 391] on icon at bounding box center [663, 396] width 11 height 11
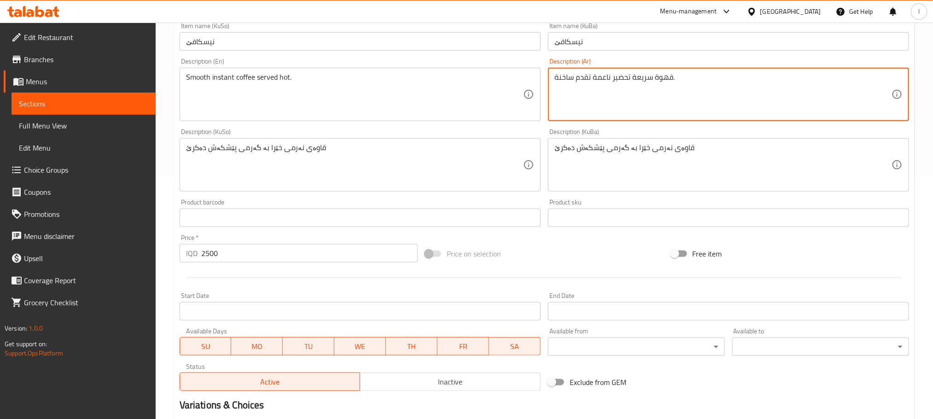
scroll to position [350, 0]
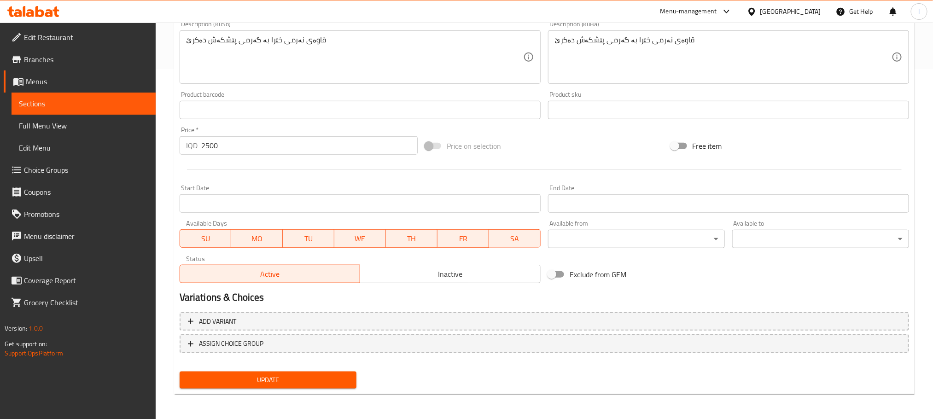
type textarea "قهوة سريعة تحضير ناعمة تقدم ساخنة."
click at [322, 380] on span "Update" at bounding box center [268, 380] width 162 height 12
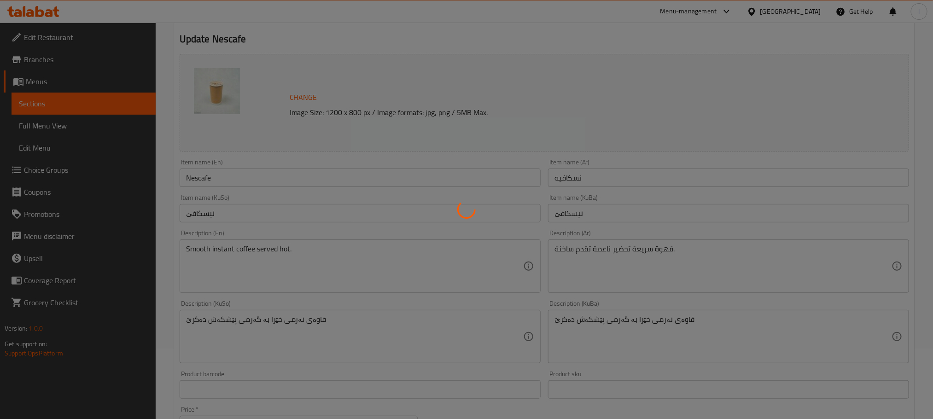
scroll to position [0, 0]
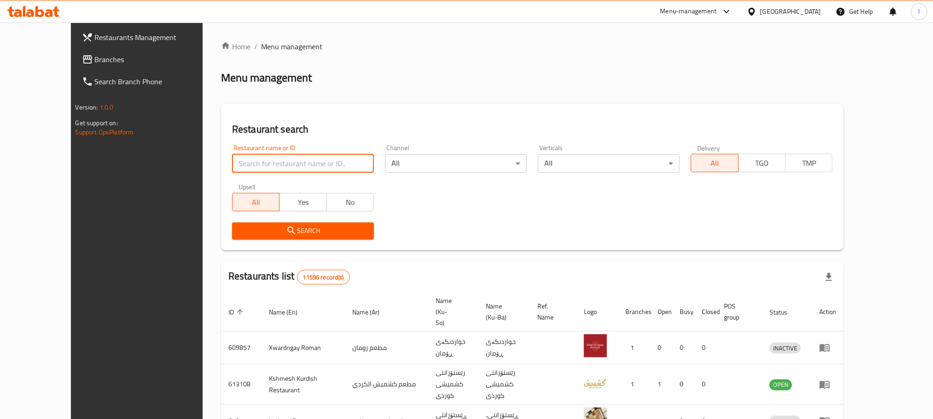
click at [232, 159] on input "search" at bounding box center [303, 163] width 142 height 18
paste input "674016"
type input "674016"
click button "Search" at bounding box center [303, 230] width 142 height 17
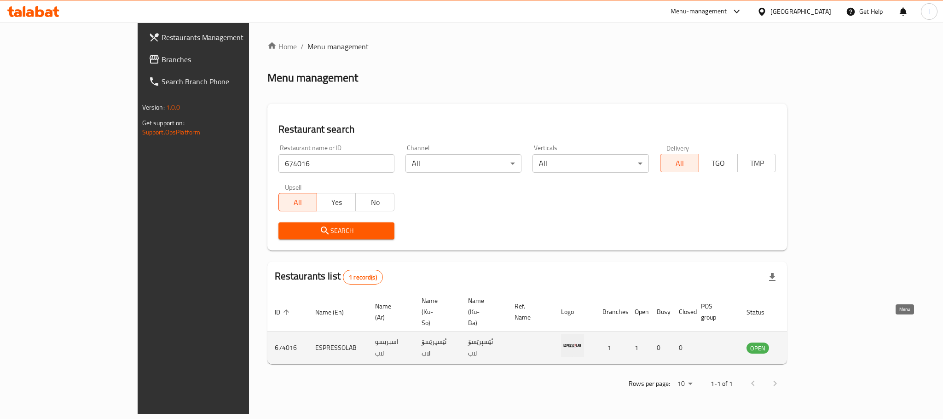
click at [812, 342] on link "enhanced table" at bounding box center [803, 347] width 17 height 11
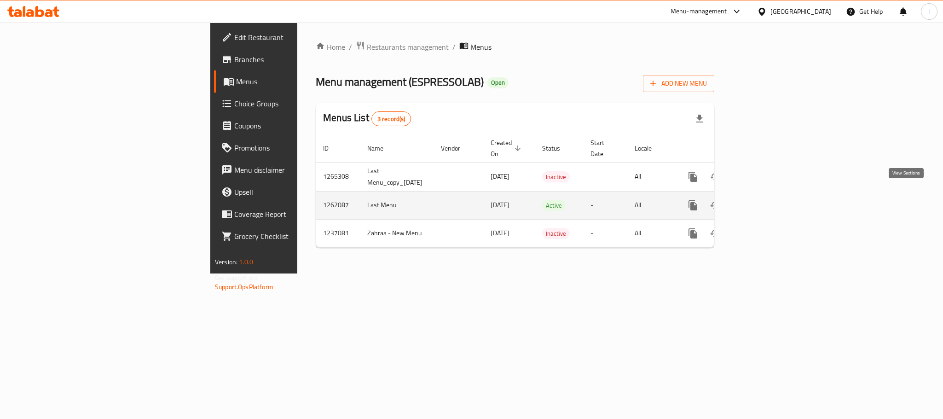
click at [765, 200] on icon "enhanced table" at bounding box center [759, 205] width 11 height 11
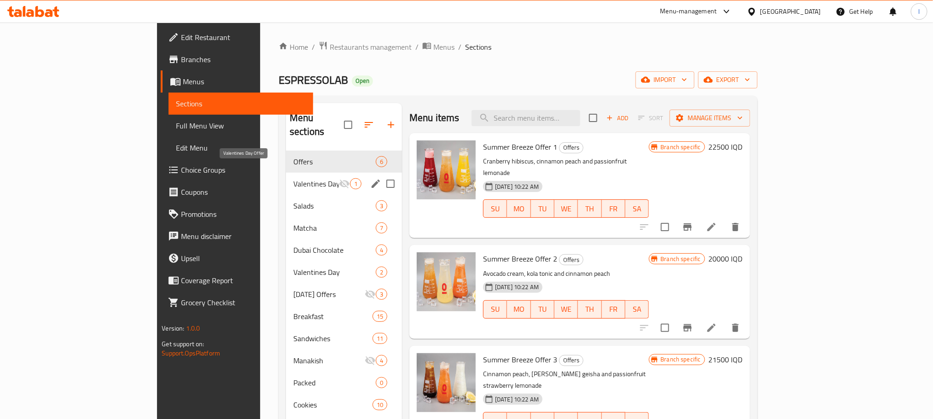
click at [293, 178] on span "Valentines Day Offer" at bounding box center [316, 183] width 46 height 11
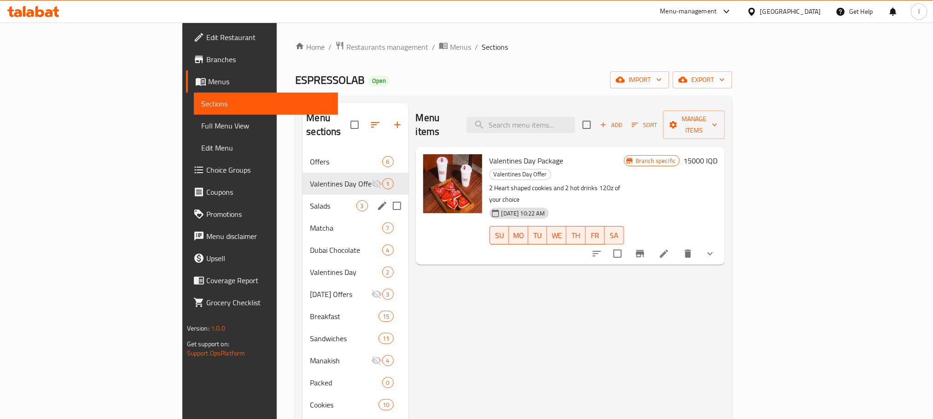
click at [302, 195] on div "Salads 3" at bounding box center [354, 206] width 105 height 22
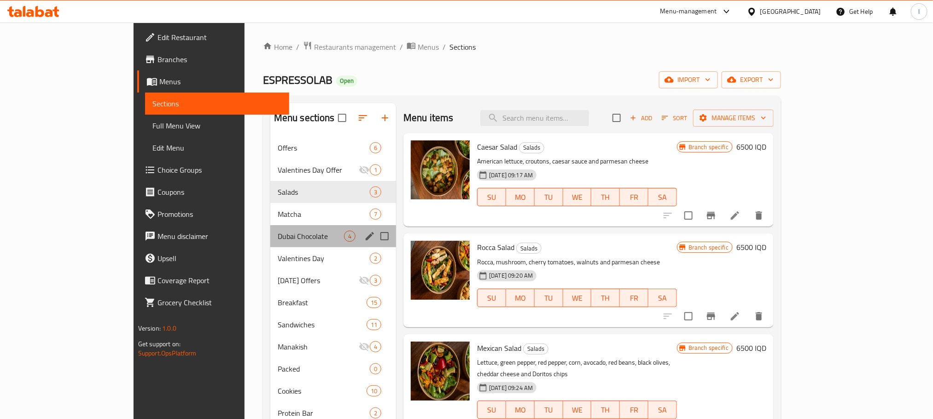
click at [270, 227] on div "Dubai Chocolate 4" at bounding box center [333, 236] width 126 height 22
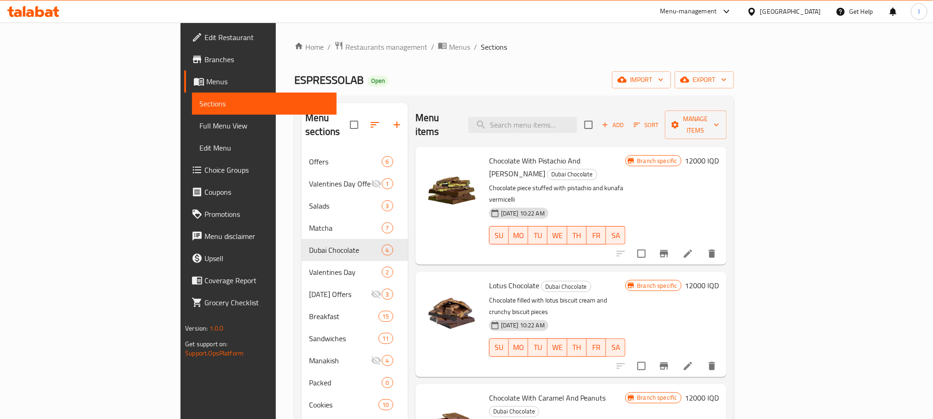
click at [204, 58] on span "Branches" at bounding box center [266, 59] width 124 height 11
